Goal: Entertainment & Leisure: Consume media (video, audio)

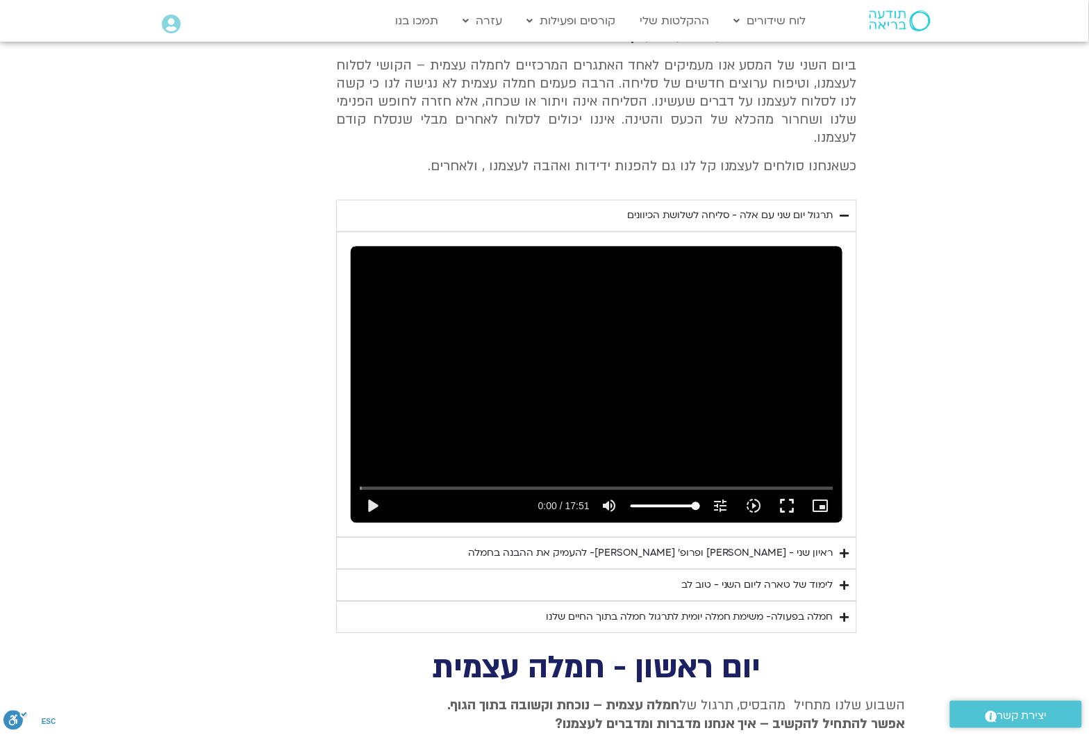
scroll to position [574, 0]
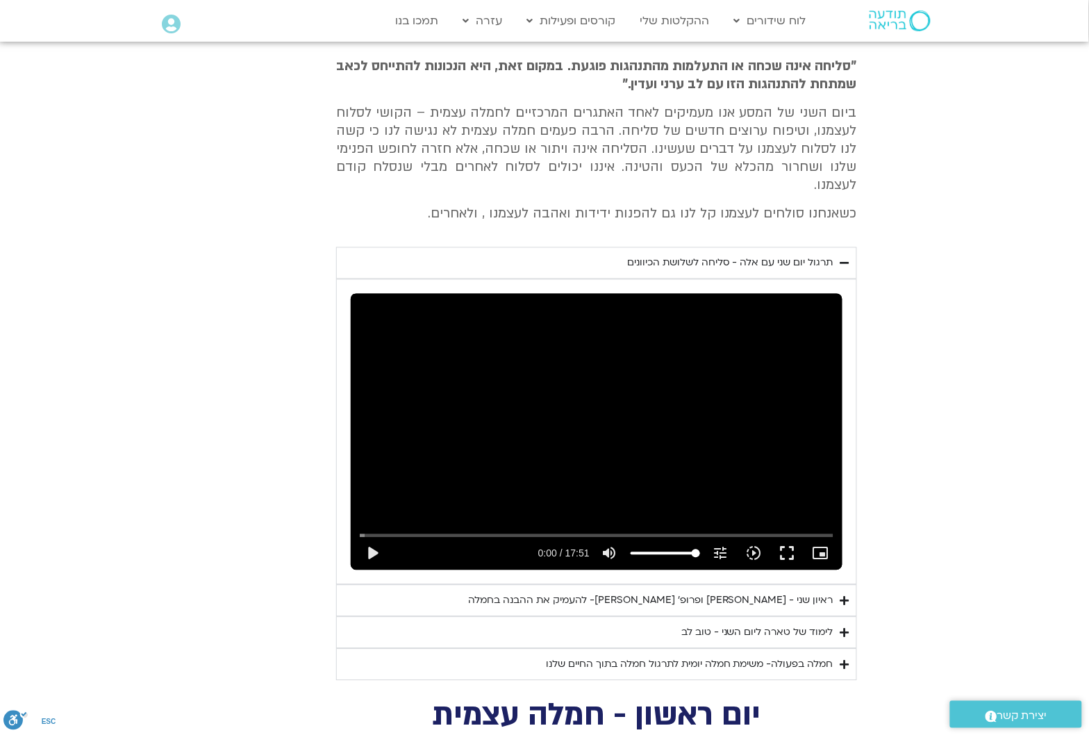
click at [838, 617] on summary "לימוד של טארה ליום השני - טוב לב" at bounding box center [596, 633] width 521 height 32
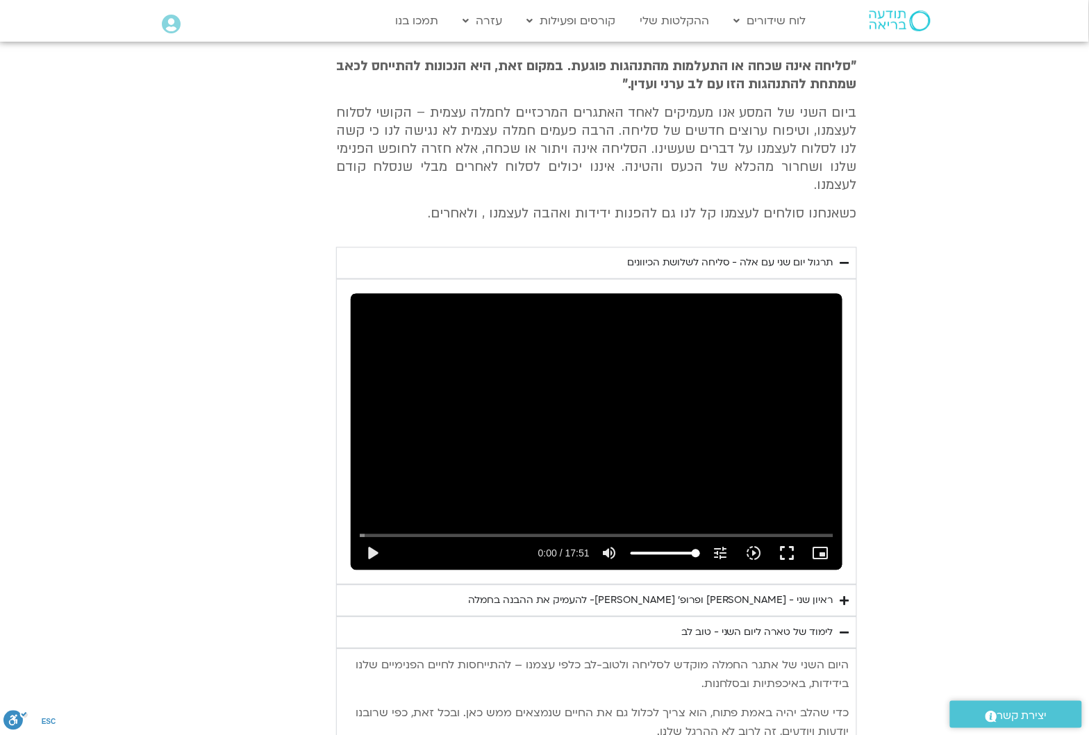
click at [806, 624] on div "לימוד של טארה ליום השני - טוב לב" at bounding box center [757, 632] width 152 height 17
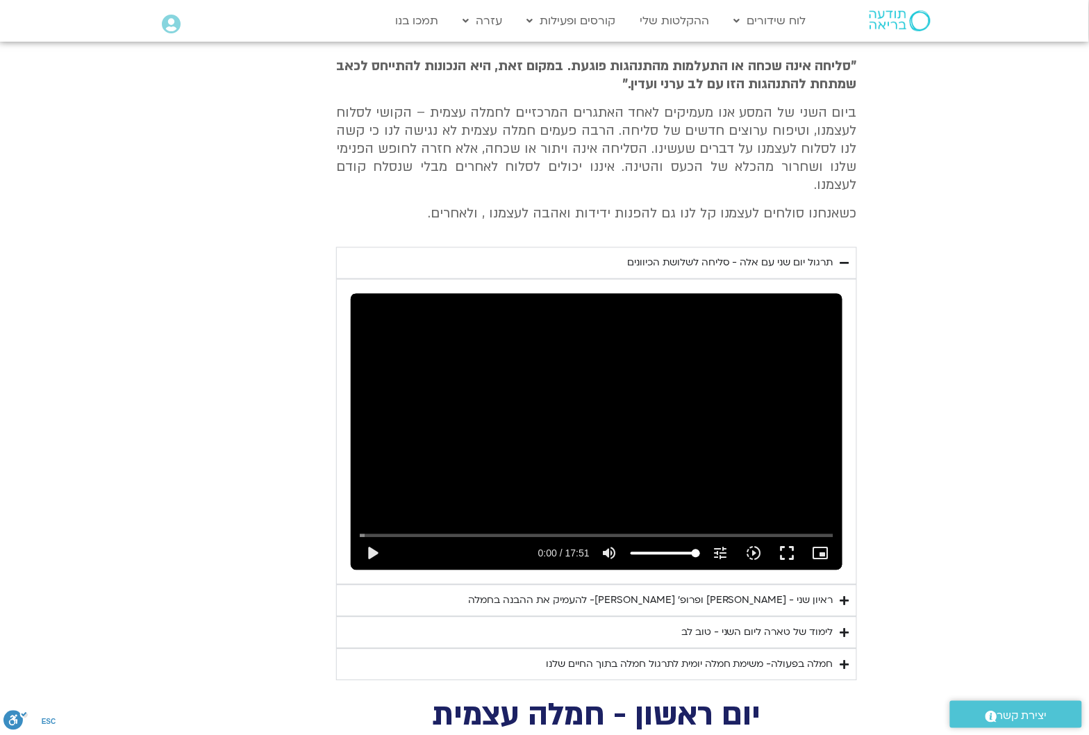
click at [807, 592] on div "ראיון שני - [PERSON_NAME] ופרופ׳ [PERSON_NAME]- להעמיק את ההבנה בחמלה" at bounding box center [650, 600] width 365 height 17
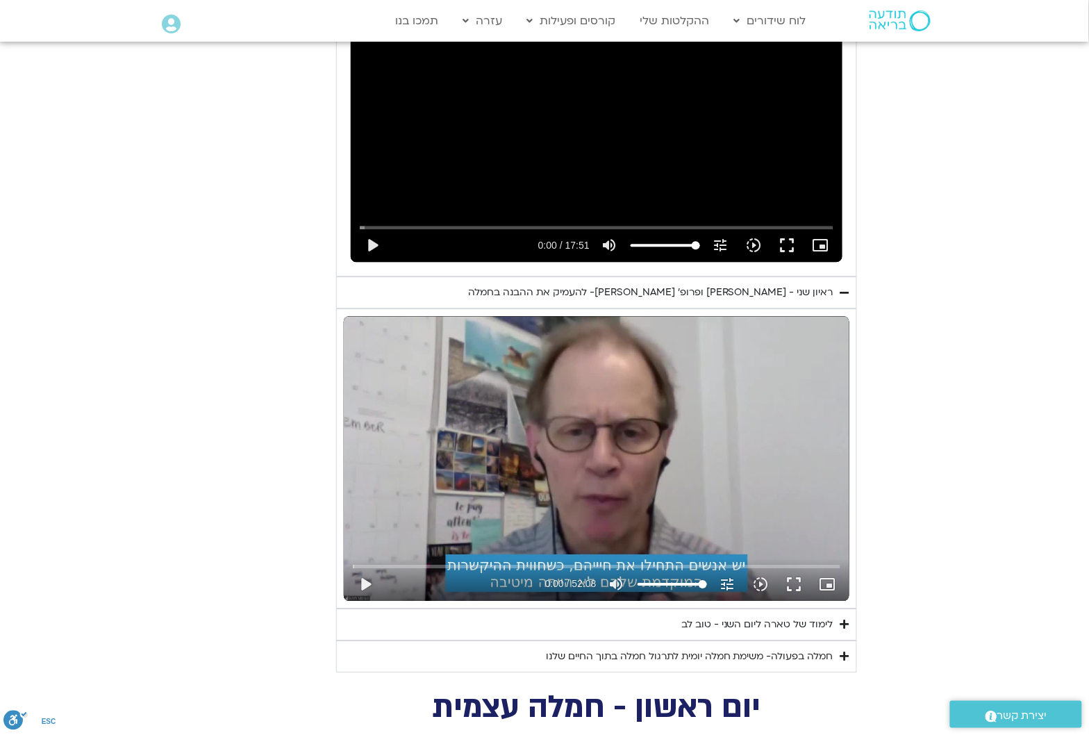
scroll to position [922, 0]
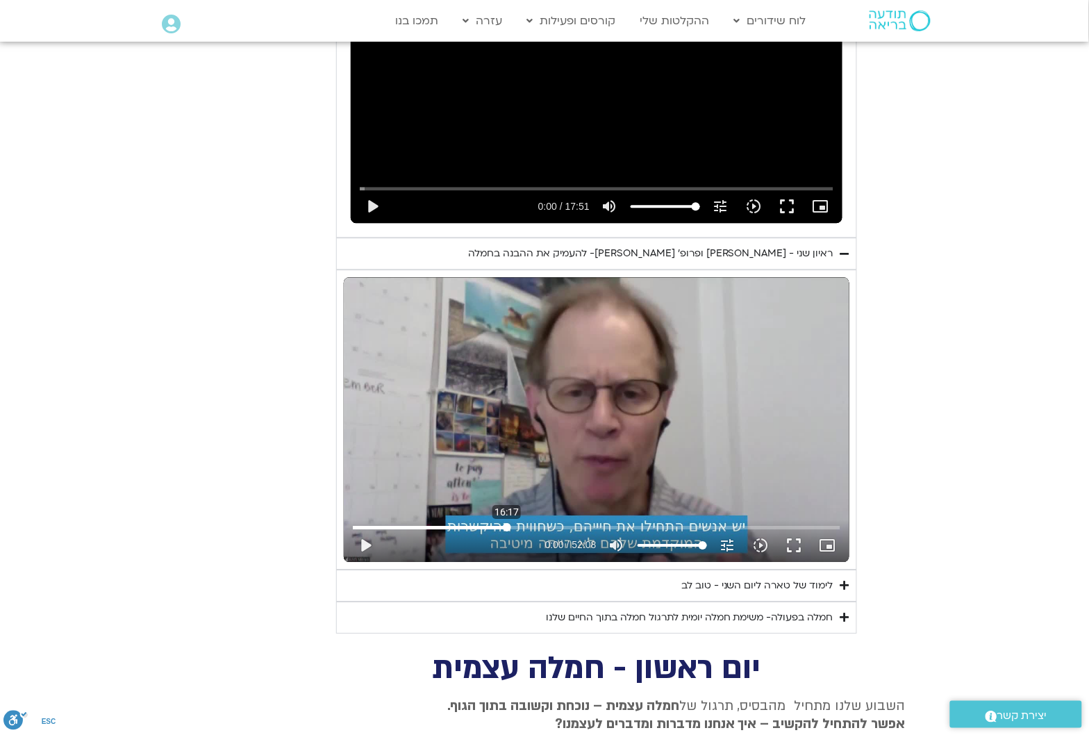
click at [507, 523] on input "Seek" at bounding box center [596, 527] width 487 height 8
click at [363, 528] on button "play_arrow" at bounding box center [365, 544] width 33 height 33
click at [790, 528] on button "fullscreen" at bounding box center [794, 544] width 33 height 33
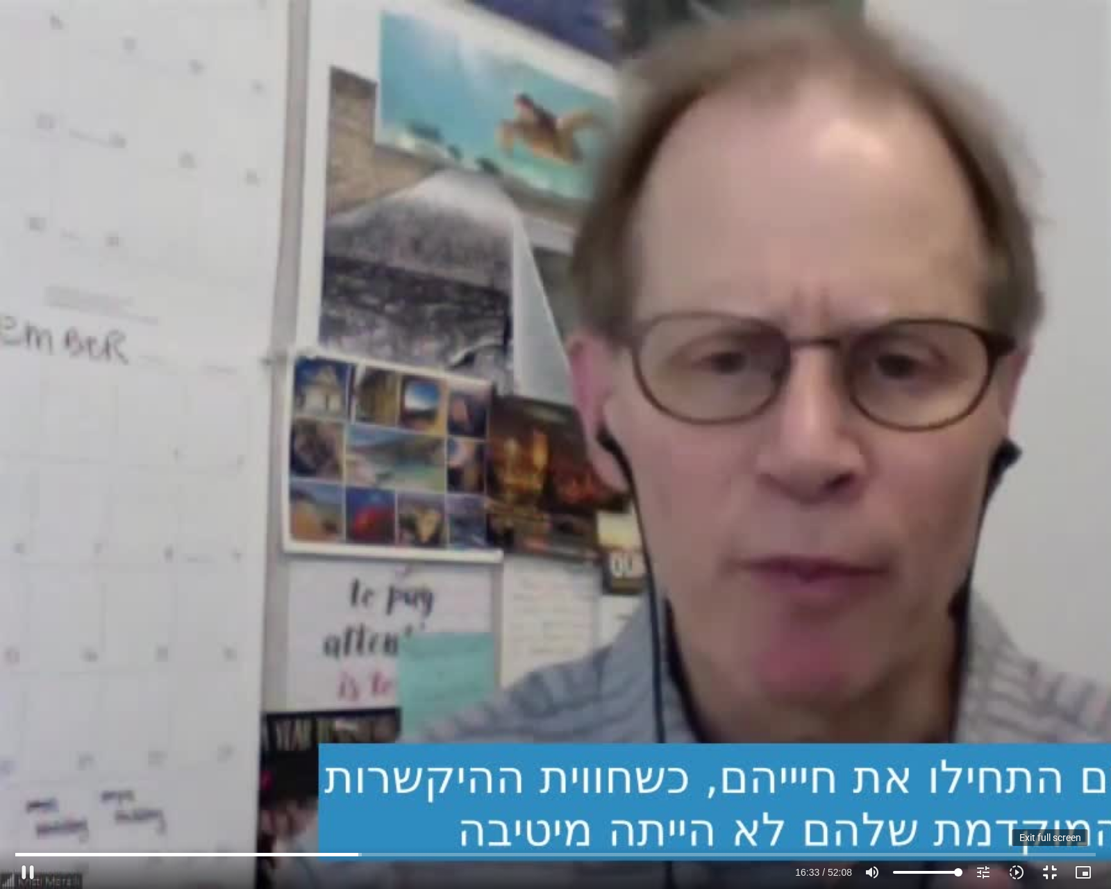
click at [1044, 734] on button "fullscreen_exit" at bounding box center [1049, 872] width 33 height 33
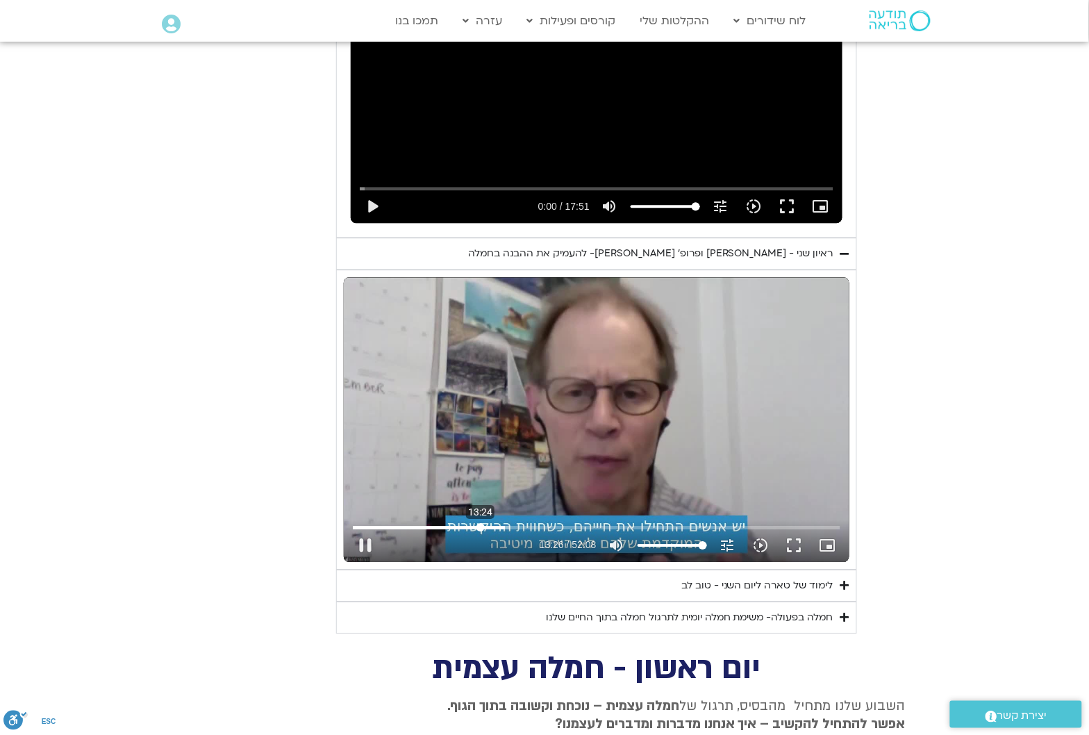
click at [481, 523] on input "Seek" at bounding box center [596, 527] width 487 height 8
click at [367, 528] on button "pause" at bounding box center [365, 544] width 33 height 33
click at [474, 523] on input "Seek" at bounding box center [596, 527] width 487 height 8
click at [365, 528] on button "play_arrow" at bounding box center [365, 544] width 33 height 33
click at [797, 528] on button "fullscreen" at bounding box center [794, 544] width 33 height 33
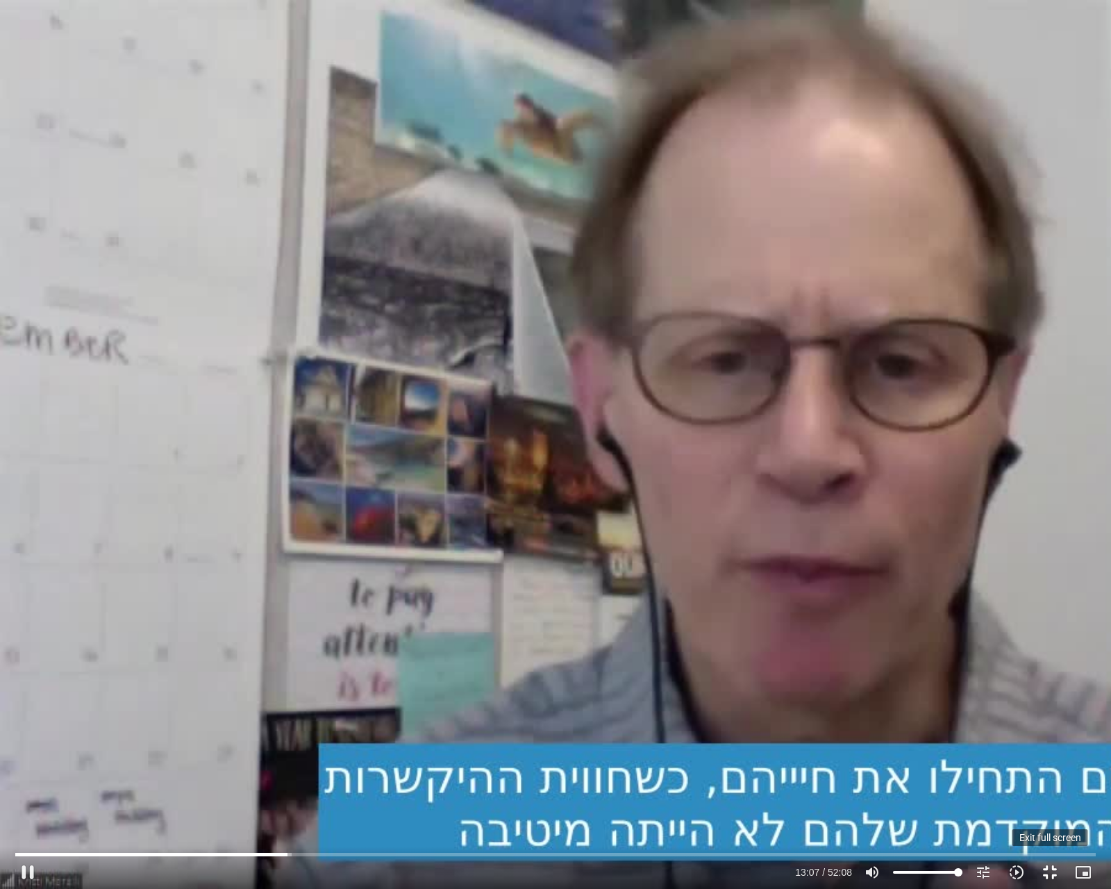
click at [1047, 734] on button "fullscreen_exit" at bounding box center [1049, 872] width 33 height 33
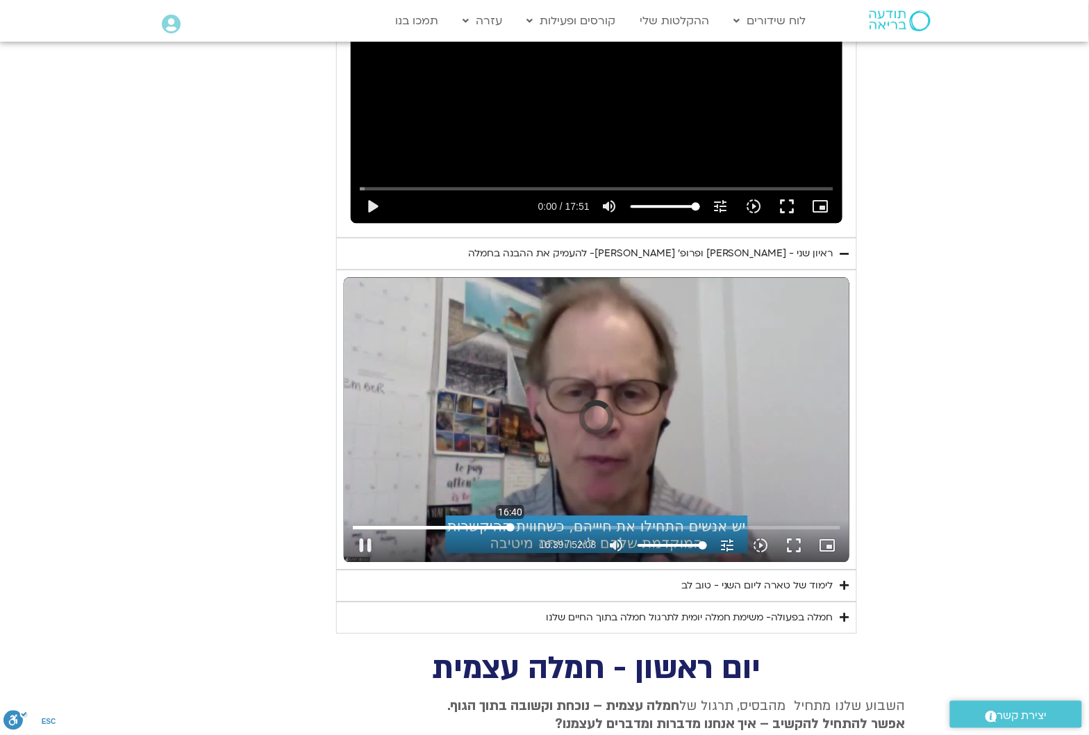
click at [510, 523] on input "Seek" at bounding box center [596, 527] width 487 height 8
click at [359, 528] on button "pause" at bounding box center [365, 544] width 33 height 33
click at [366, 528] on button "play_arrow" at bounding box center [365, 544] width 33 height 33
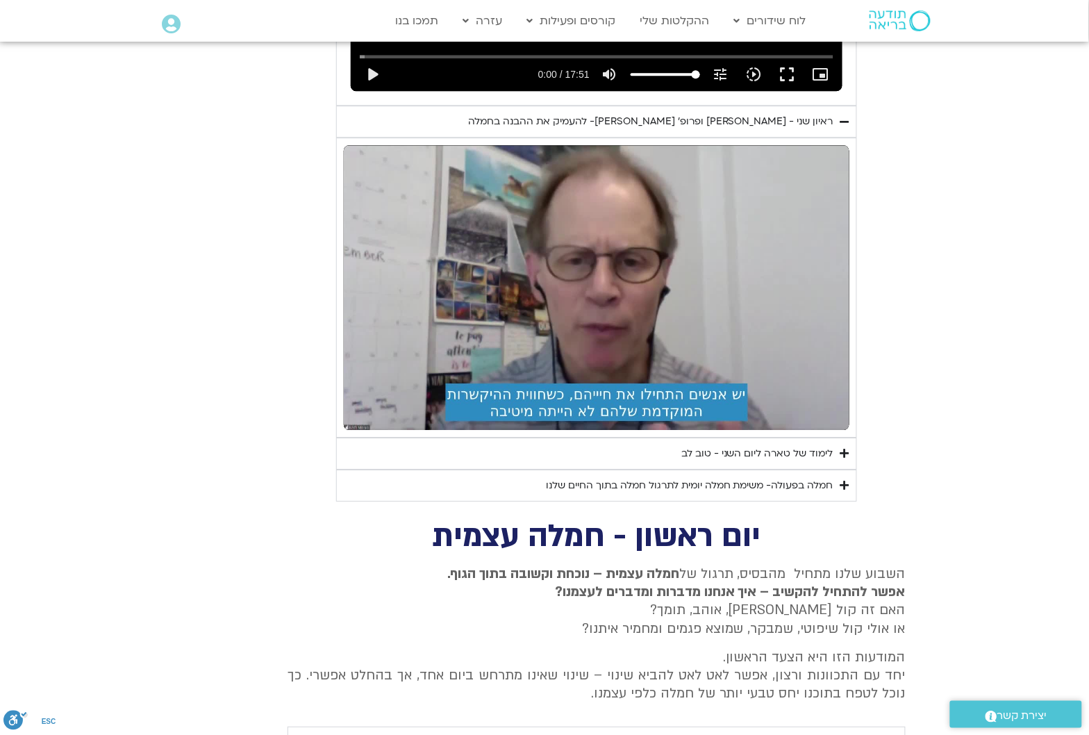
scroll to position [1095, 0]
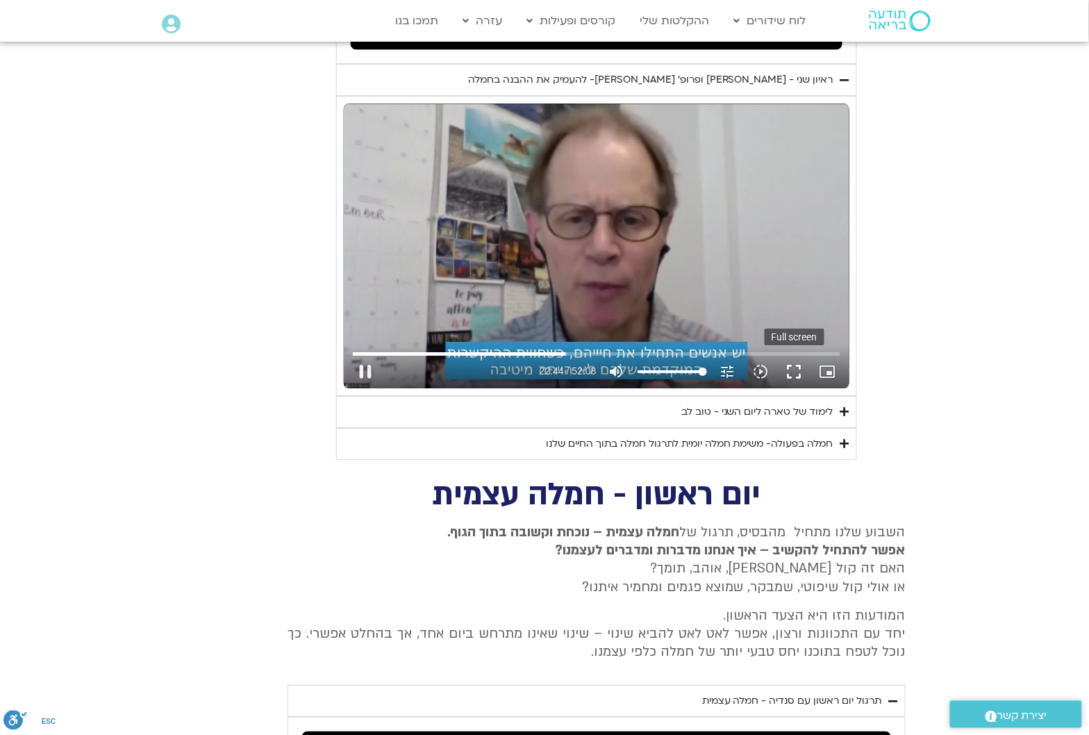
click at [796, 355] on button "fullscreen" at bounding box center [794, 371] width 33 height 33
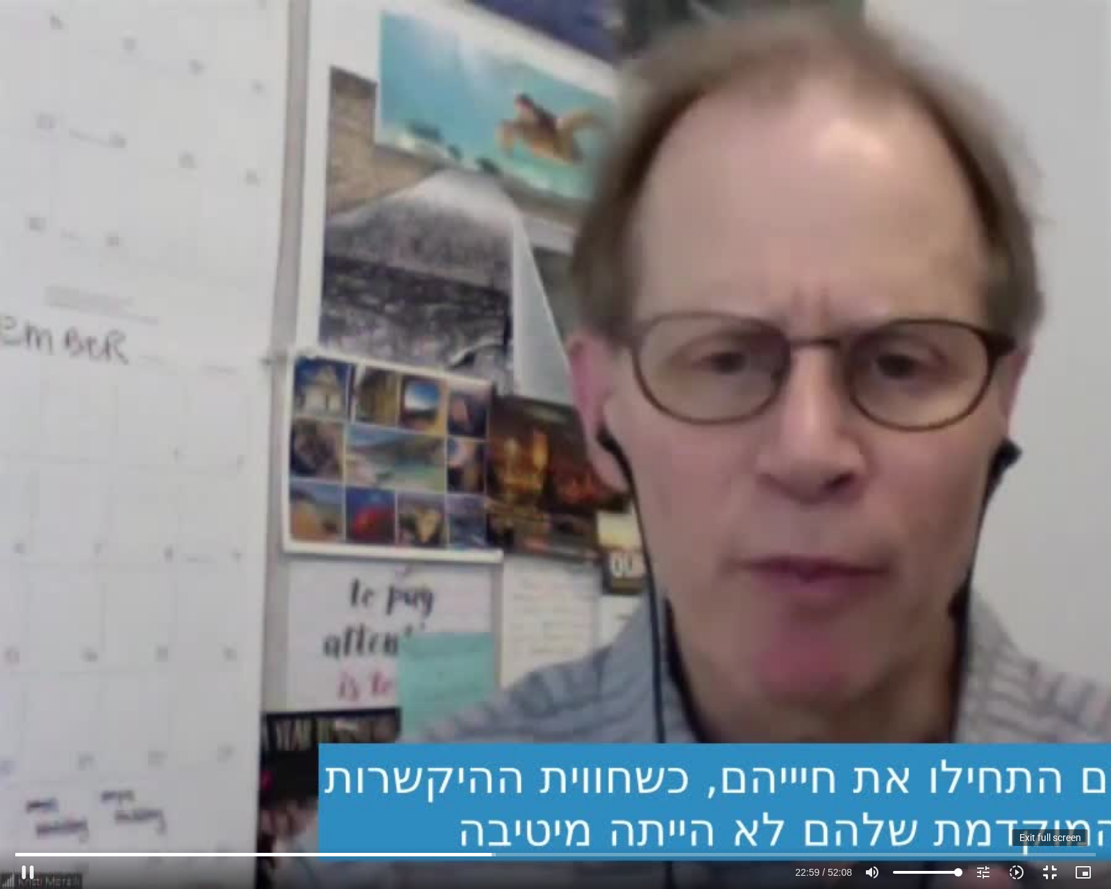
click at [1049, 734] on button "fullscreen_exit" at bounding box center [1049, 872] width 33 height 33
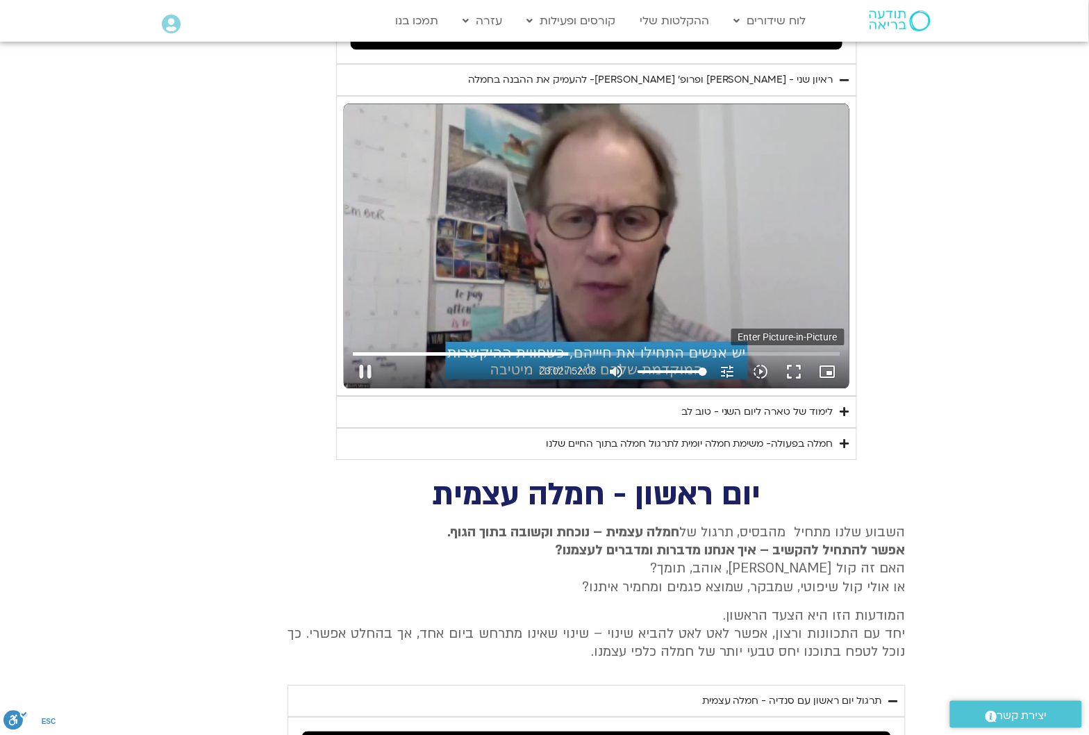
type input "1382.587388"
click at [828, 363] on icon "picture_in_picture_alt" at bounding box center [827, 371] width 17 height 17
click at [360, 355] on button "pause" at bounding box center [365, 371] width 33 height 33
type input "1750.865654"
click at [368, 355] on button "play_arrow" at bounding box center [365, 371] width 33 height 33
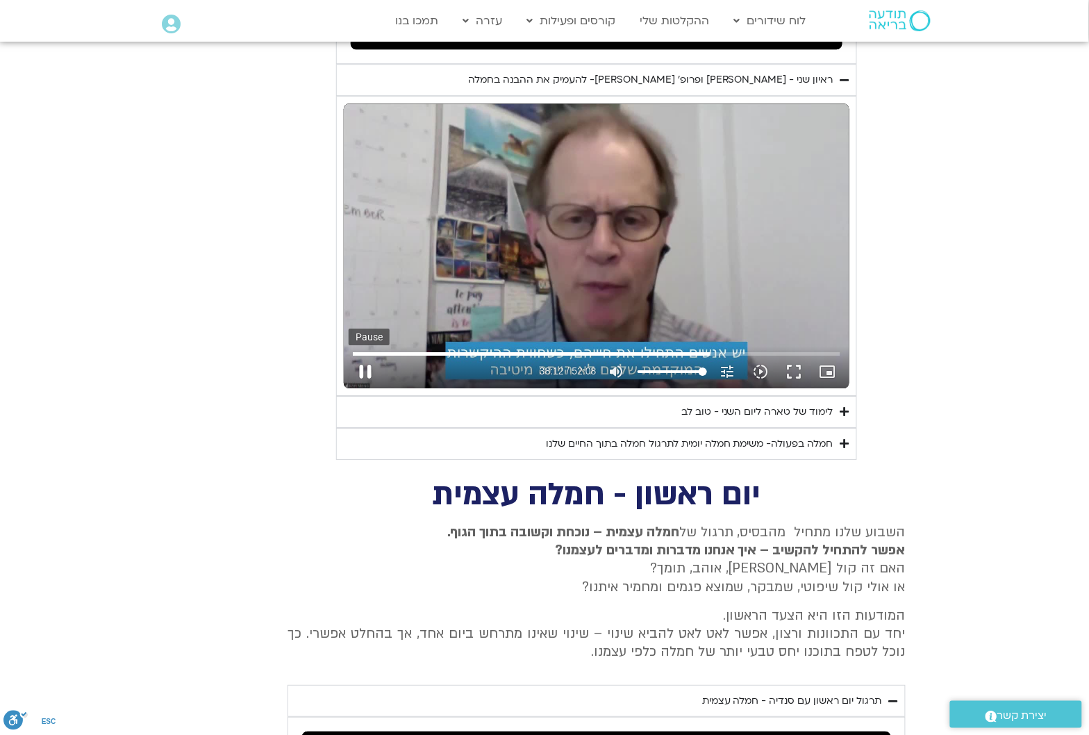
click at [367, 355] on button "pause" at bounding box center [365, 371] width 33 height 33
click at [362, 355] on button "play_arrow" at bounding box center [365, 371] width 33 height 33
click at [361, 355] on button "pause" at bounding box center [365, 371] width 33 height 33
click at [367, 355] on button "play_arrow" at bounding box center [365, 371] width 33 height 33
click at [361, 355] on button "pause" at bounding box center [365, 371] width 33 height 33
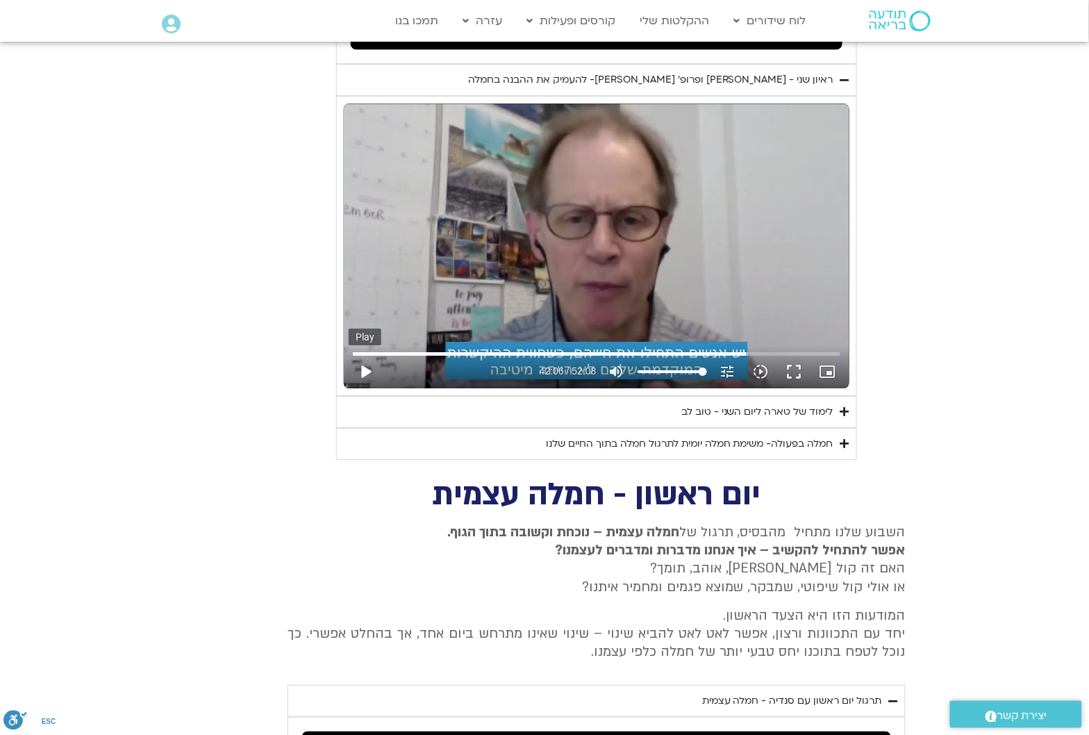
click at [368, 355] on button "play_arrow" at bounding box center [365, 371] width 33 height 33
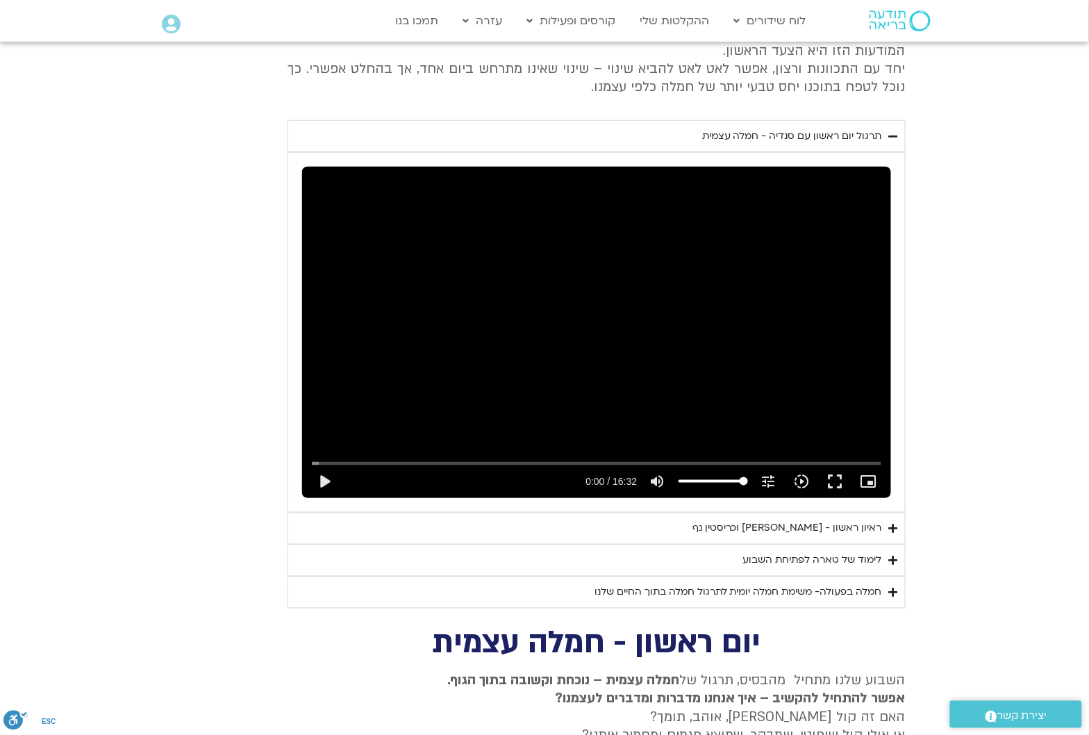
scroll to position [1658, 0]
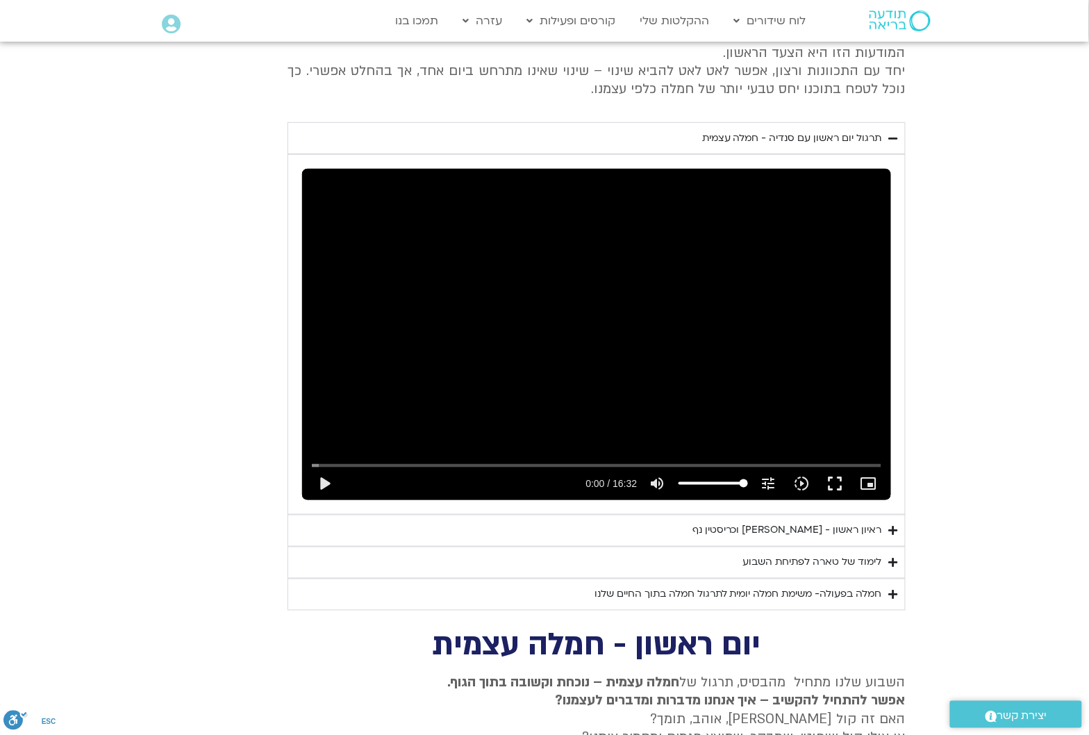
click at [856, 522] on div "ראיון ראשון - [PERSON_NAME] וכריסטין נף" at bounding box center [787, 530] width 190 height 17
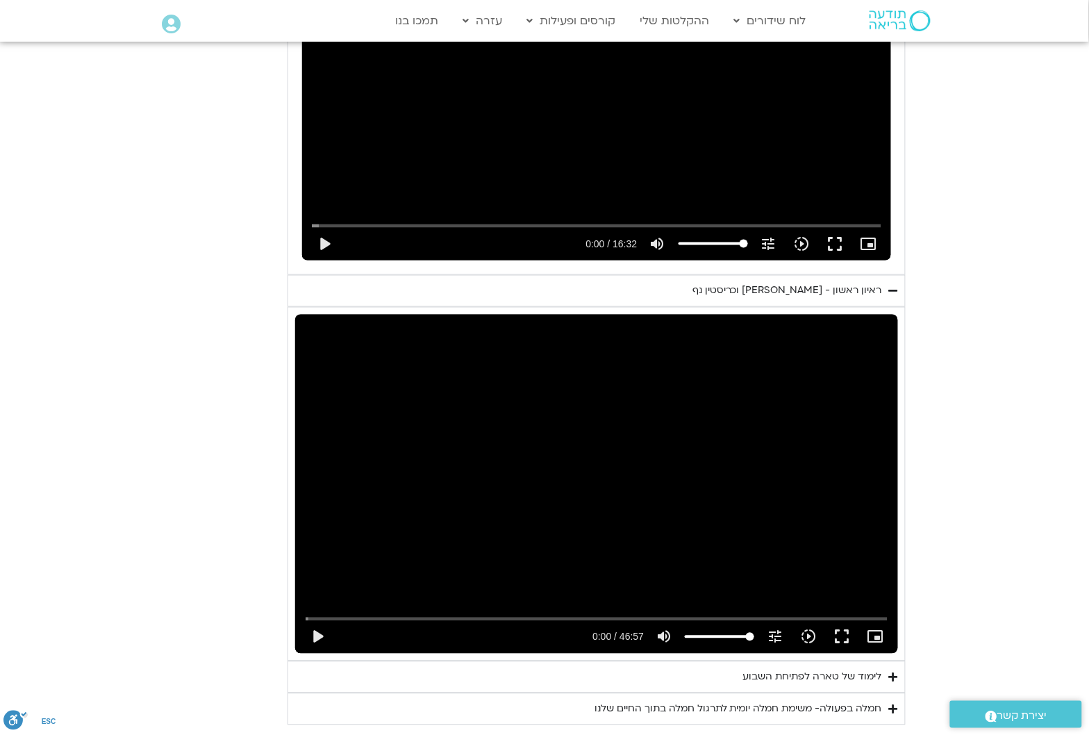
scroll to position [1918, 0]
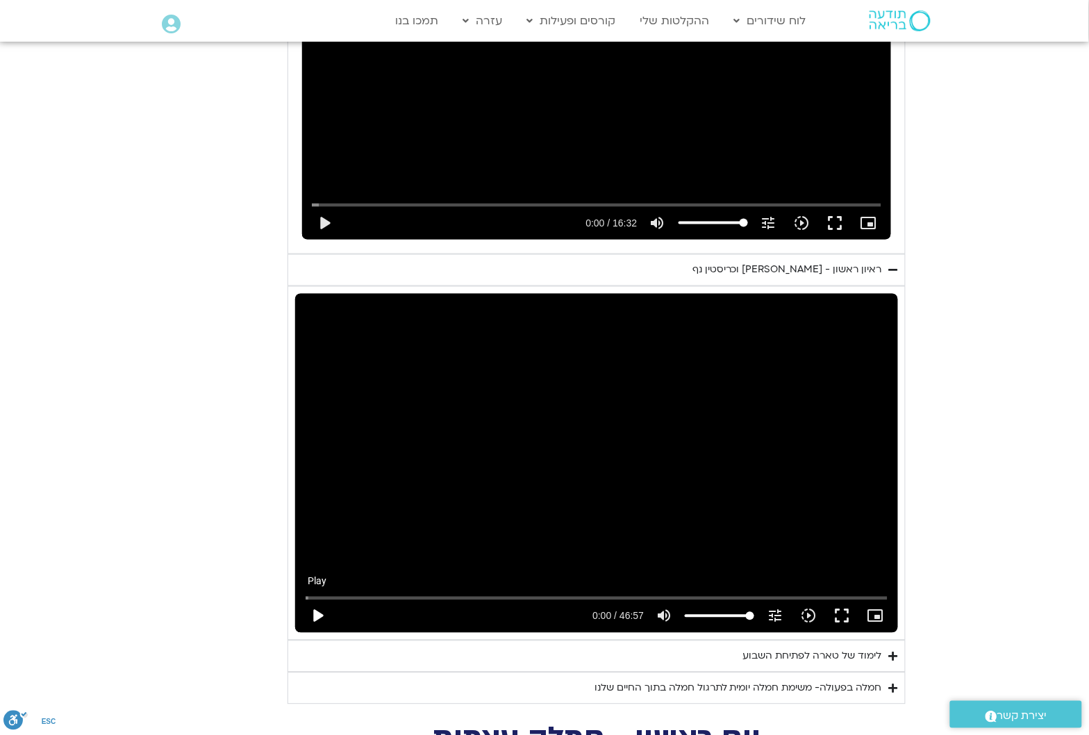
click at [318, 599] on button "play_arrow" at bounding box center [317, 615] width 33 height 33
type input "3128.933333"
type input "0.018558"
type input "3128.933333"
type input "0.124285"
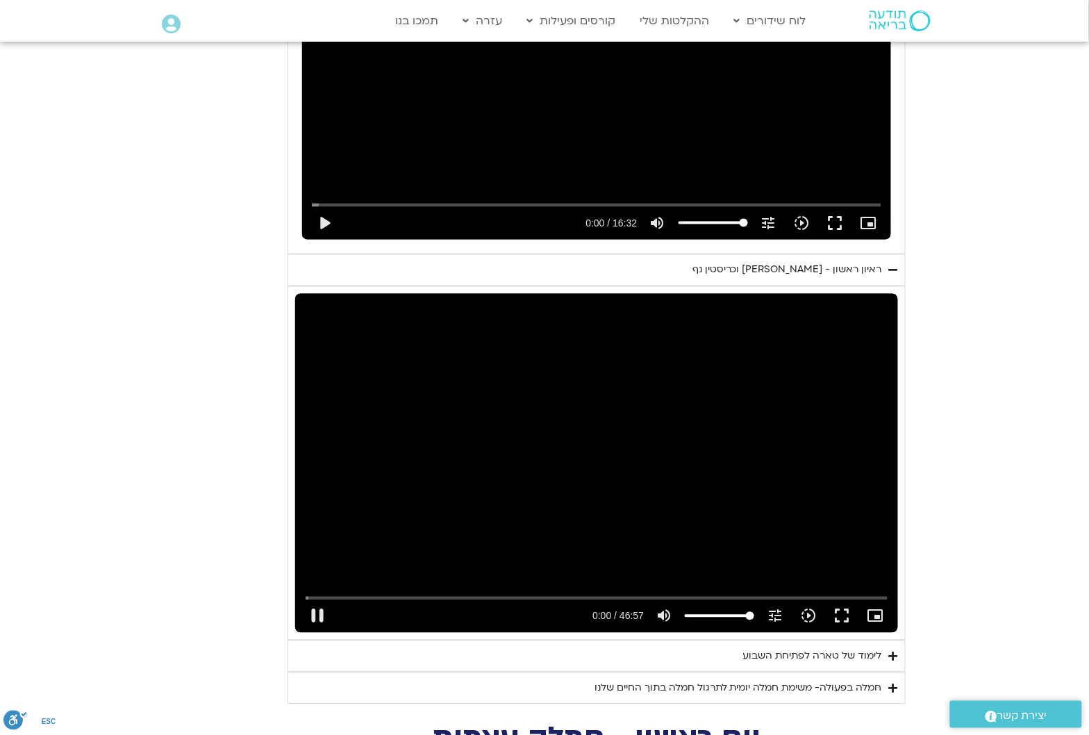
type input "3128.933333"
type input "0.264889"
type input "3128.933333"
type input "0.418474"
type input "3128.933333"
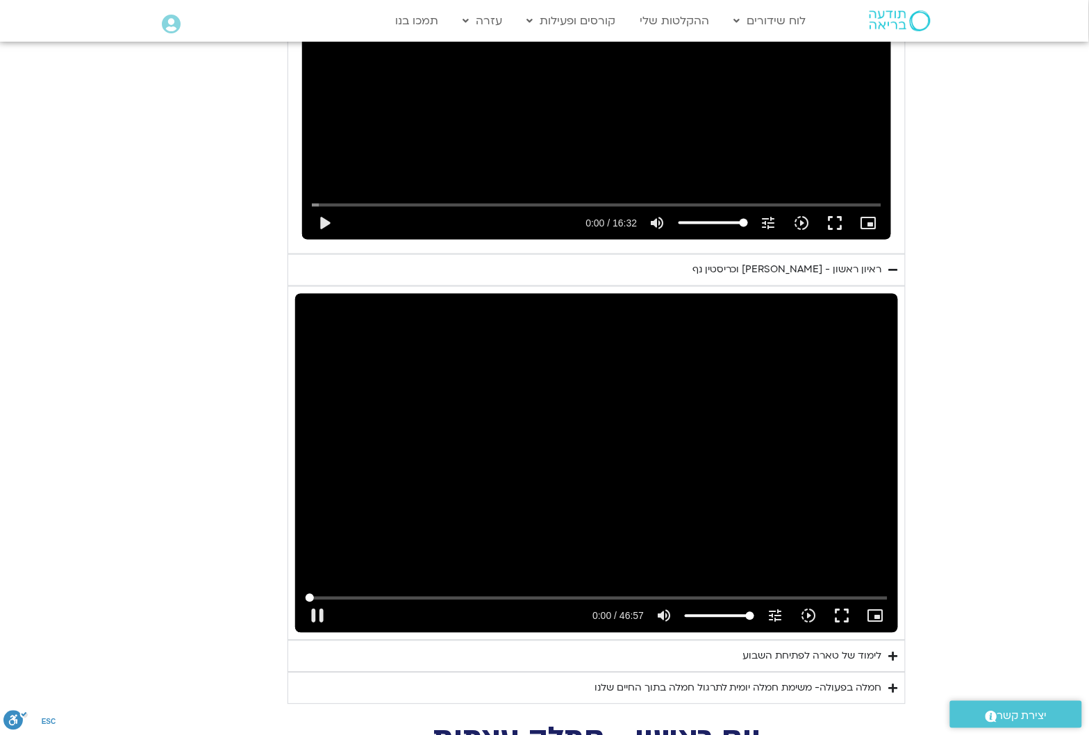
type input "0.552079"
type input "3128.933333"
type input "0.719319"
type input "3128.933333"
type input "0.830311"
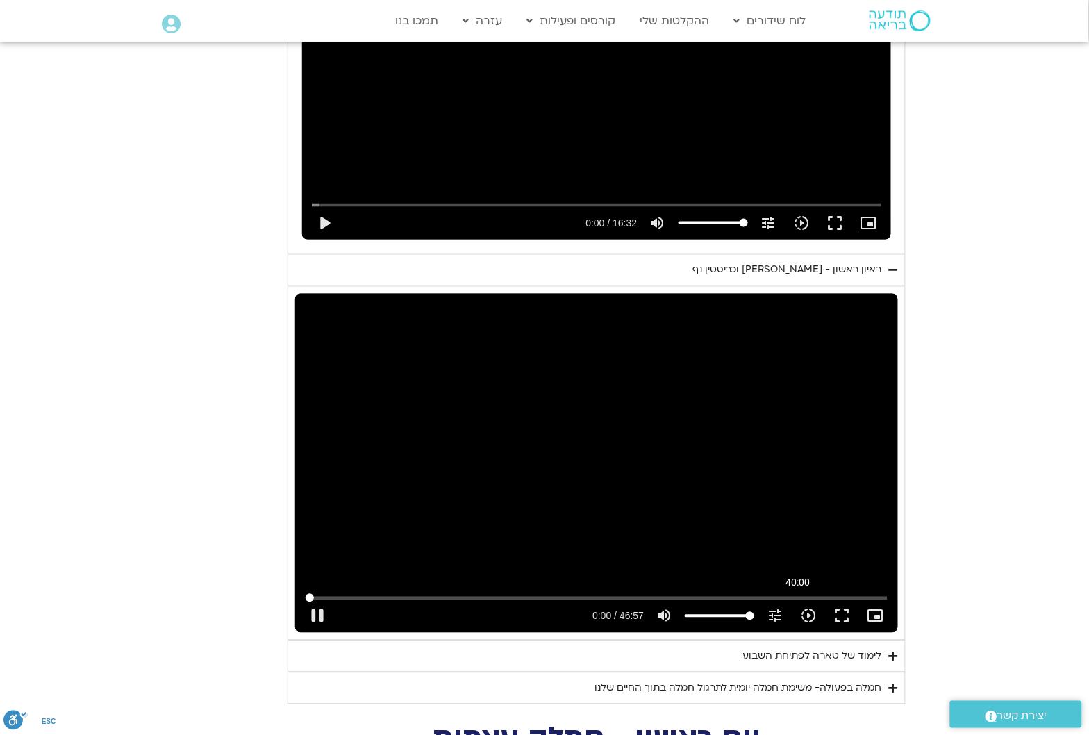
type input "3128.933333"
type input "0.985719"
type input "3128.933333"
type input "1.168849"
type input "3128.933333"
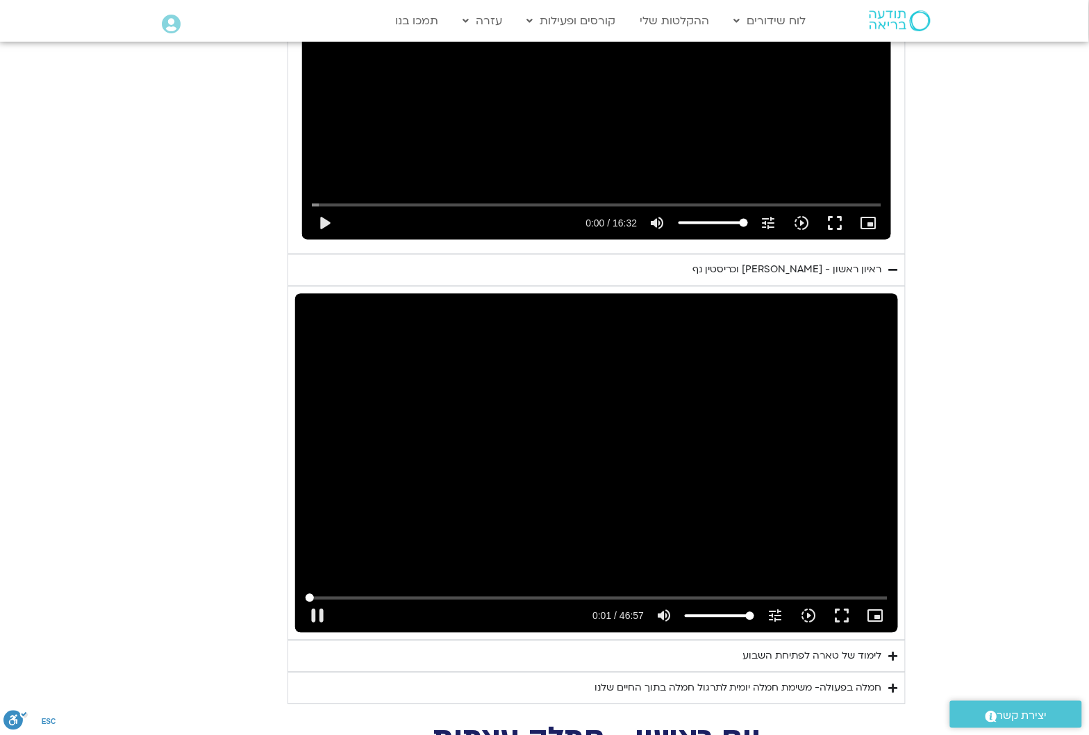
type input "1.32521"
type input "3128.933333"
type input "1.438538"
type input "3128.933333"
type input "1.599886"
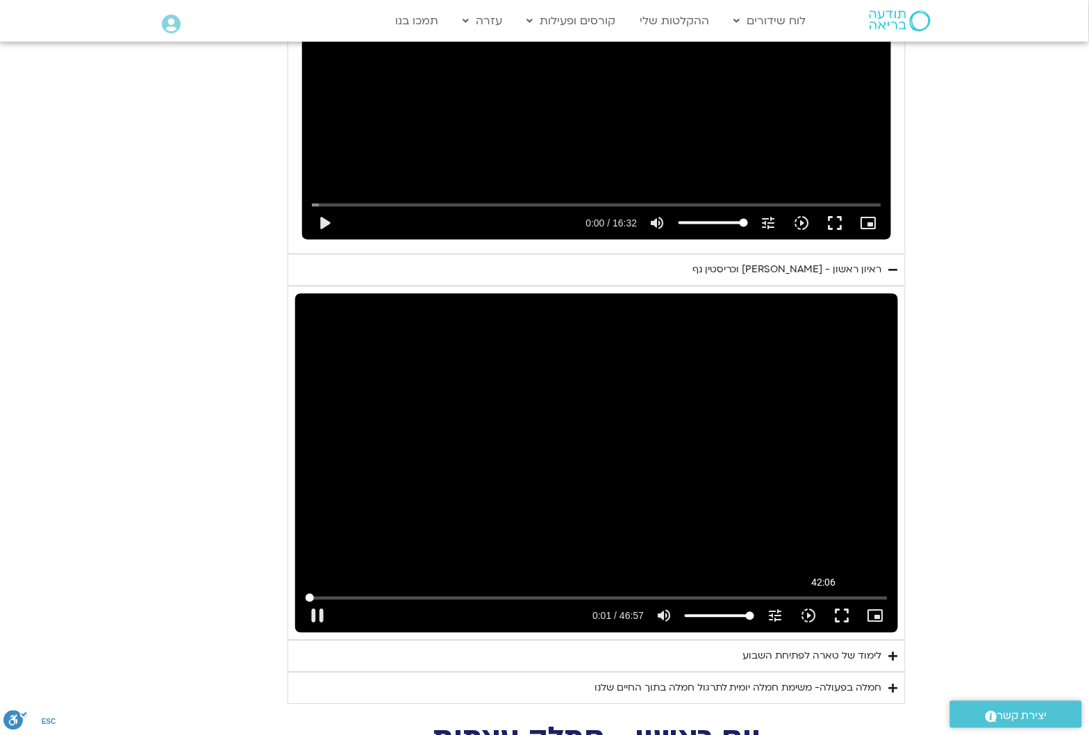
type input "3128.933333"
type input "1.686817"
type input "3128.933333"
type input "1.815648"
type input "3128.933333"
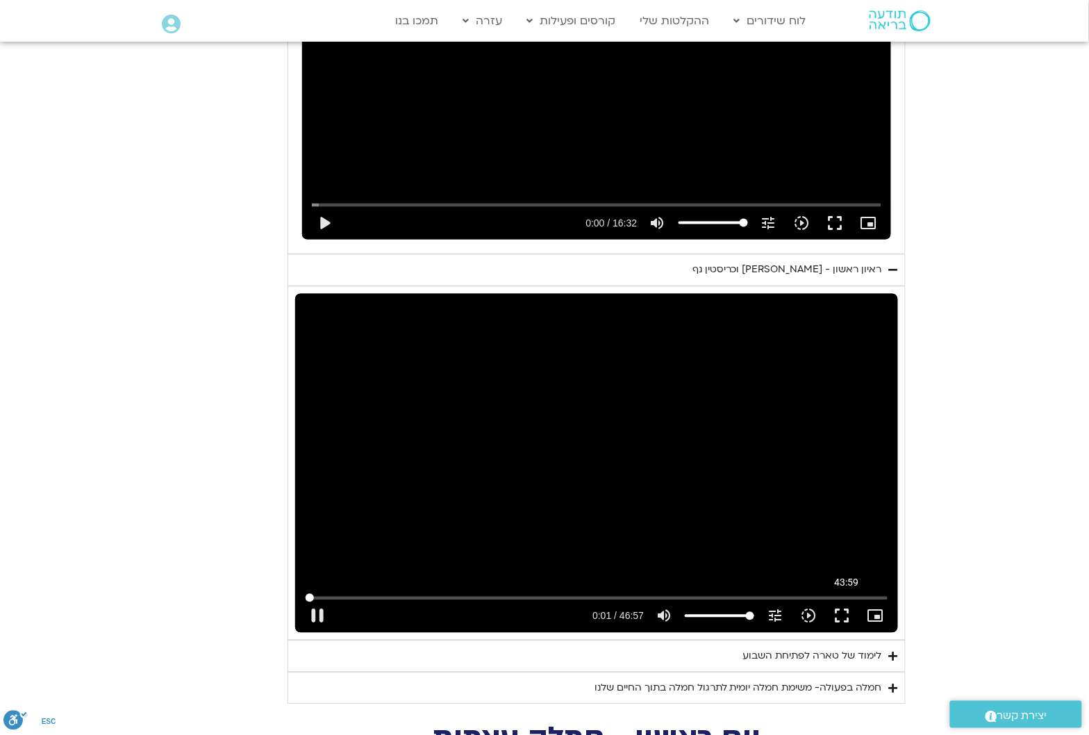
type input "1.981467"
type input "3128.933333"
type input "2.114088"
type input "3128.933333"
type input "2.247139"
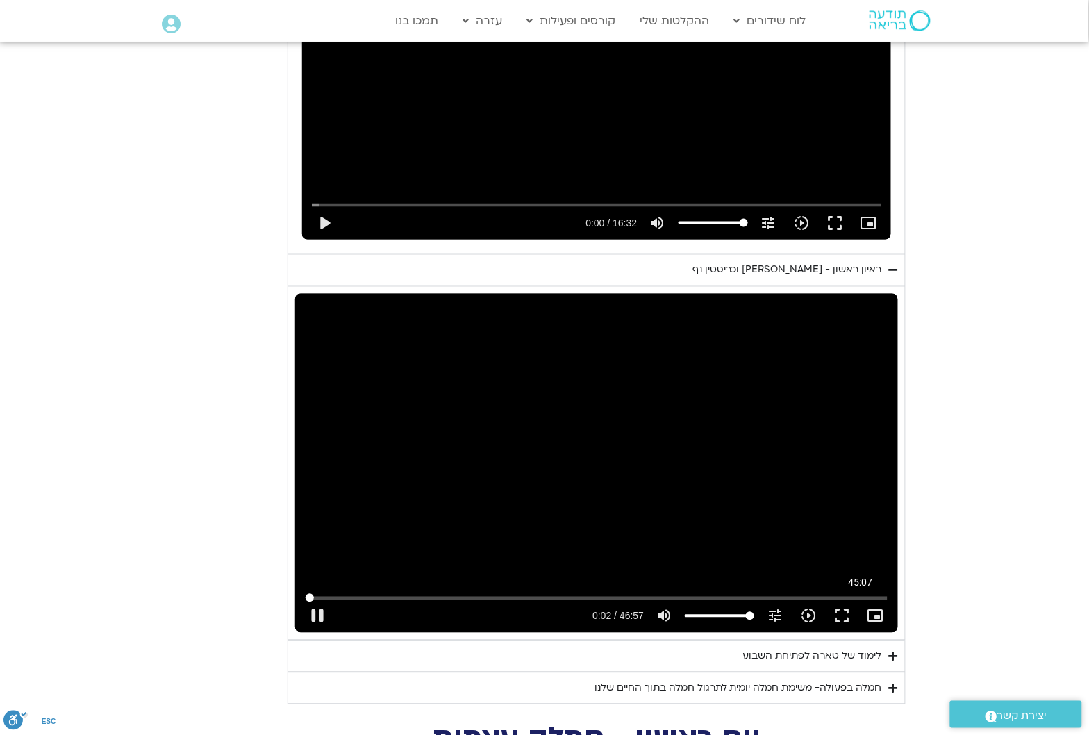
type input "3128.933333"
type input "2.364002"
type input "3128.933333"
type input "2.478694"
type input "3128.933333"
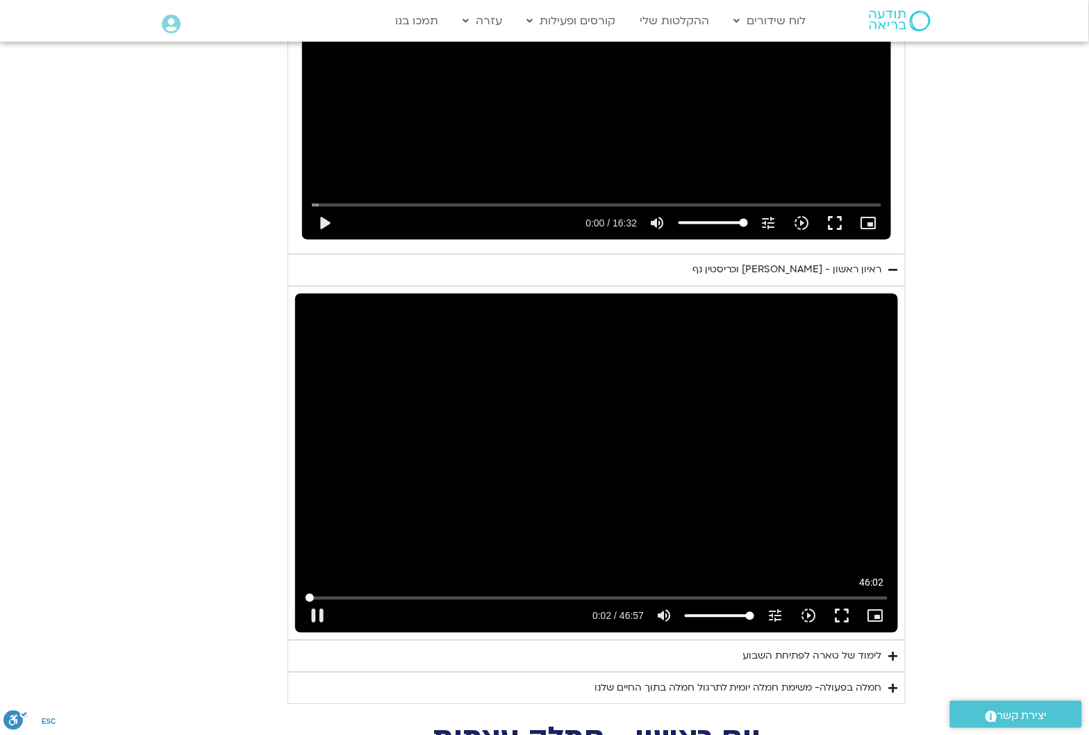
type input "2.630068"
type input "3128.933333"
type input "2.732119"
type input "3128.933333"
type input "2.859967"
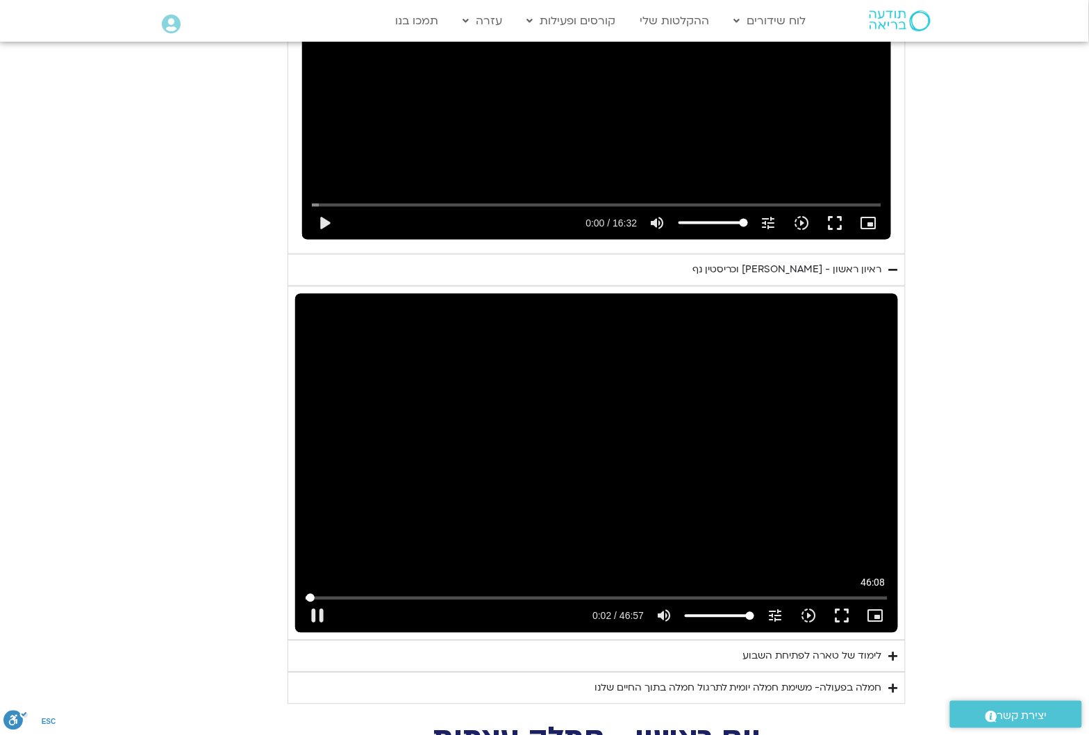
type input "3128.933333"
type input "3.013019"
type input "3128.933333"
type input "3.192274"
type input "3128.933333"
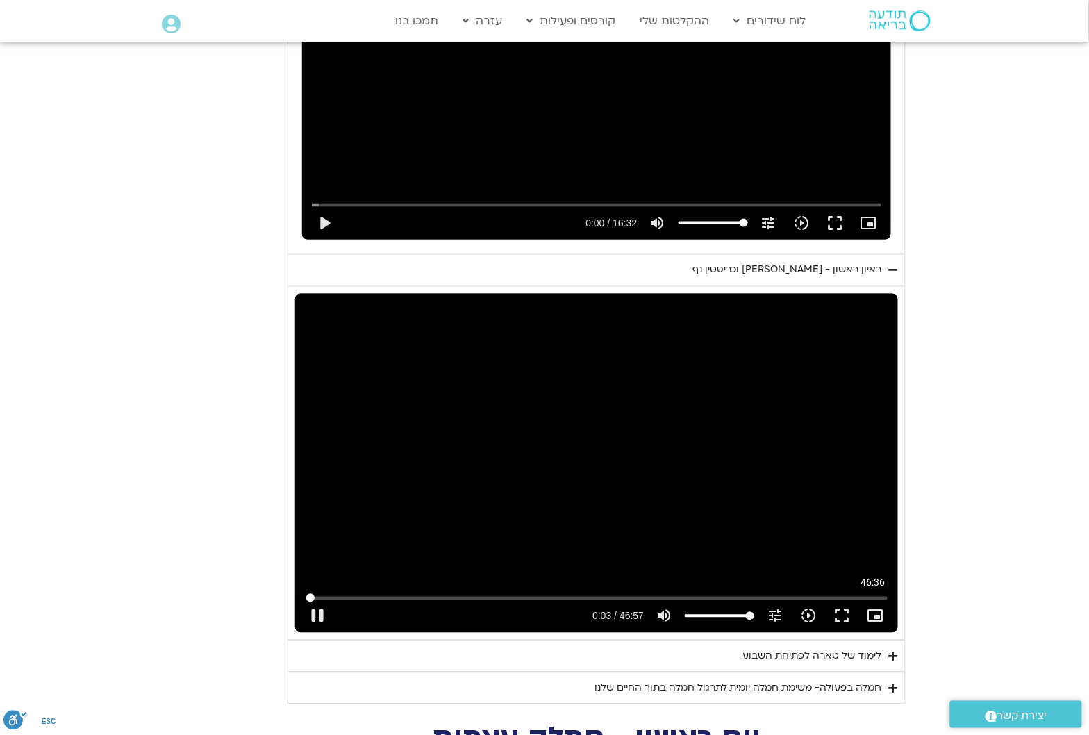
type input "3.261476"
type input "3128.933333"
type input "3.394809"
type input "3128.933333"
type input "3.529399"
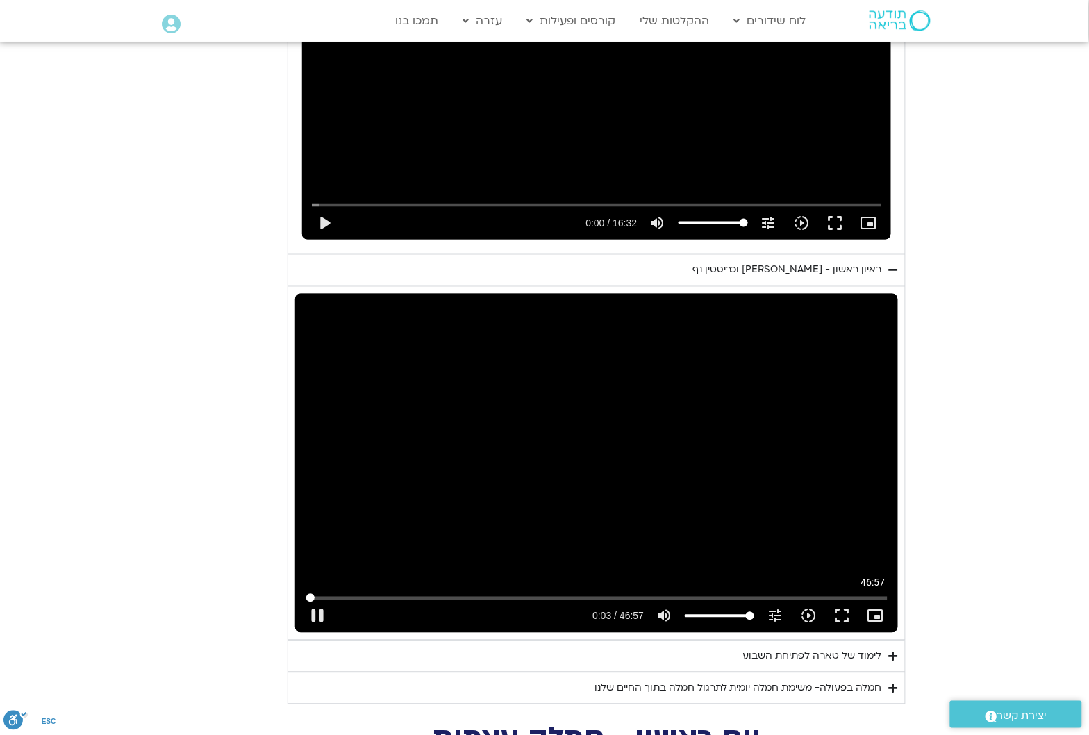
type input "3128.933333"
type input "3.661413"
type input "3128.933333"
type input "3.794889"
type input "3128.933333"
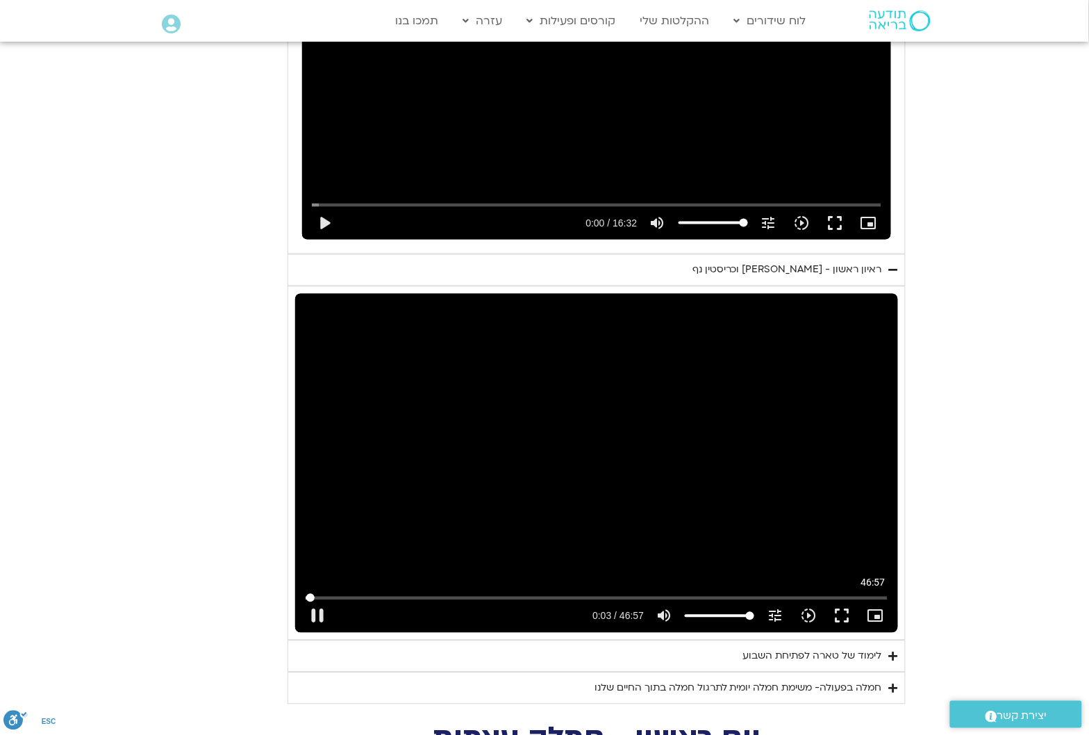
type input "3.929611"
type input "3128.933333"
type input "4.061266"
type input "3128.933333"
type input "4.194487"
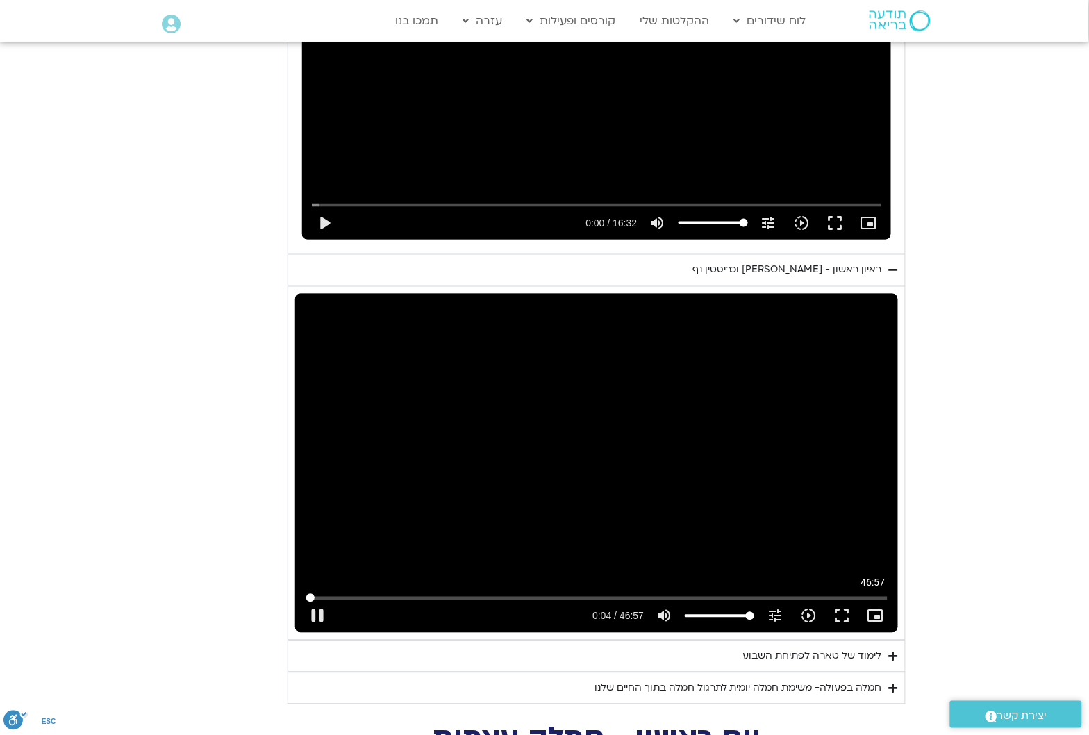
type input "3128.933333"
type input "4.32839"
type input "3128.933333"
type input "4.462576"
type input "3128.933333"
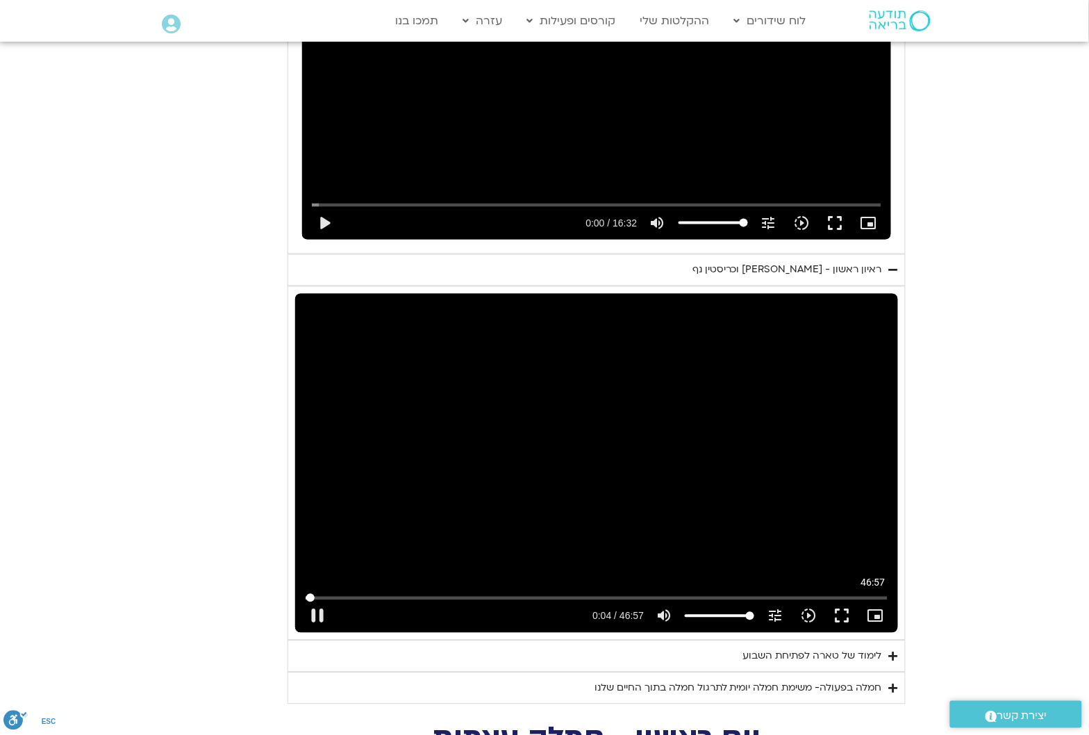
type input "4.593422"
type input "3128.933333"
type input "4.728443"
type input "3128.933333"
type input "4.86267"
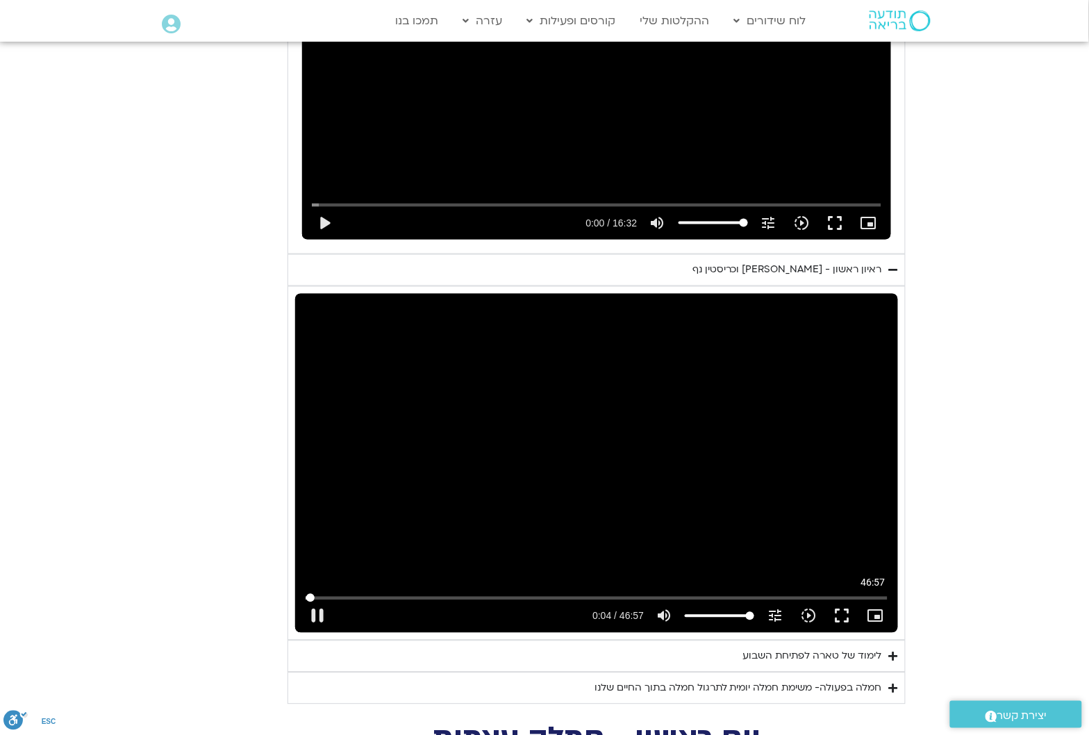
type input "3128.933333"
type input "4.994041"
type input "3128.933333"
type input "5.129015"
type input "3128.933333"
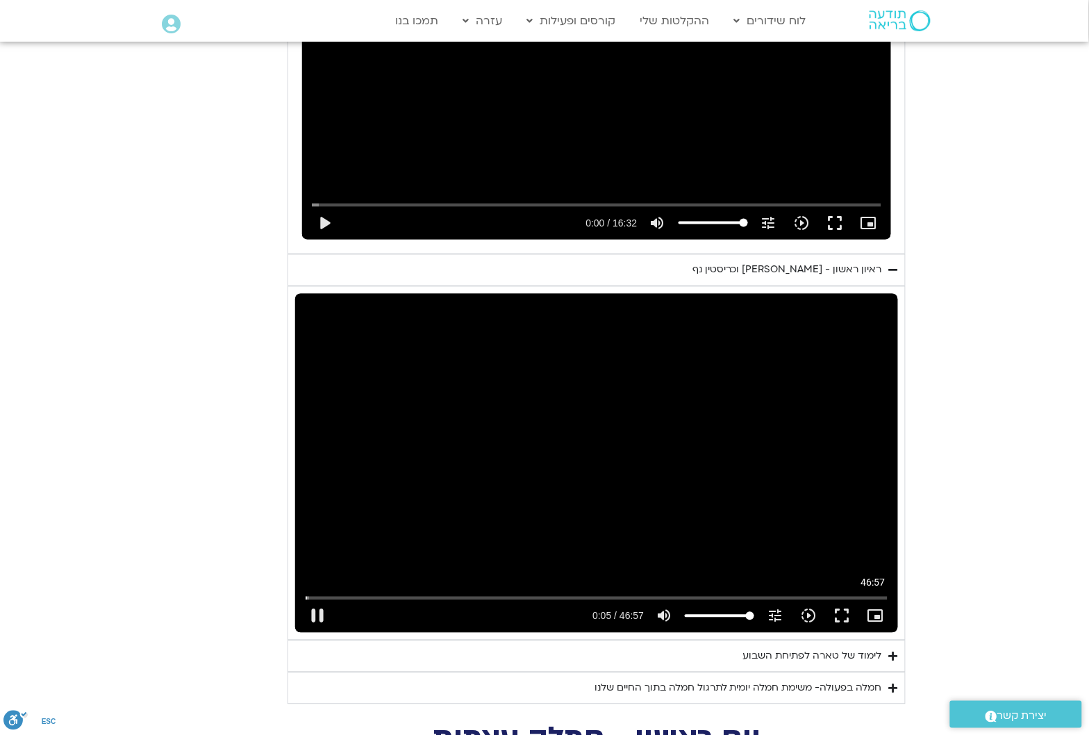
type input "5.319614"
type input "3128.933333"
type input "5.389144"
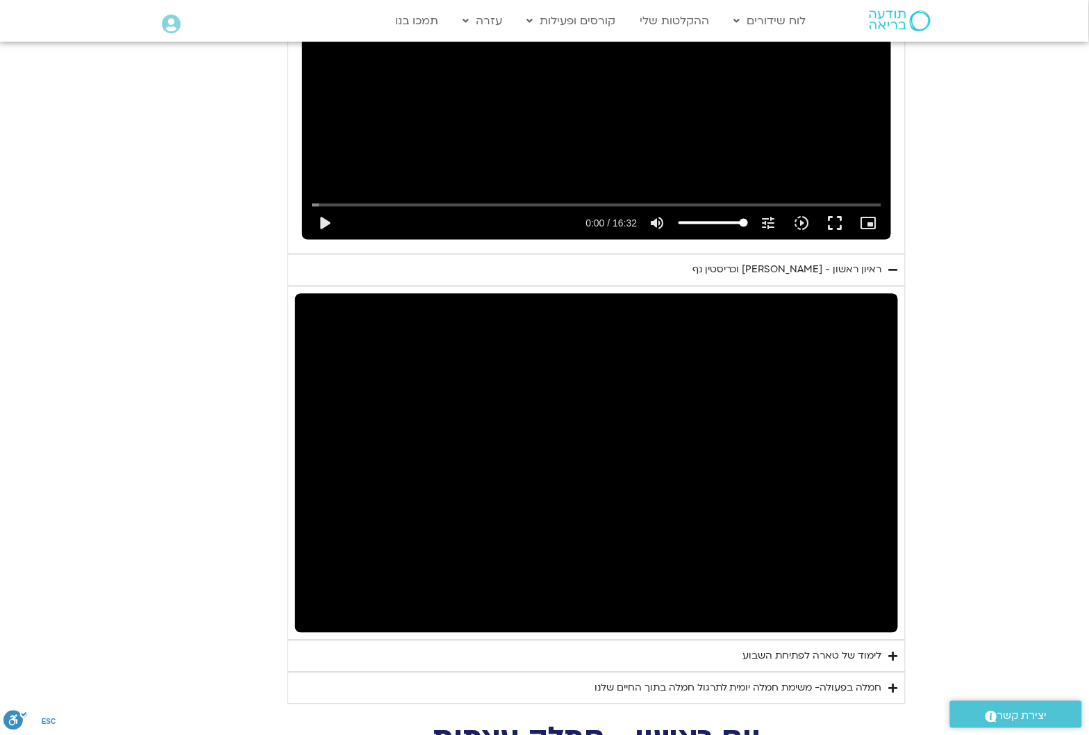
click at [1022, 278] on section "יום ראשון - חמלה עצמית השבוע שלנו מתחיל מהבסיס, תרגול של חמלה עצמית – נוכחת וקש…" at bounding box center [544, 181] width 1089 height 1047
type input "3128.933333"
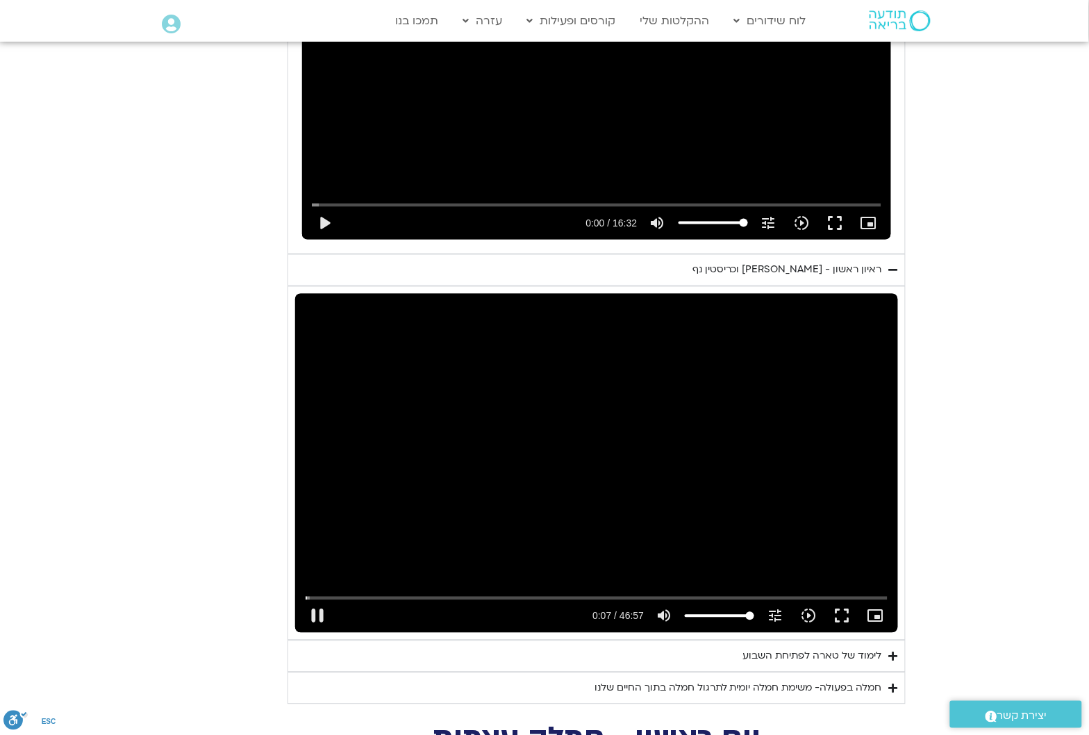
type input "7.694536"
type input "3128.933333"
type input "7.828777"
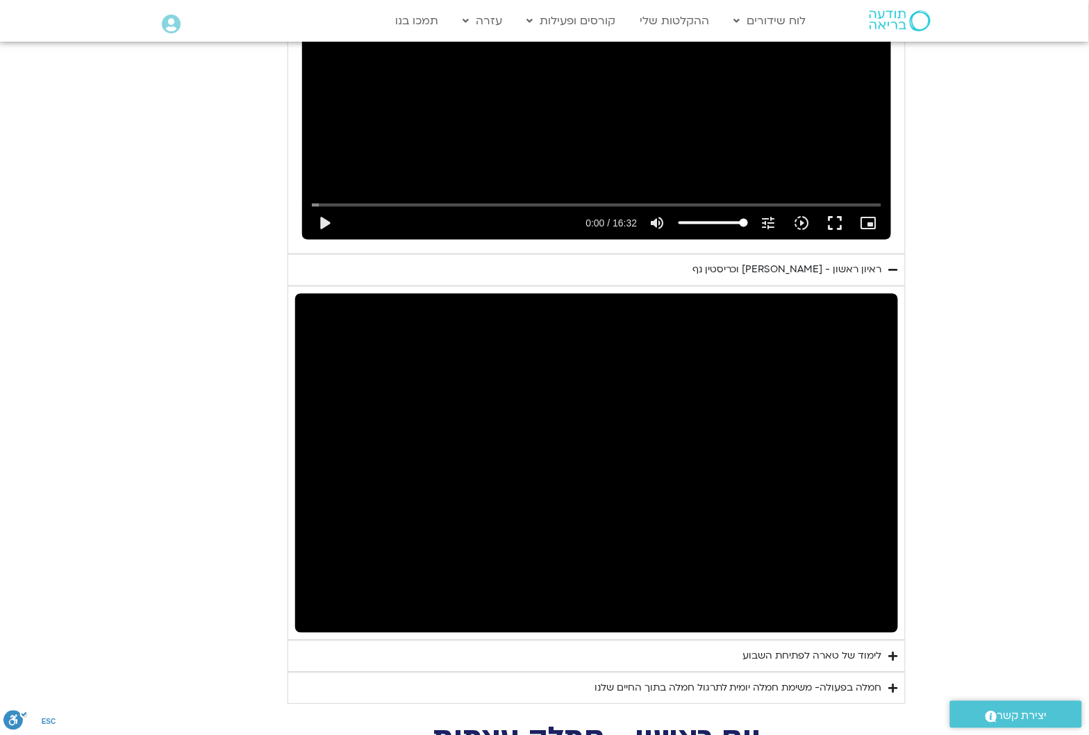
click at [233, 425] on div "יום ראשון - חמלה עצמית השבוע שלנו מתחיל מהבסיס, תרגול של חמלה עצמית – נוכחת וקש…" at bounding box center [544, 181] width 722 height 1047
type input "3128.933333"
type input "9.018824"
type input "3128.933333"
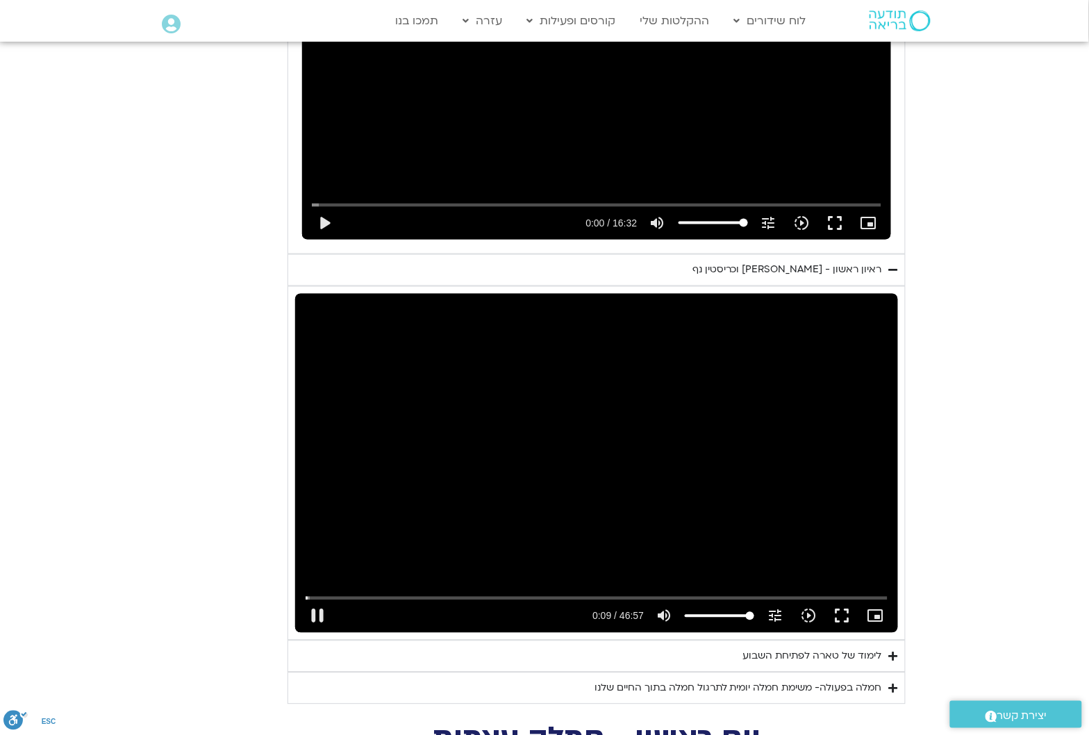
type input "9.144867"
type input "3128.933333"
type input "9.277853"
type input "3128.933333"
type input "9.412311"
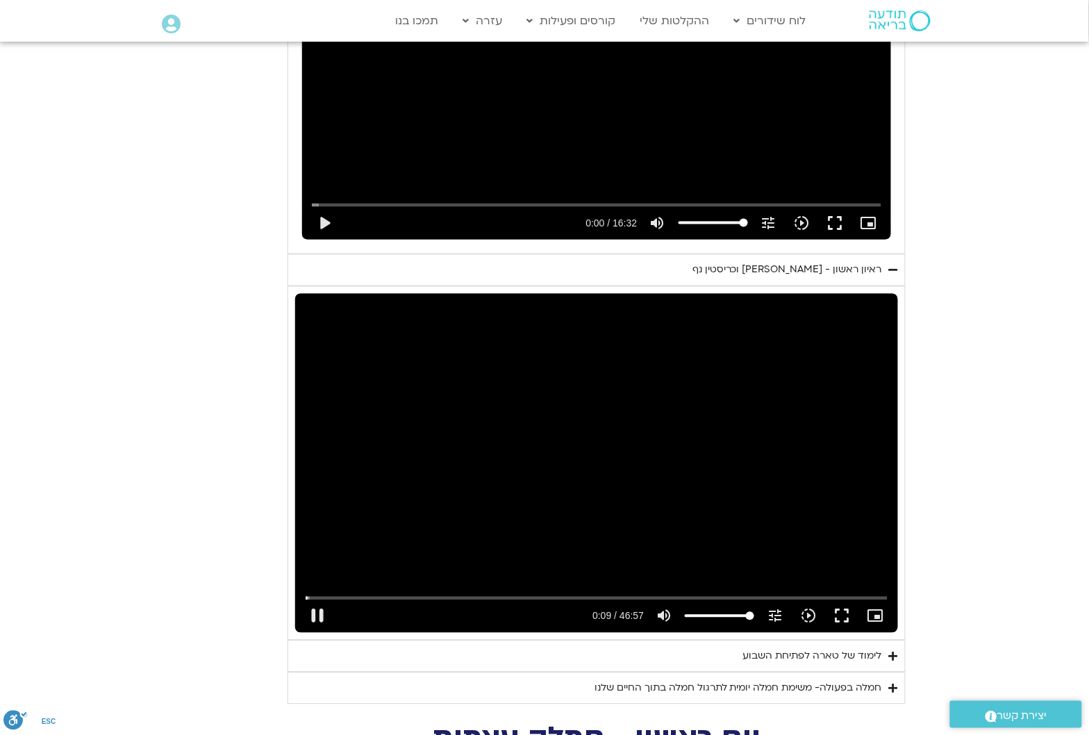
type input "3128.933333"
type input "9.498051"
type input "3128.933333"
type input "9.683294"
type input "3128.933333"
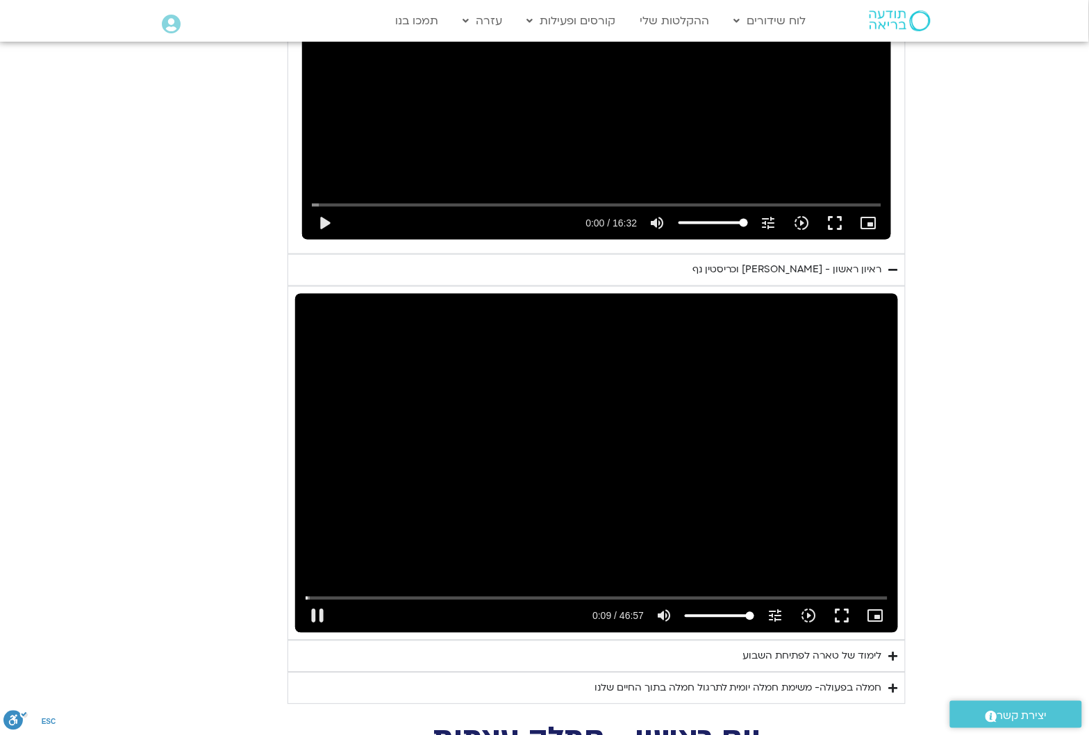
type input "9.81446"
type input "3128.933333"
type input "9.950254"
type input "3128.933333"
type input "10.081809"
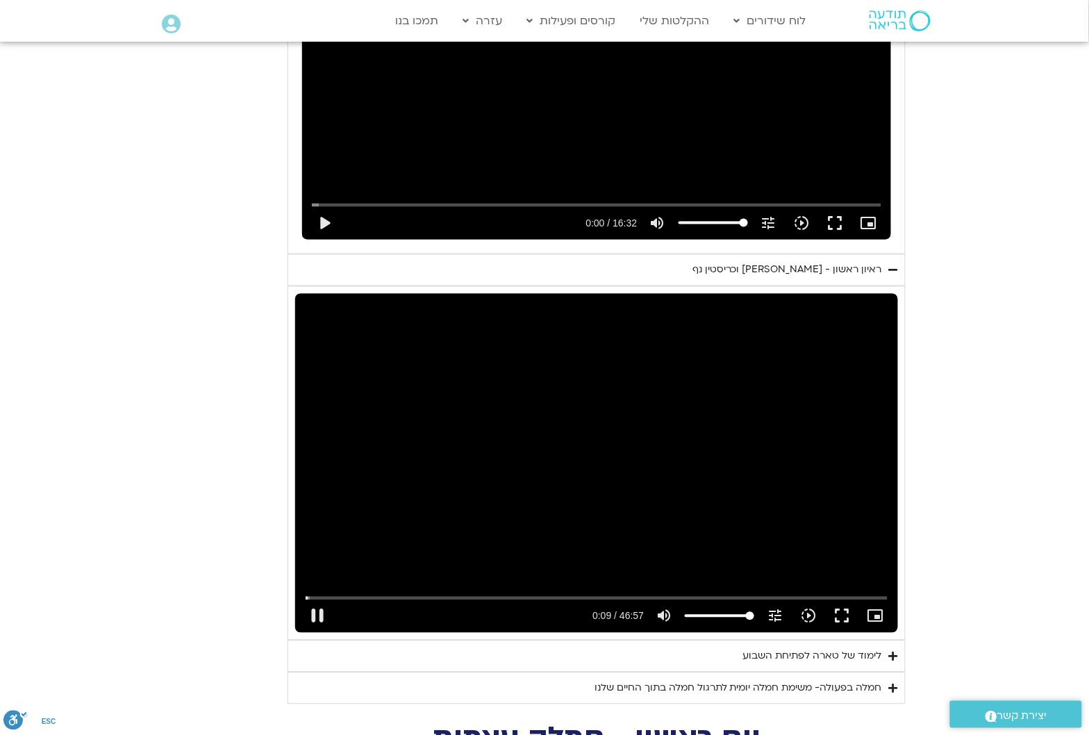
type input "3128.933333"
type input "10.199874"
type input "3128.933333"
type input "10.386261"
type input "3128.933333"
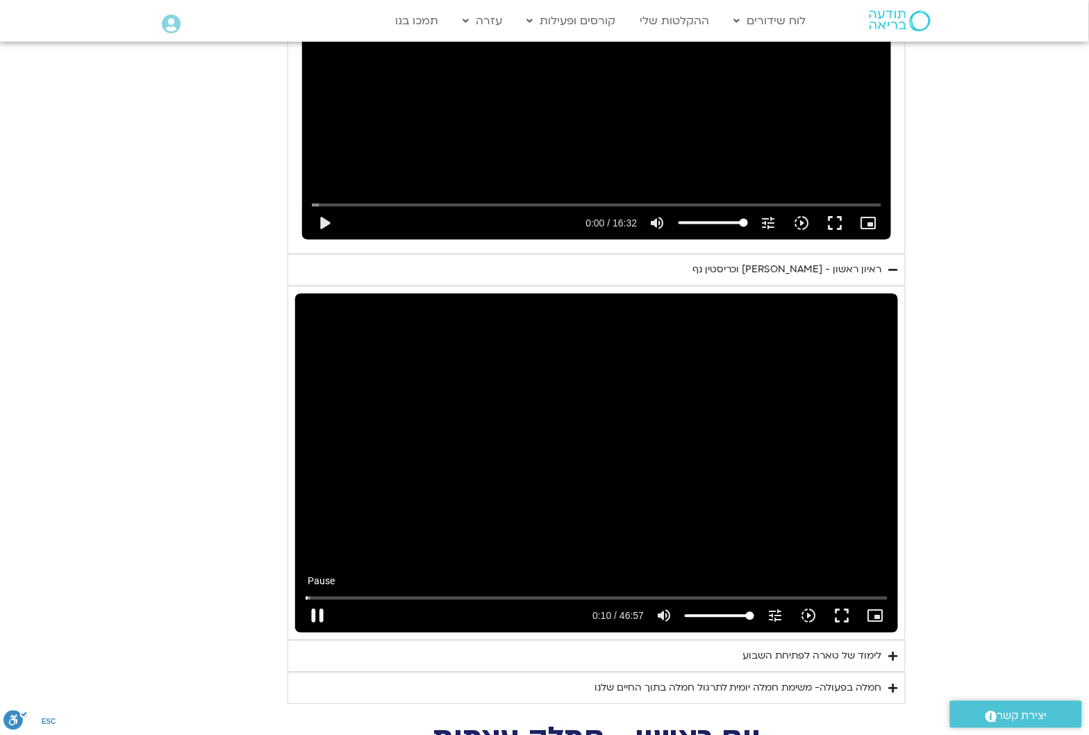
type input "10.498991"
type input "3128.933333"
type input "10.679203"
type input "3128.933333"
type input "10.701988"
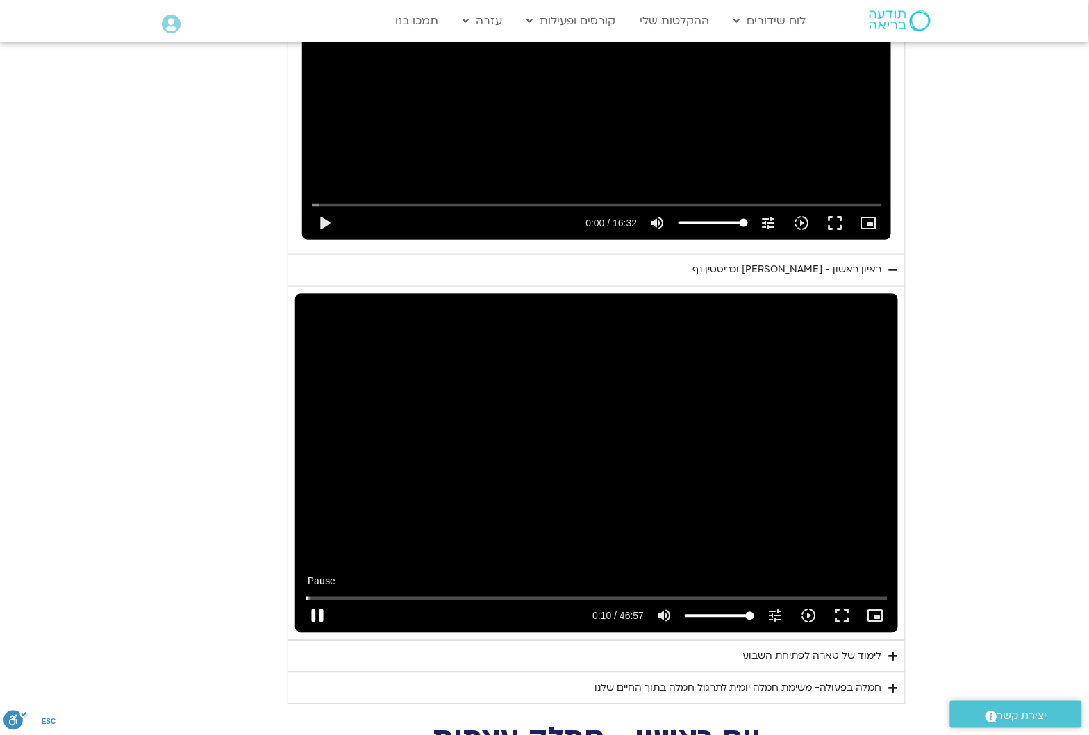
type input "3128.933333"
type input "10.829586"
type input "3128.933333"
type input "10.954696"
type input "3128.933333"
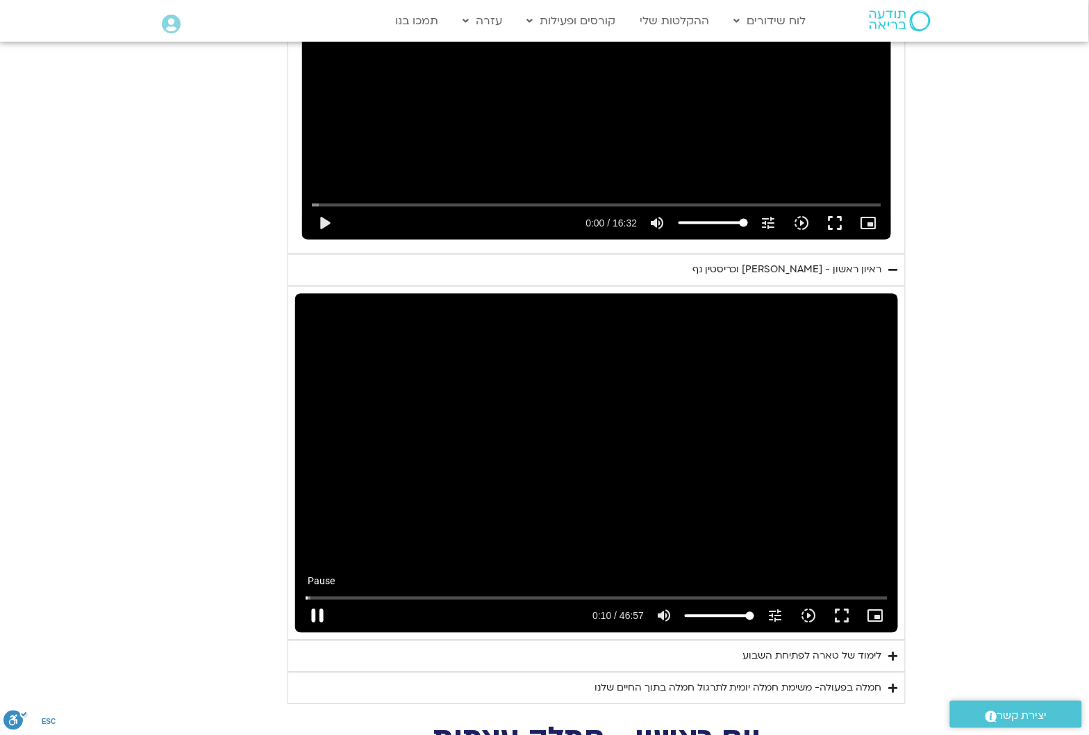
type input "11.083204"
type input "3128.933333"
click at [313, 603] on button "pause" at bounding box center [317, 615] width 33 height 33
type input "11.231518"
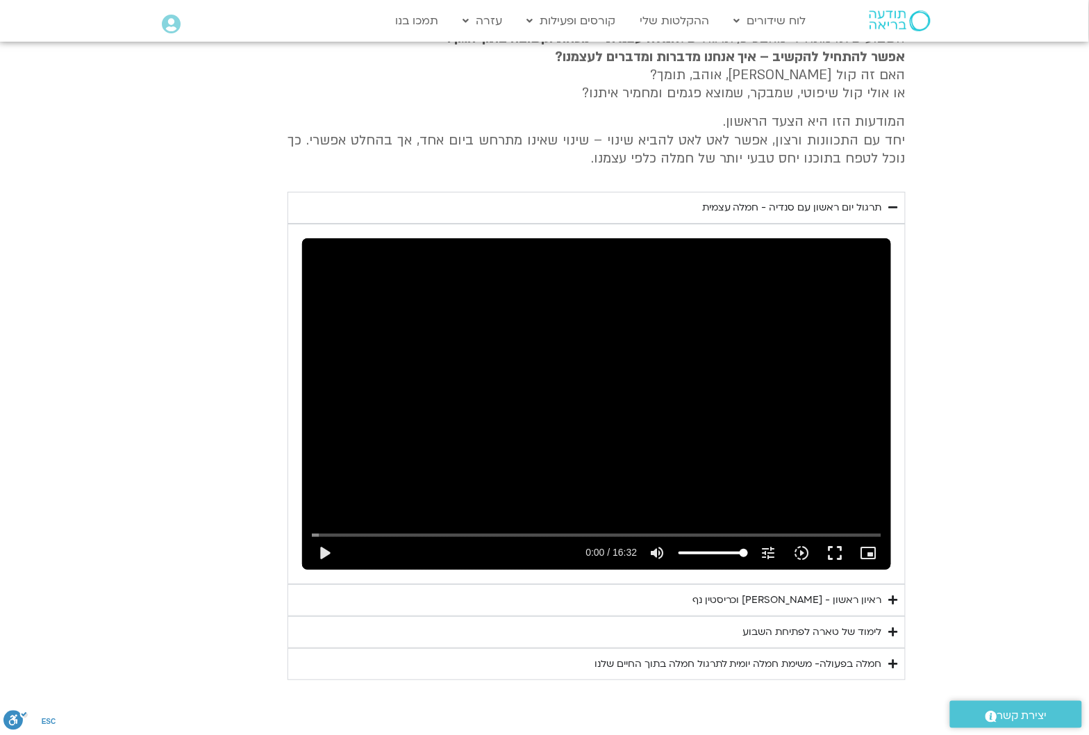
scroll to position [2691, 0]
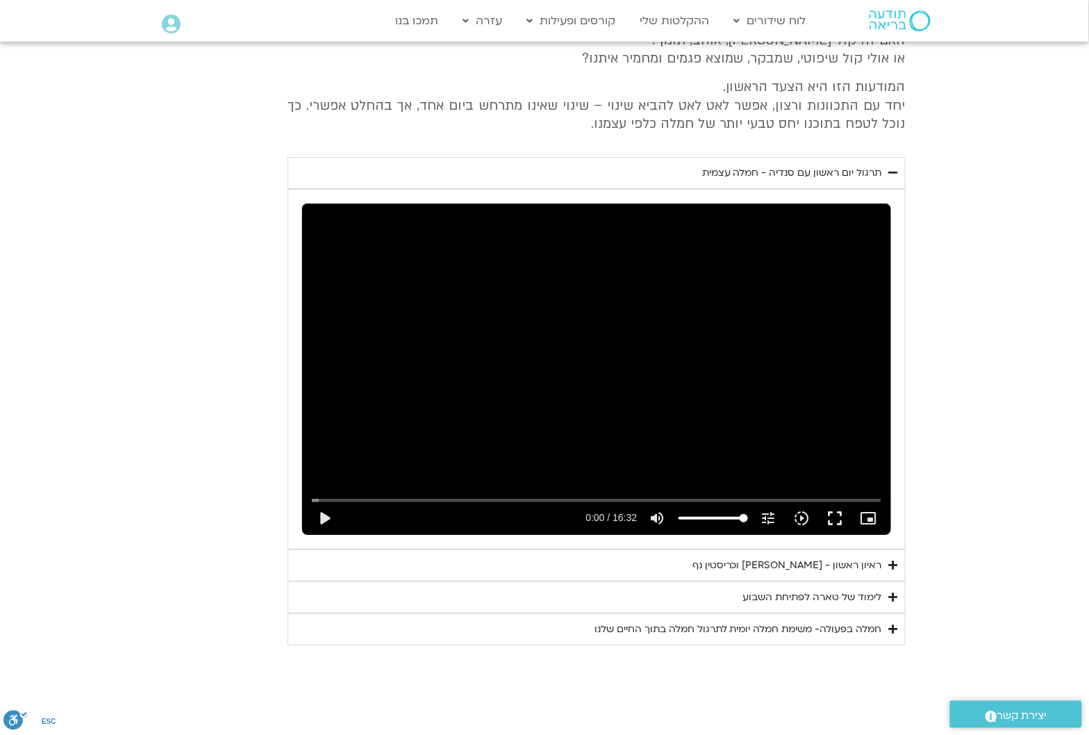
click at [897, 167] on icon "Accordion. Open links with Enter or Space, close with Escape, and navigate with…" at bounding box center [893, 172] width 9 height 10
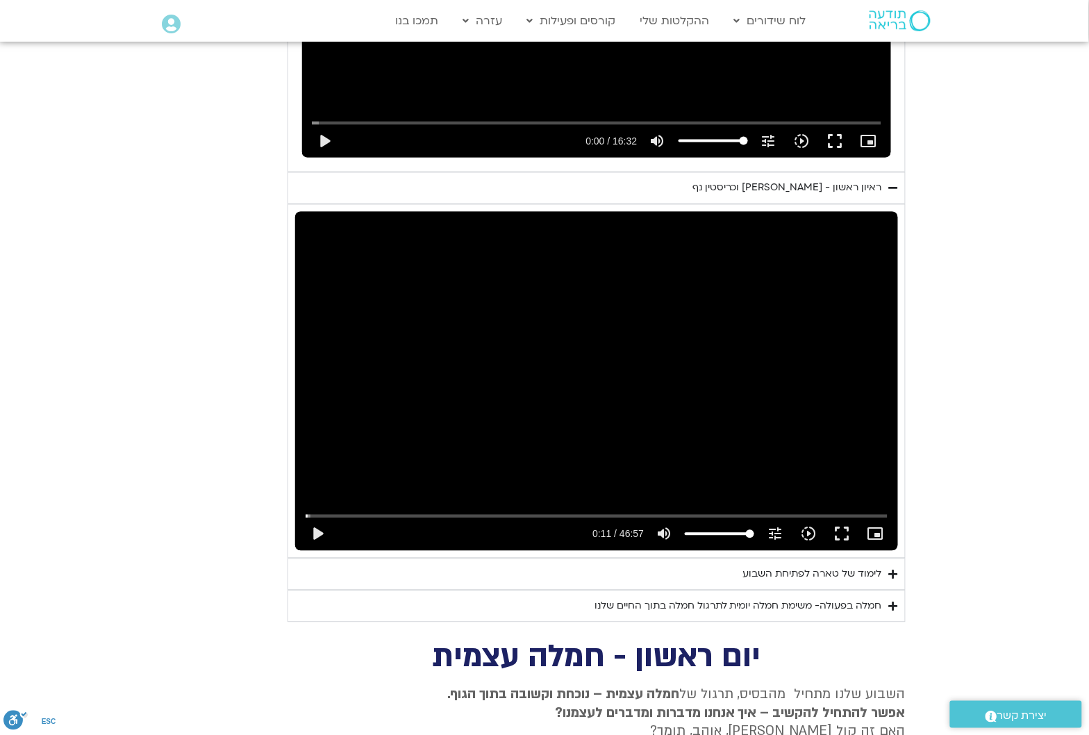
scroll to position [1999, 0]
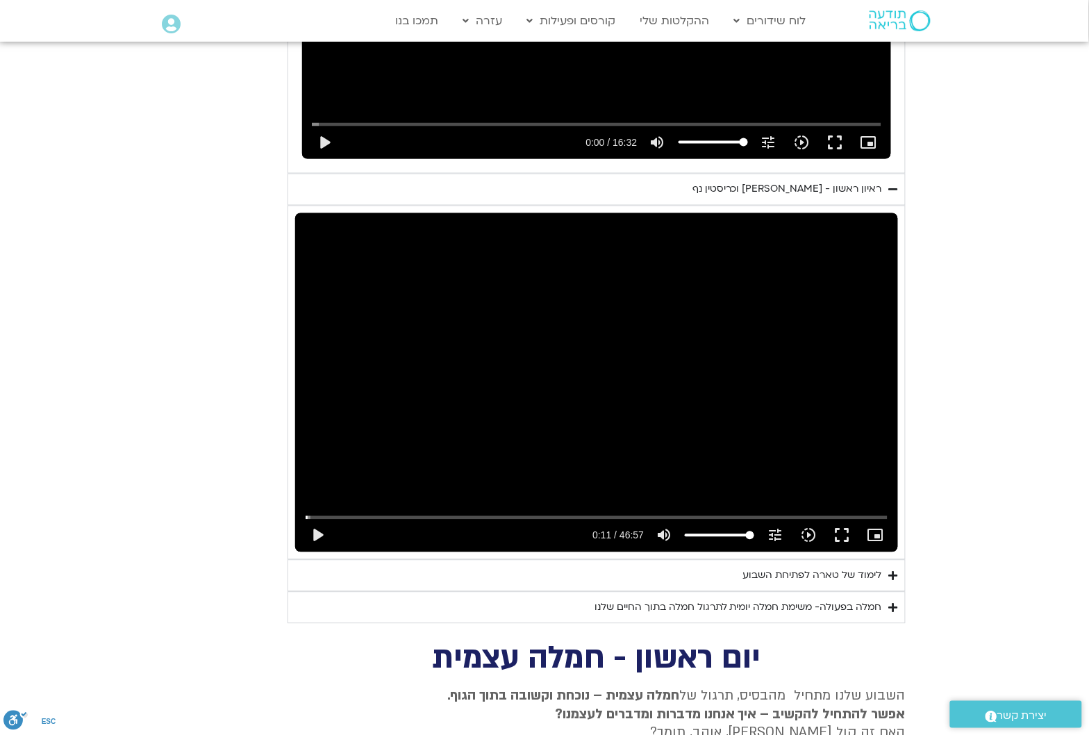
click at [896, 185] on icon "Accordion. Open links with Enter or Space, close with Escape, and navigate with…" at bounding box center [893, 190] width 9 height 10
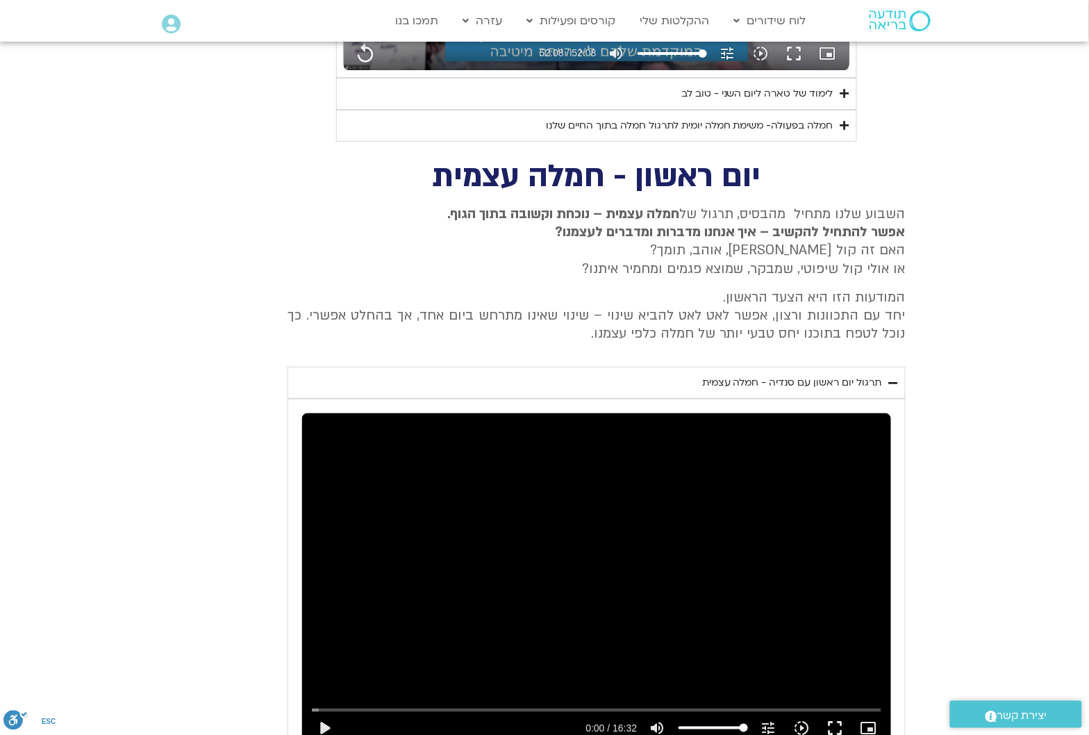
scroll to position [1391, 0]
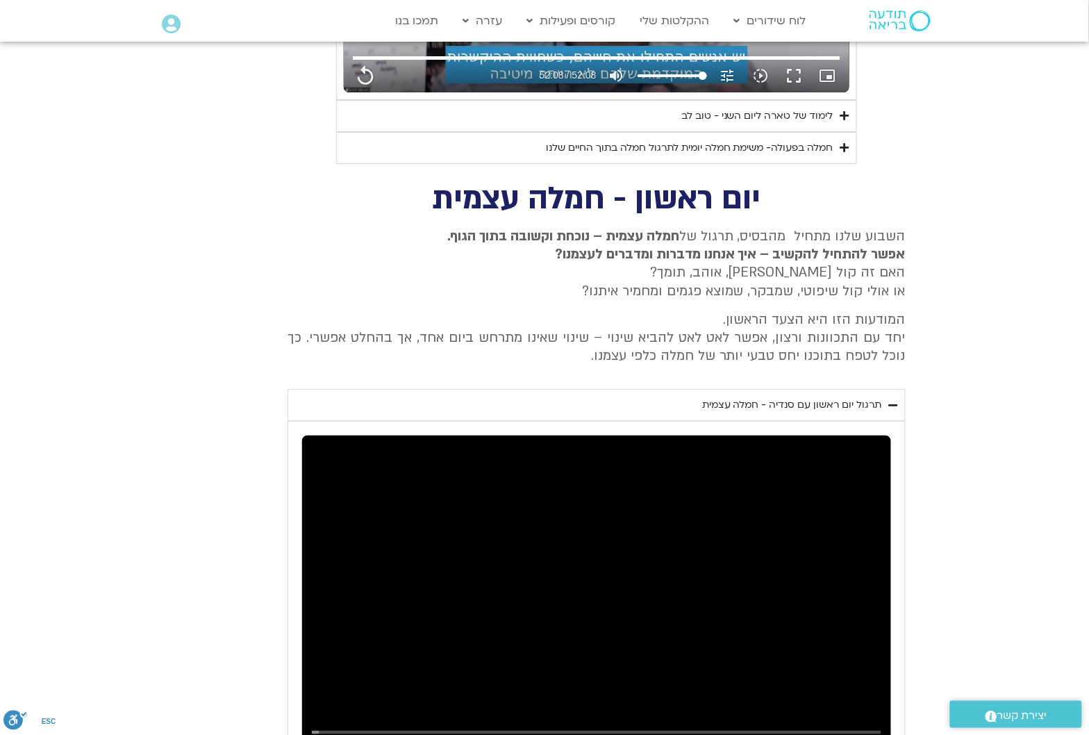
click at [891, 400] on icon "Accordion. Open links with Enter or Space, close with Escape, and navigate with…" at bounding box center [893, 405] width 9 height 10
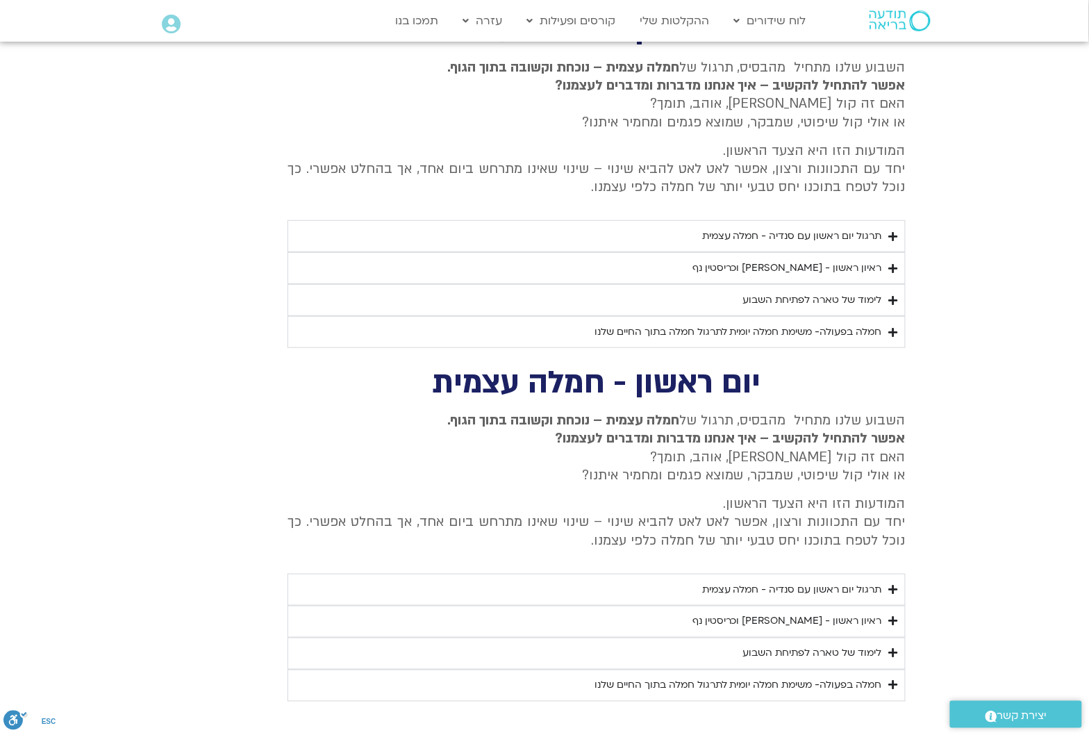
scroll to position [1544, 0]
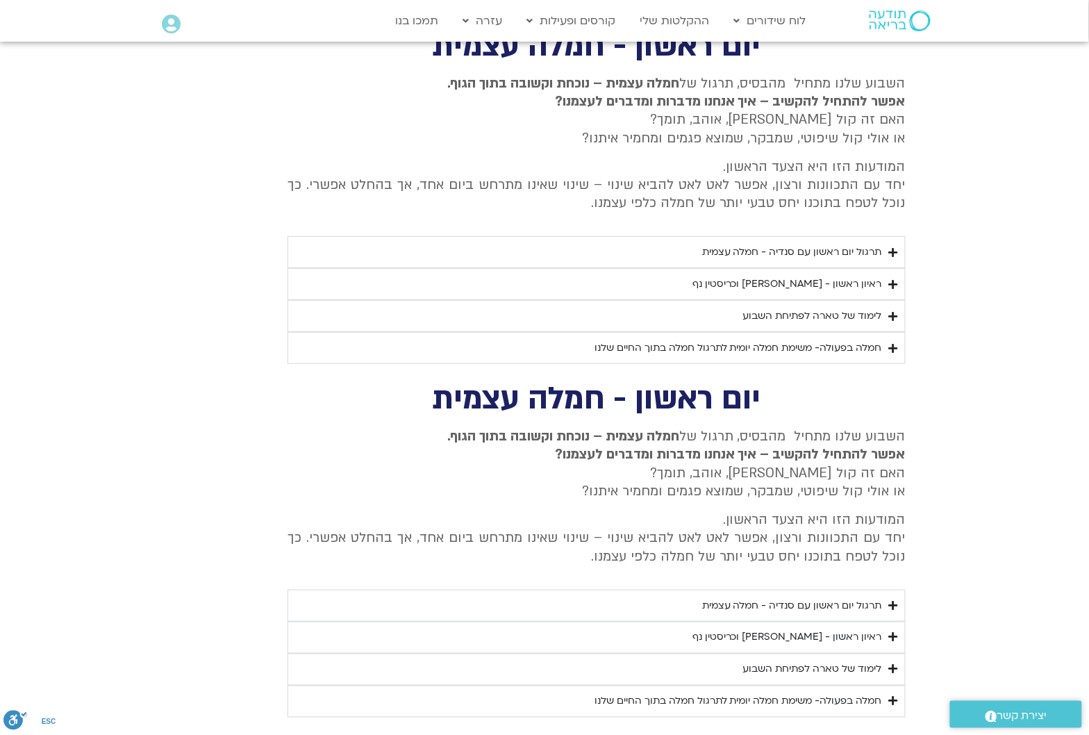
click at [863, 276] on div "ראיון ראשון - [PERSON_NAME] וכריסטין נף" at bounding box center [787, 284] width 190 height 17
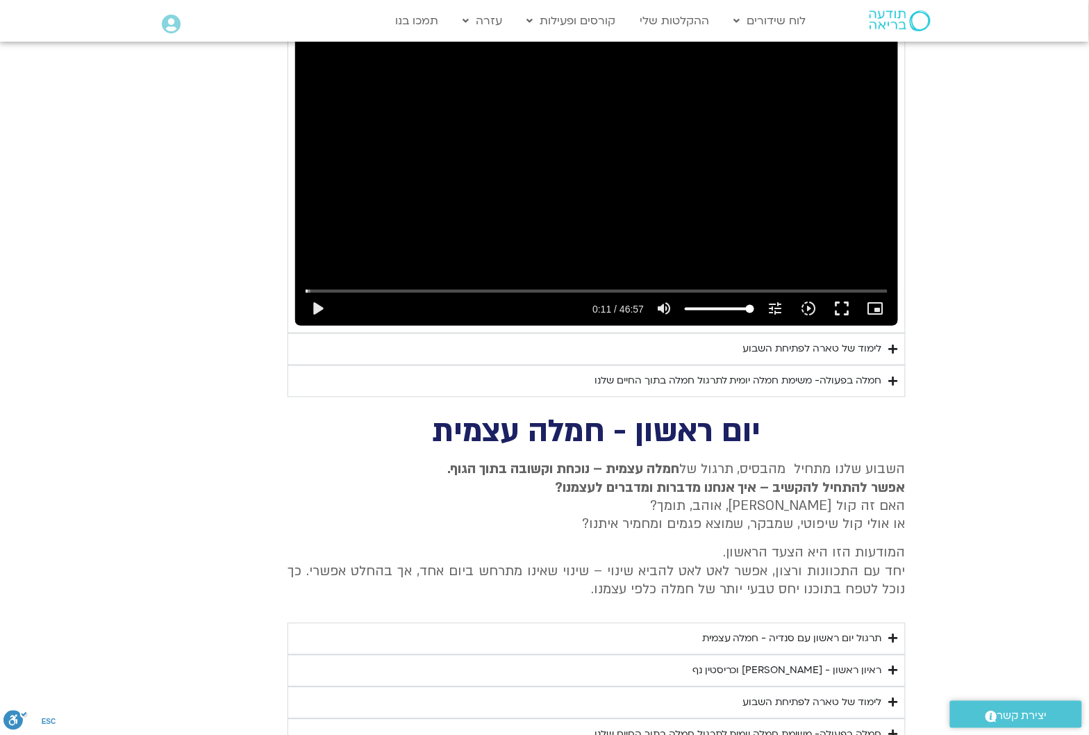
scroll to position [1891, 0]
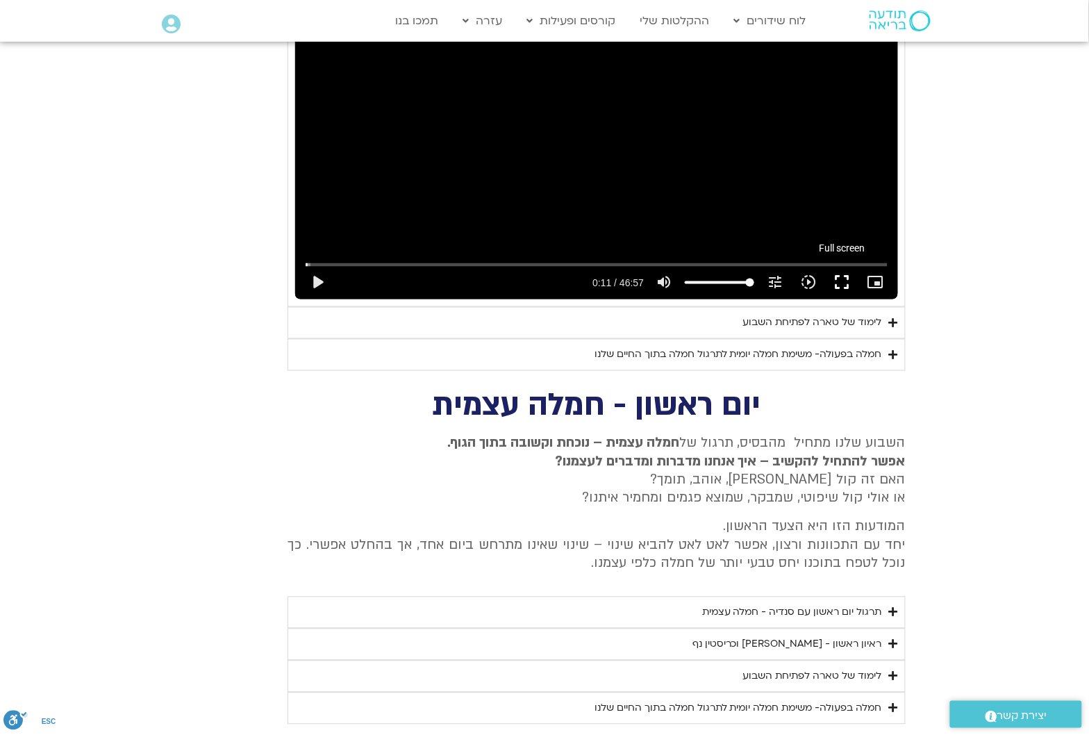
click at [838, 266] on button "fullscreen" at bounding box center [841, 282] width 33 height 33
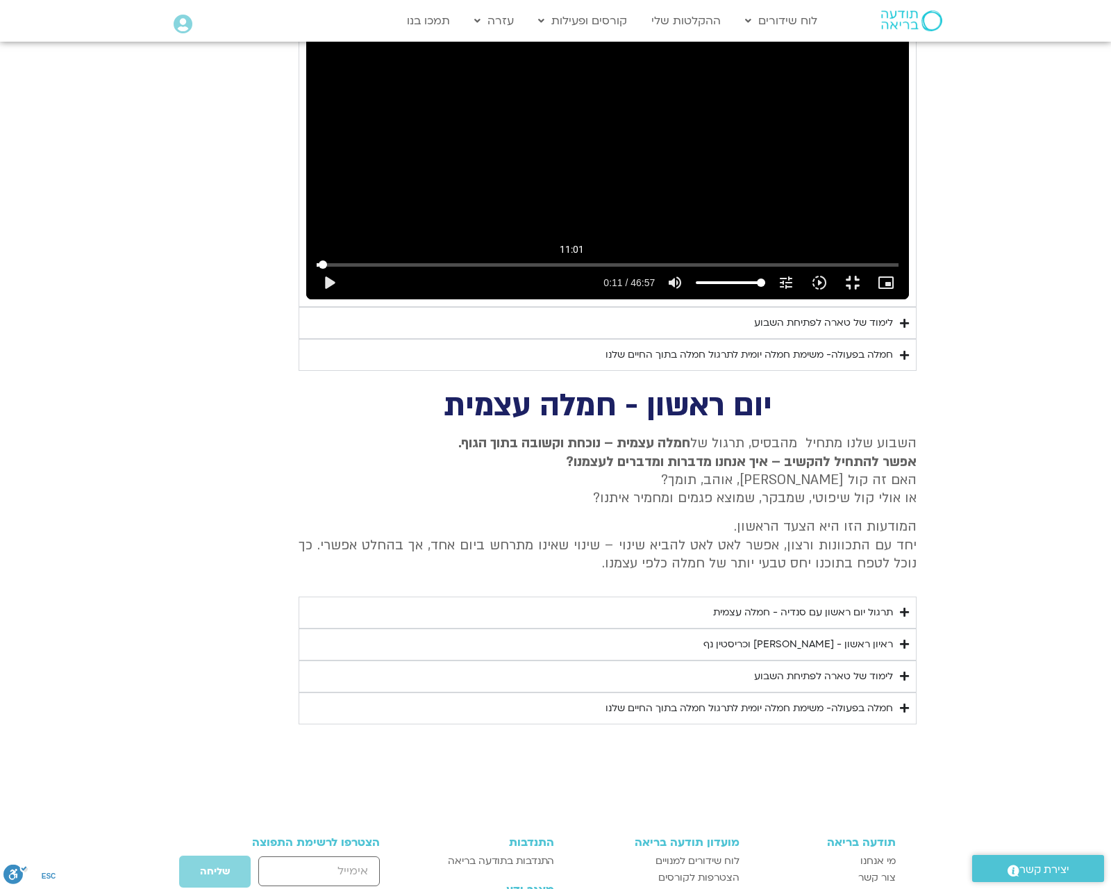
type input "3128.933333"
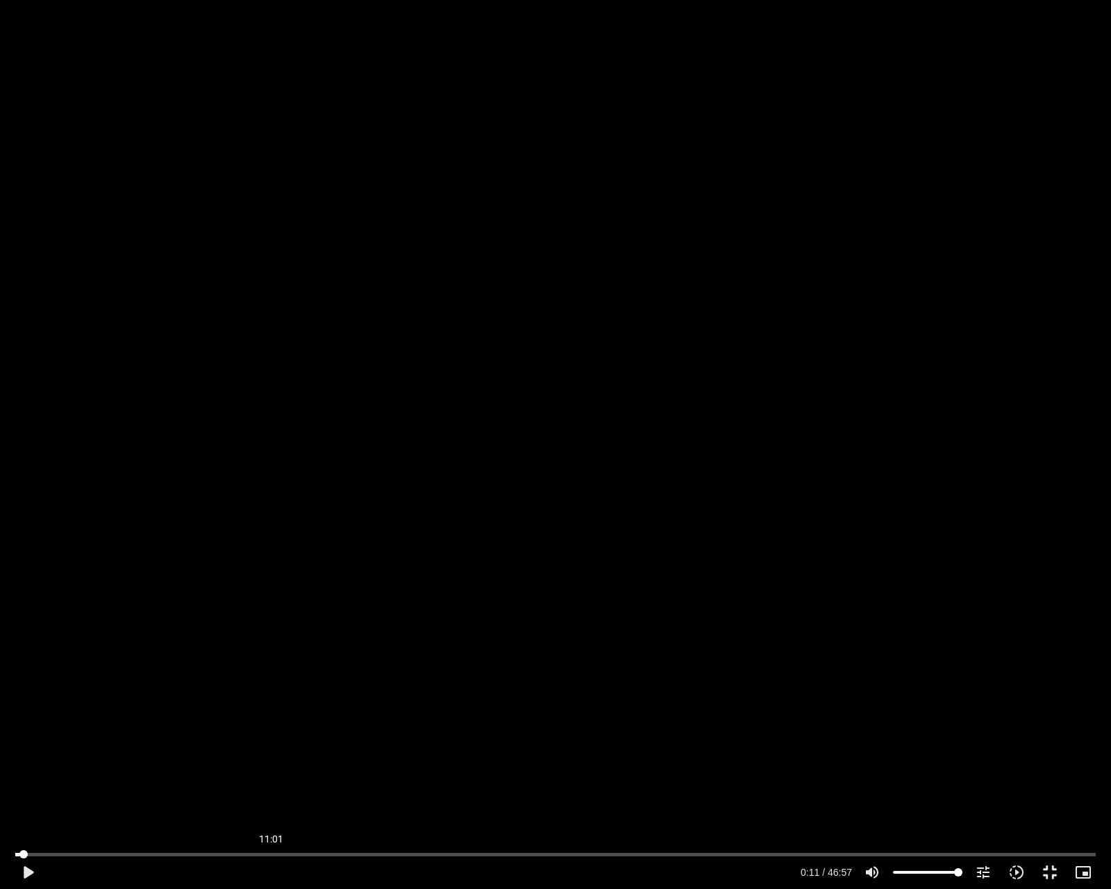
type input "660.654084312487"
type input "3128.933333"
type input "660.654084312487"
click at [271, 734] on input "Seek" at bounding box center [555, 854] width 1081 height 8
type input "3128.933333"
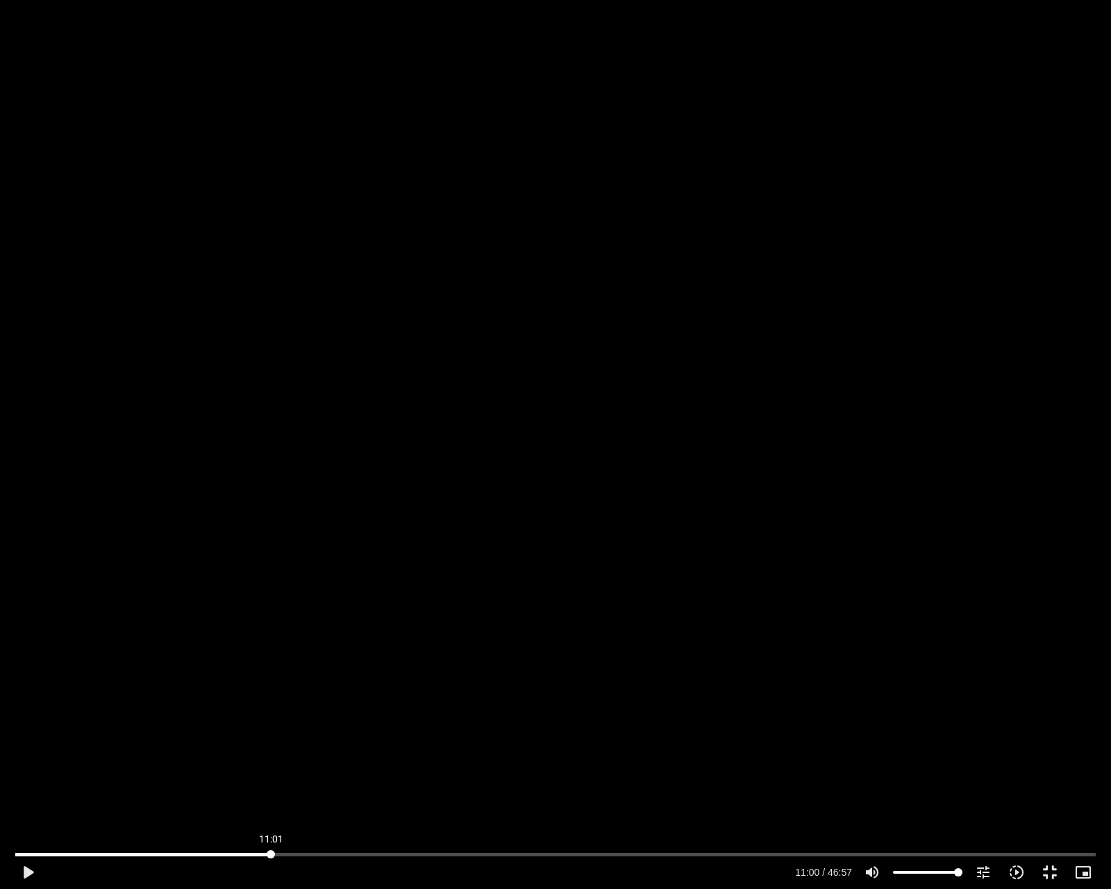
type input "660.654084"
click at [1042, 734] on button "fullscreen_exit" at bounding box center [1049, 872] width 33 height 33
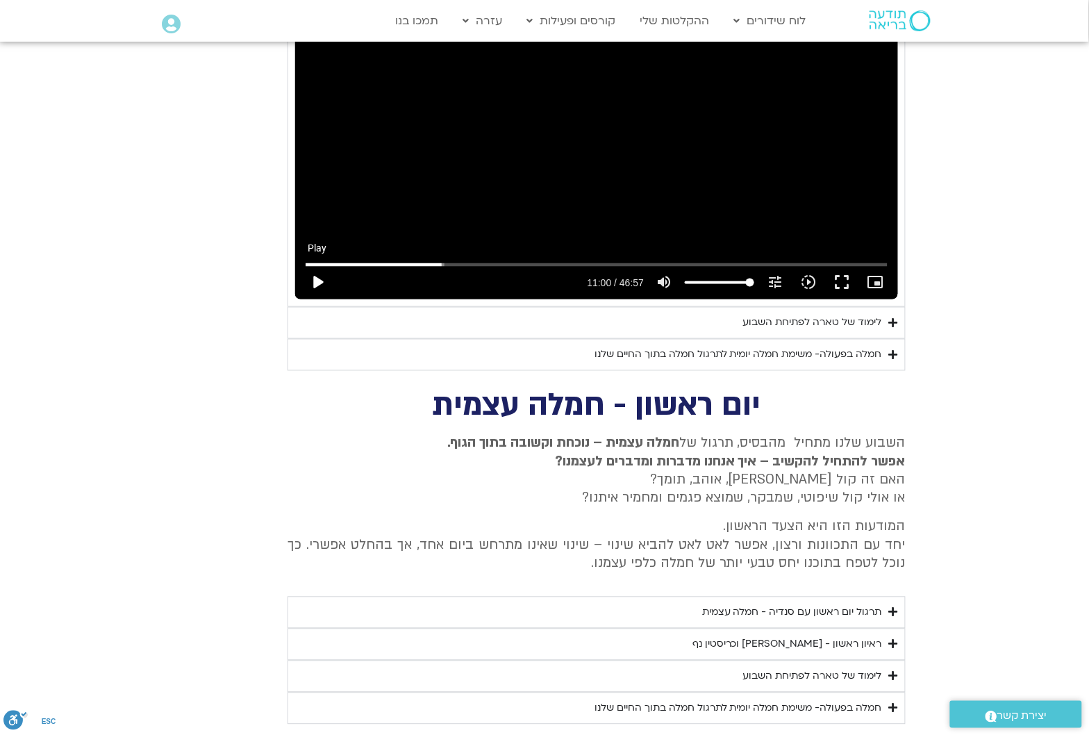
click at [321, 266] on button "play_arrow" at bounding box center [317, 282] width 33 height 33
type input "3128.933333"
type input "660.658513"
type input "3128.933333"
type input "660.759934"
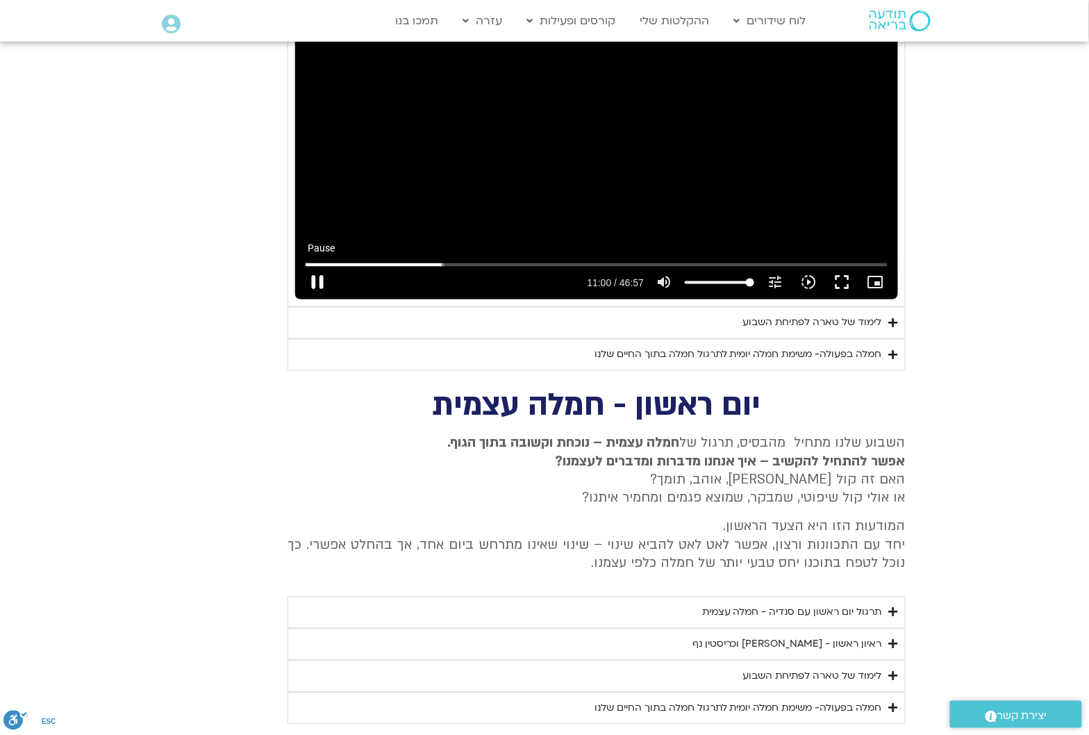
type input "3128.933333"
type input "660.893727"
type input "3128.933333"
type input "661.027562"
type input "3128.933333"
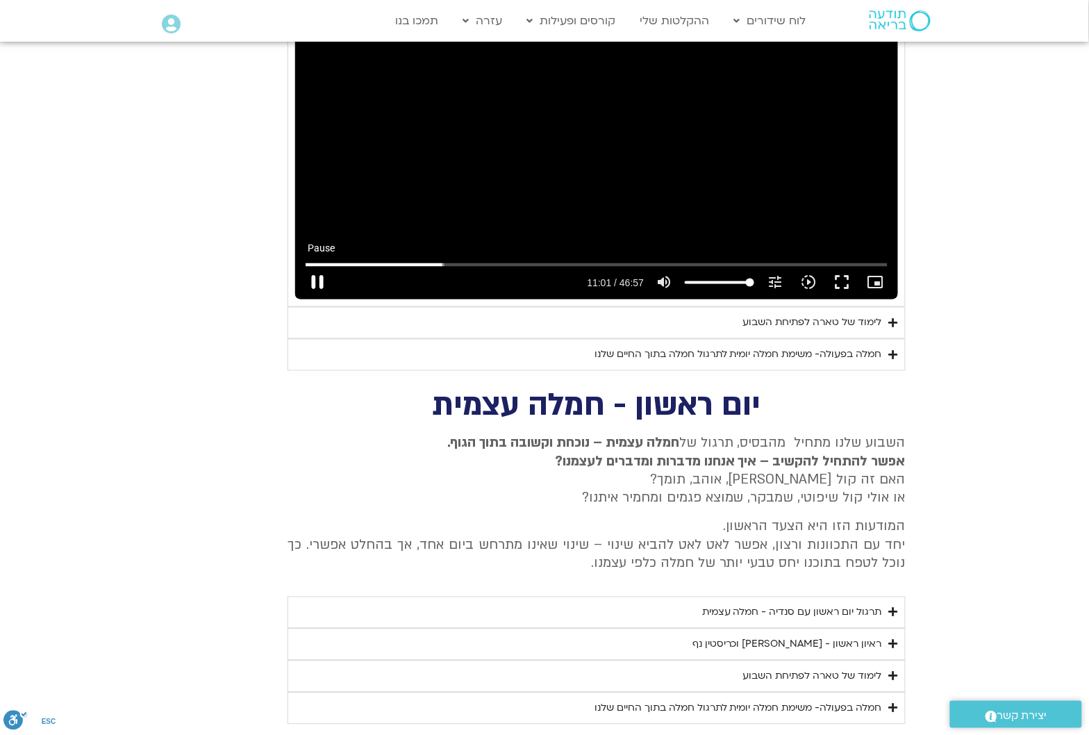
type input "661.168007"
type input "3128.933333"
type input "661.302712"
type input "3128.933333"
type input "661.432444"
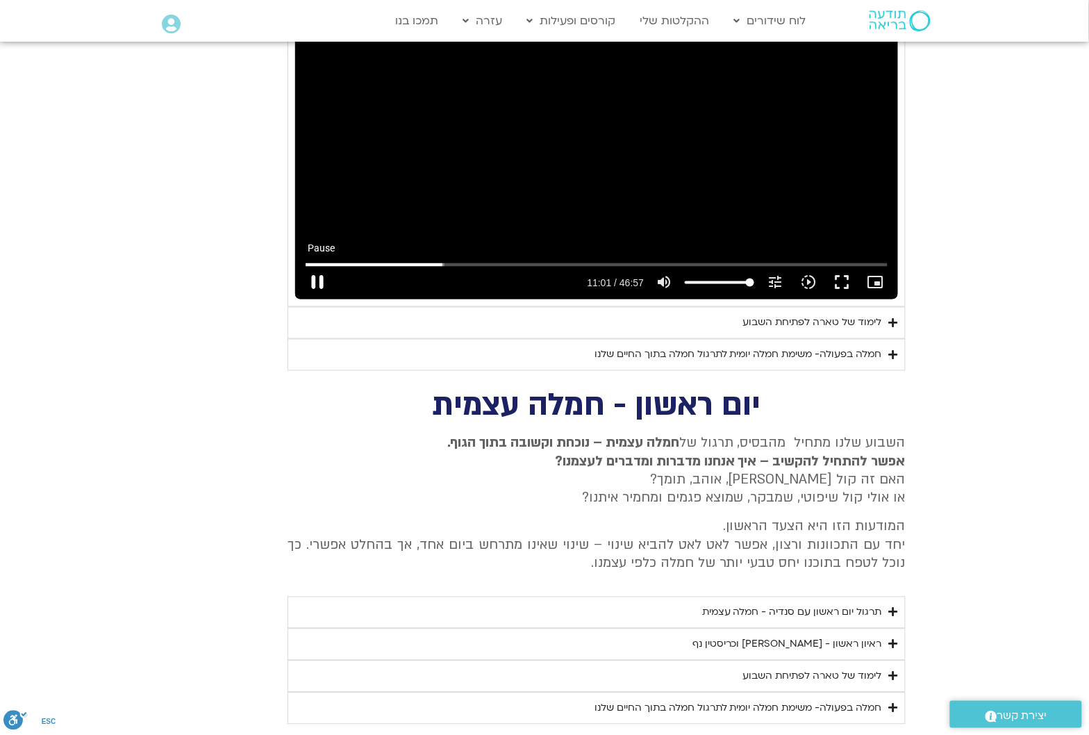
type input "3128.933333"
type input "661.560464"
type input "3128.933333"
type input "661.698866"
type input "3128.933333"
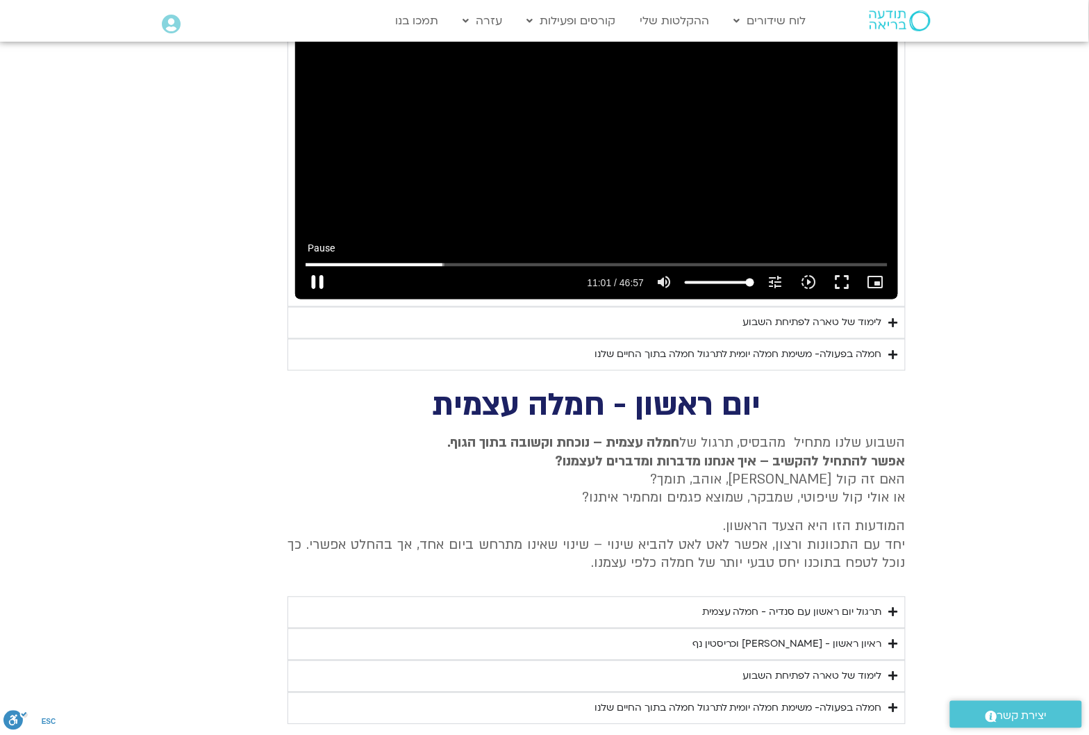
type input "661.833853"
type input "3128.933333"
type input "661.963296"
type input "3128.933333"
type input "662.092694"
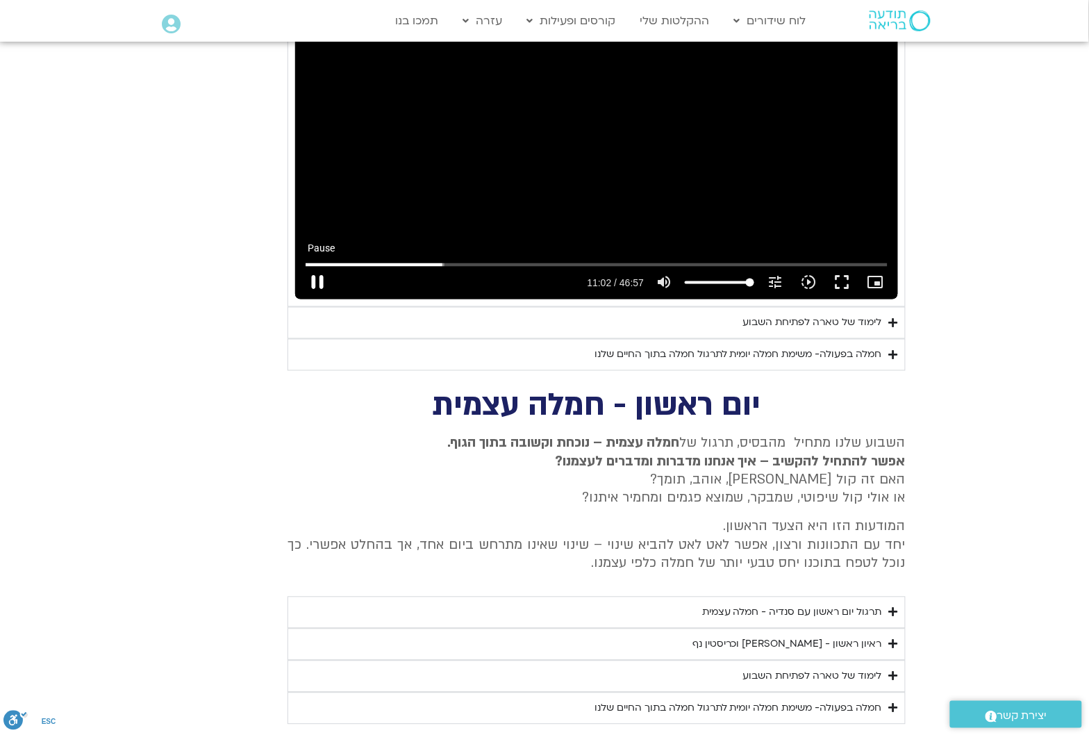
type input "3128.933333"
type input "662.225142"
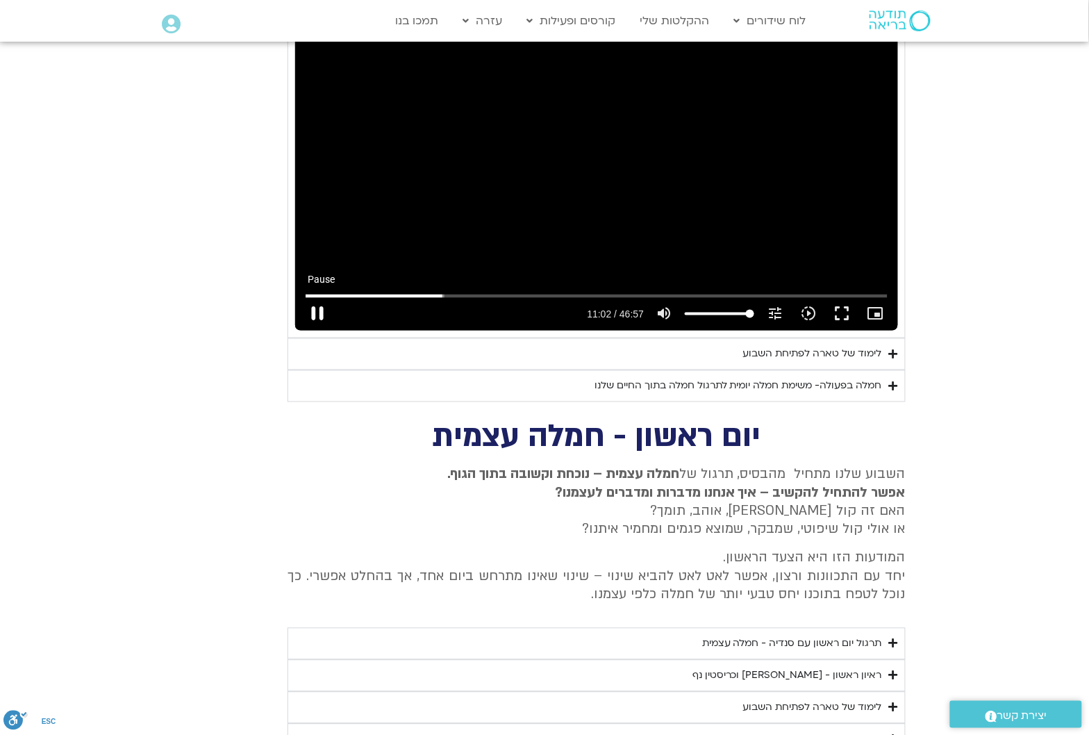
type input "3128.933333"
type input "662.36757"
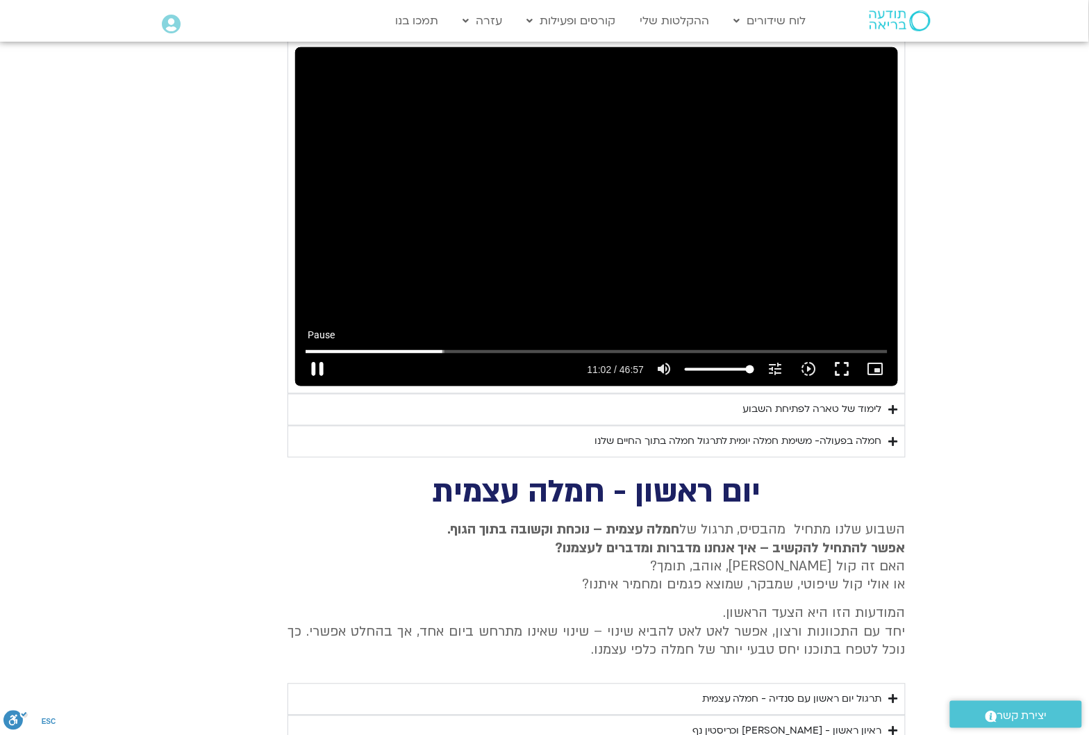
type input "3128.933333"
type input "662.494643"
type input "3128.933333"
type input "662.619685"
type input "3128.933333"
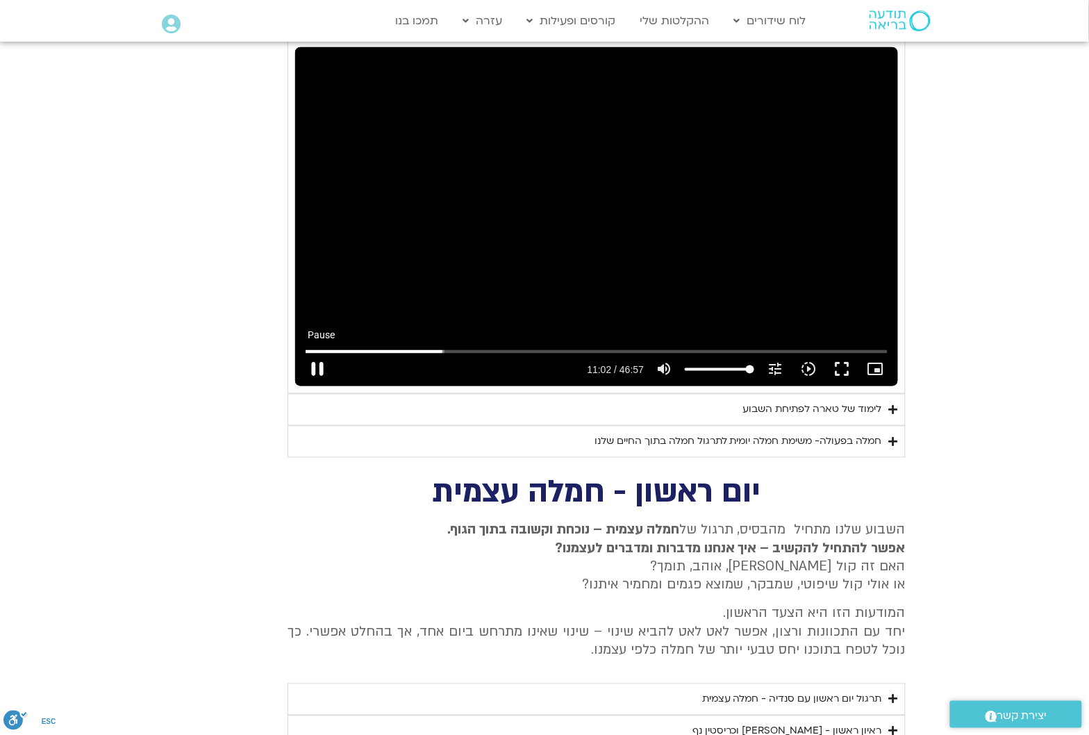
type input "662.751082"
type input "3128.933333"
type input "662.876993"
type input "3128.933333"
type input "663.008805"
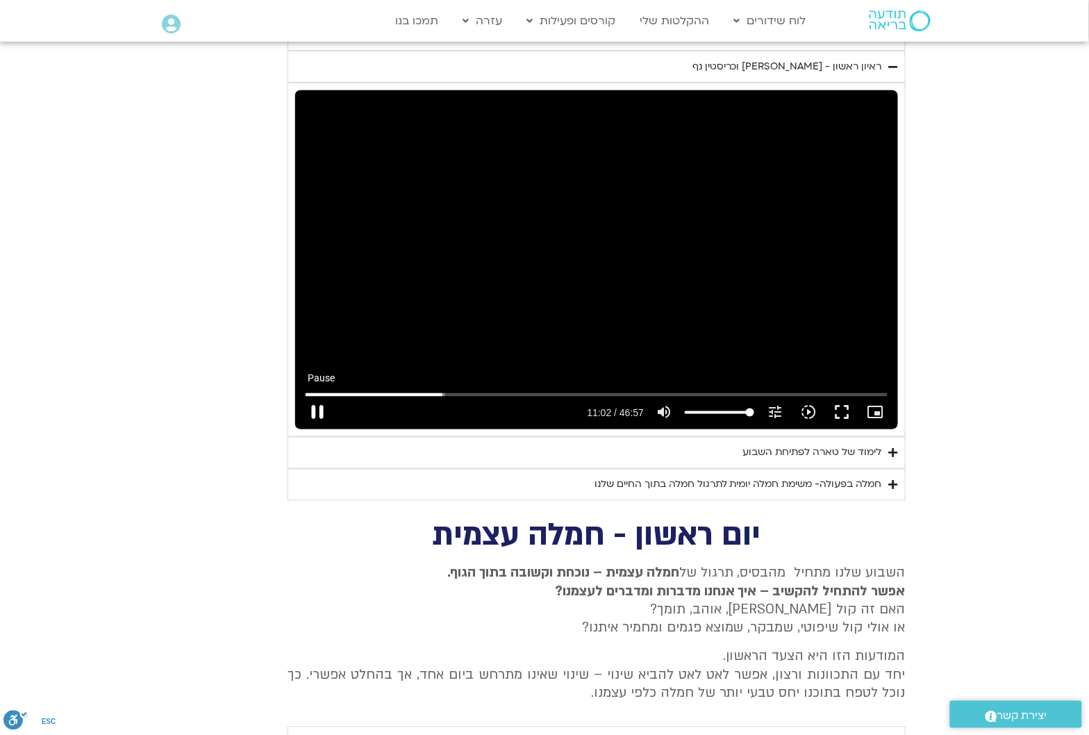
type input "3128.933333"
type input "663.135599"
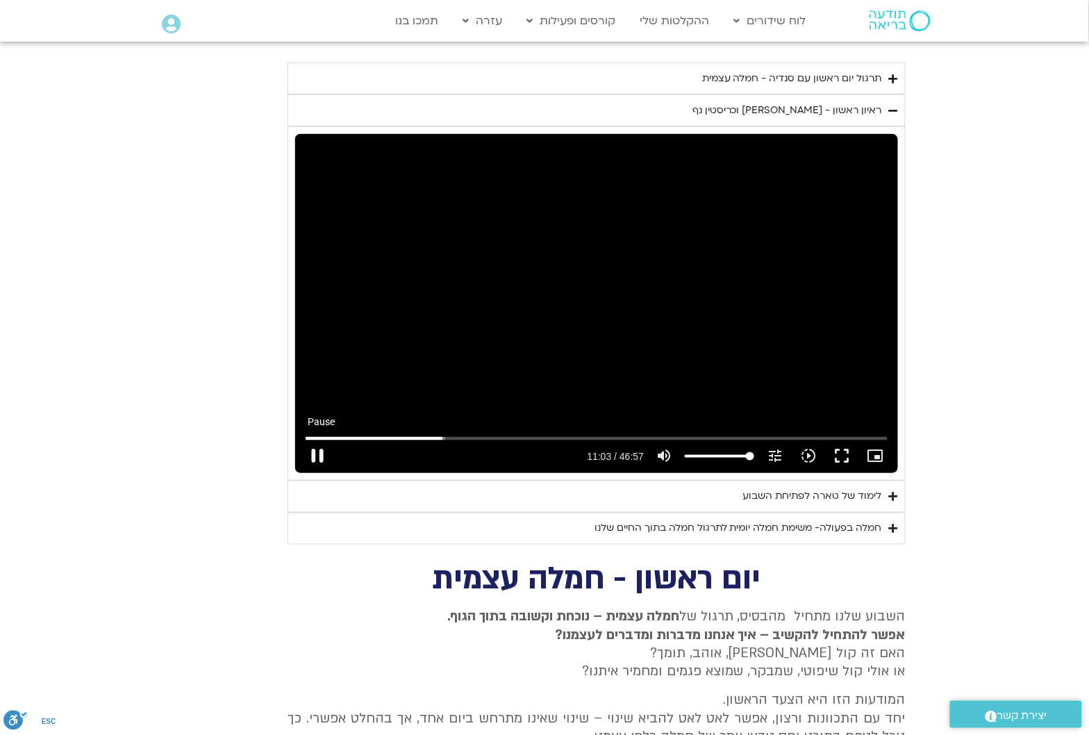
type input "3128.933333"
type input "663.266937"
type input "3128.933333"
type input "663.447556"
type input "3128.933333"
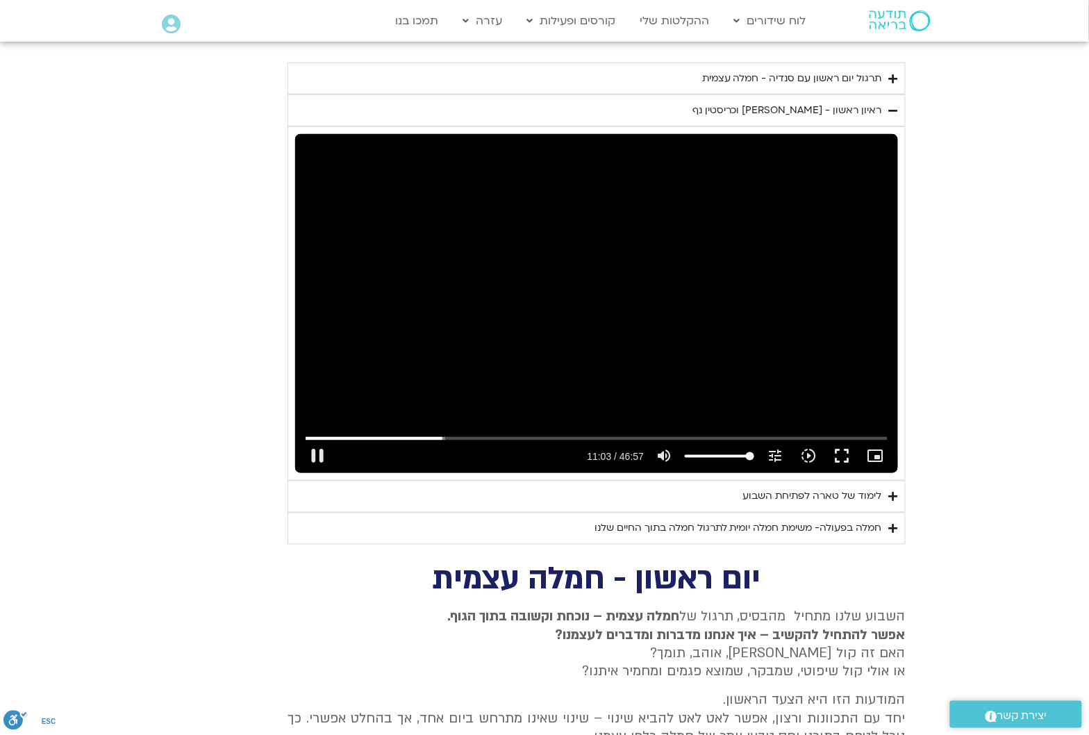
type input "663.5209"
type input "3128.933333"
type input "663.655724"
type input "3128.933333"
type input "663.79237"
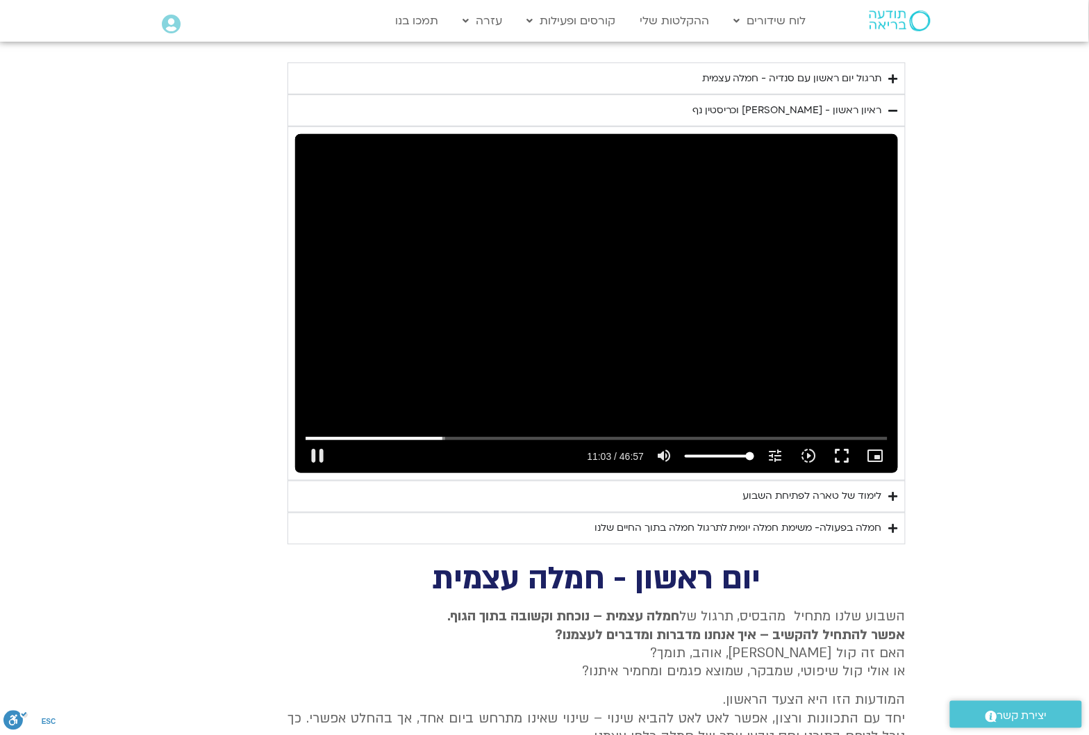
type input "3128.933333"
type input "663.923627"
type input "3128.933333"
type input "664.05598"
type input "3128.933333"
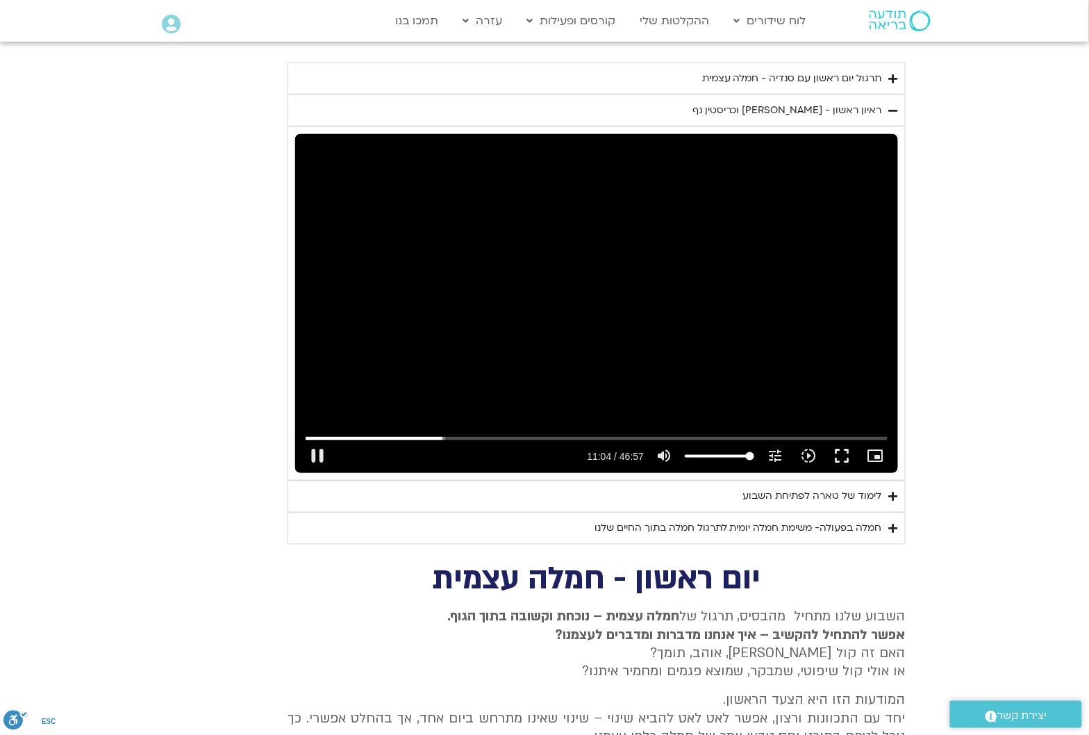
type input "664.191223"
type input "3128.933333"
type input "664.323428"
type input "3128.933333"
type input "664.458794"
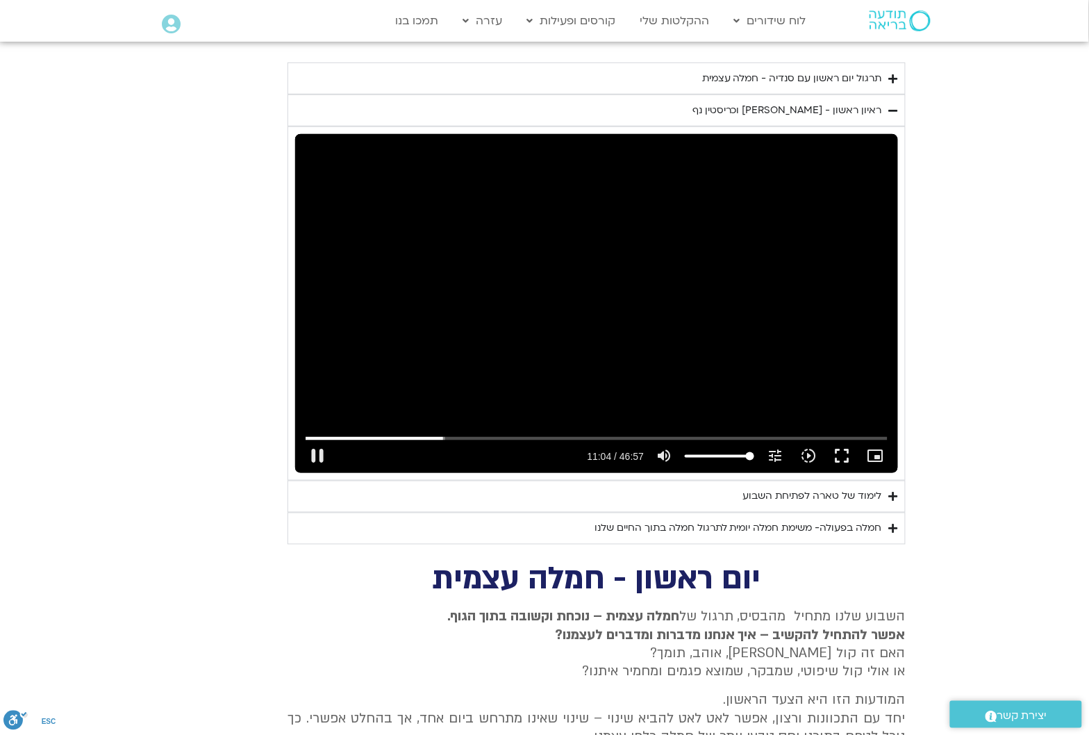
type input "3128.933333"
type input "664.591072"
type input "3128.933333"
type input "664.720218"
type input "3128.933333"
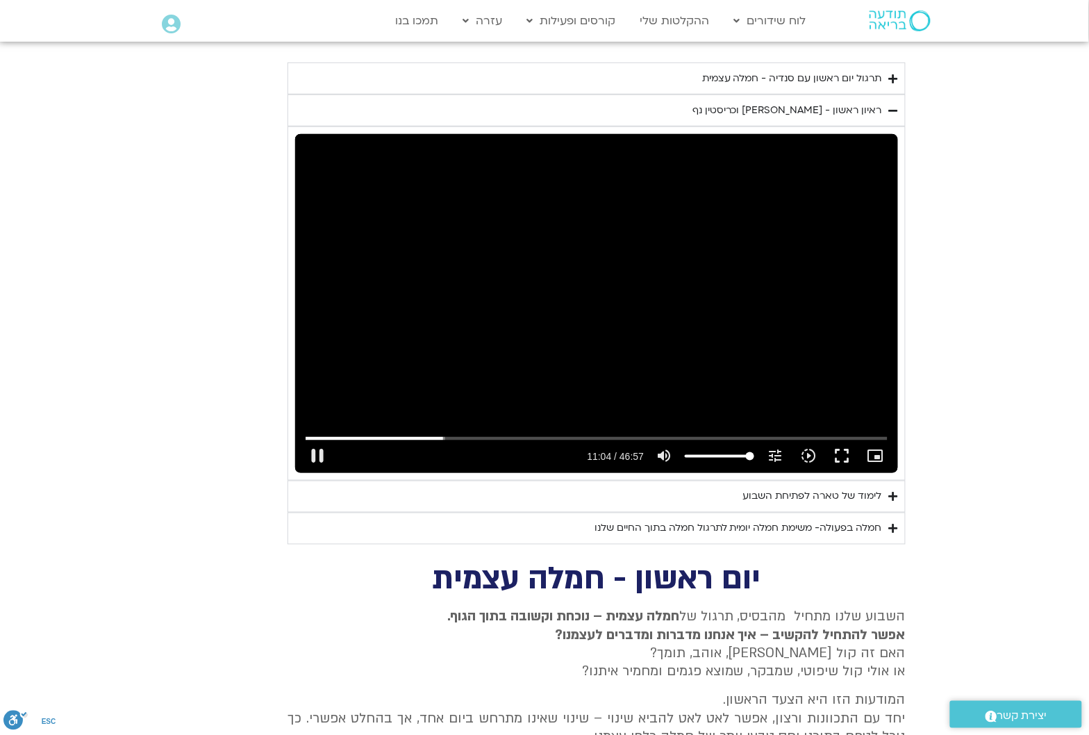
type input "664.858743"
type input "3128.933333"
type input "664.992021"
type input "3128.933333"
click at [429, 434] on input "Seek" at bounding box center [597, 438] width 583 height 8
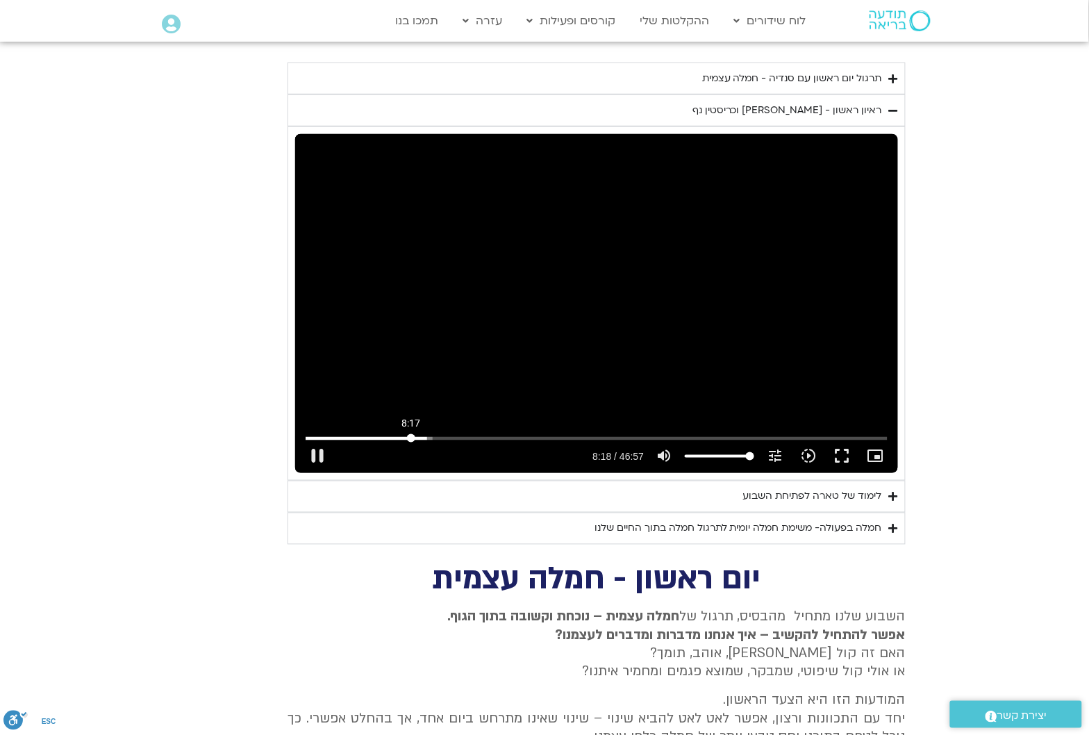
click at [411, 434] on input "Seek" at bounding box center [597, 438] width 583 height 8
drag, startPoint x: 412, startPoint y: 419, endPoint x: 297, endPoint y: 424, distance: 115.4
click at [306, 434] on input "Seek" at bounding box center [597, 438] width 583 height 8
click at [317, 443] on button "pause" at bounding box center [317, 456] width 33 height 33
click at [319, 441] on button "play_arrow" at bounding box center [317, 456] width 33 height 33
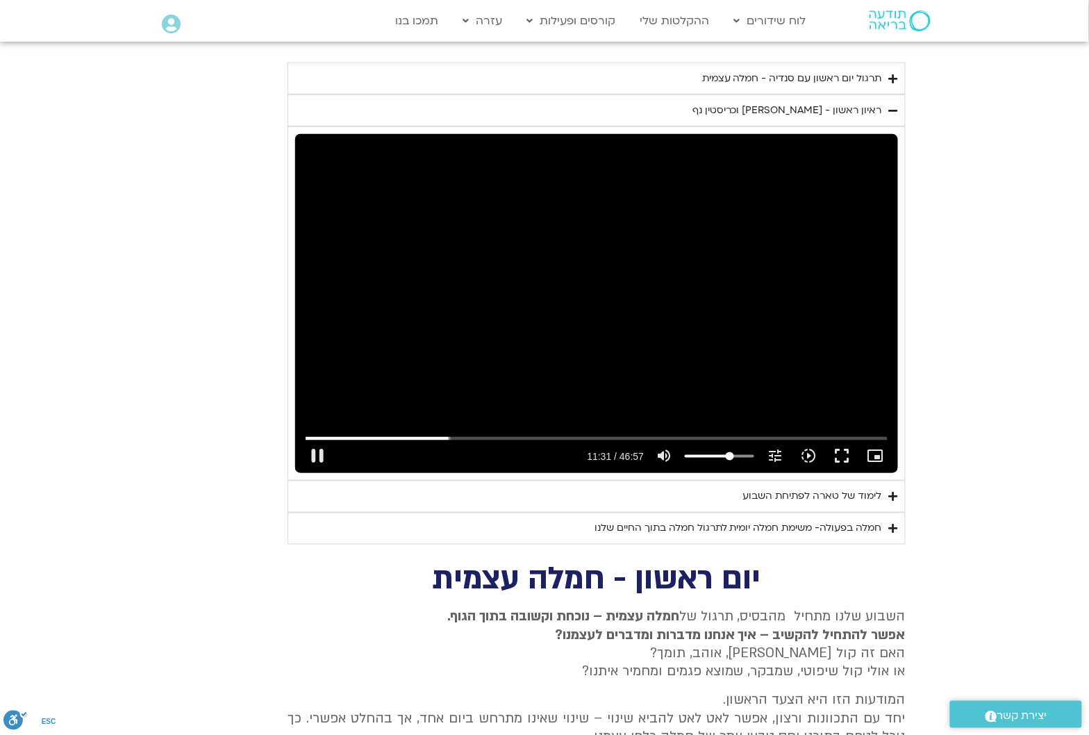
drag, startPoint x: 751, startPoint y: 438, endPoint x: 730, endPoint y: 438, distance: 21.5
click at [730, 452] on input "Volume" at bounding box center [719, 456] width 69 height 8
click at [316, 440] on button "pause" at bounding box center [317, 456] width 33 height 33
click at [317, 440] on button "play_arrow" at bounding box center [317, 456] width 33 height 33
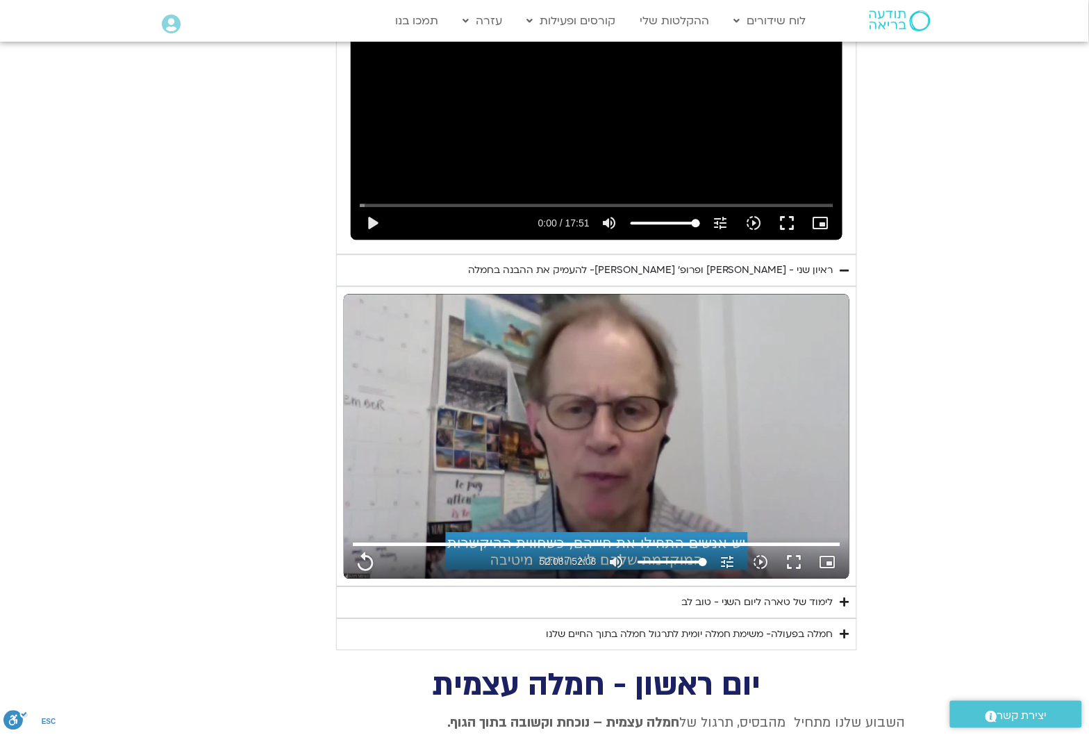
scroll to position [849, 0]
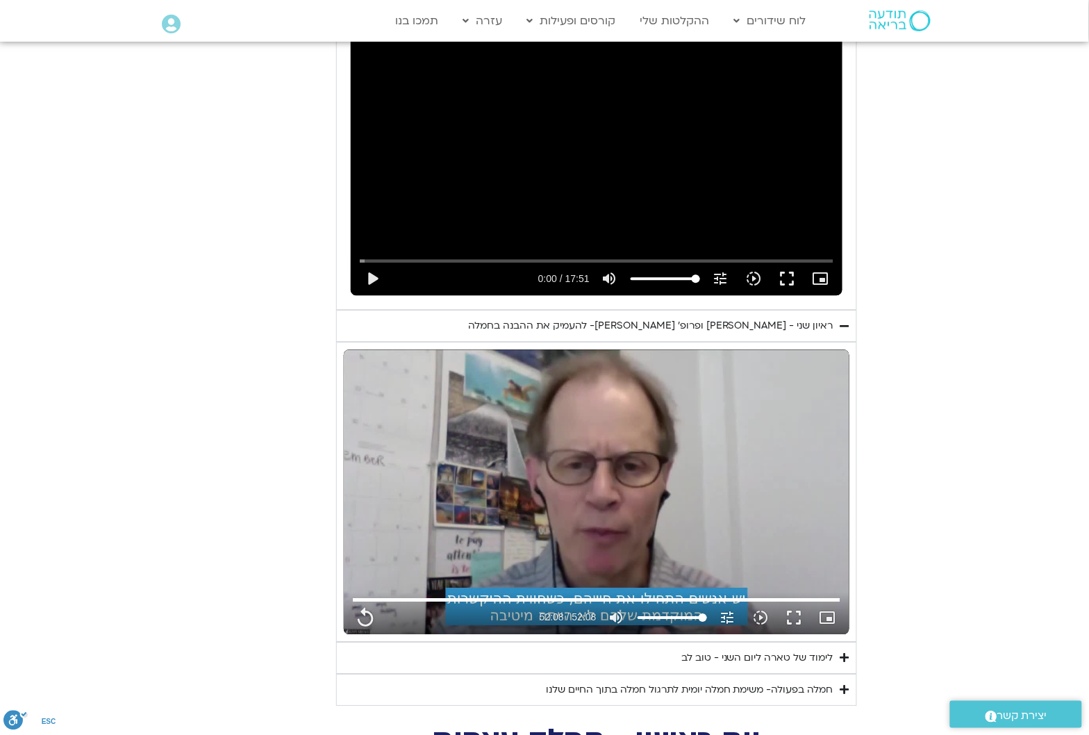
click at [842, 321] on icon "Accordion. Open links with Enter or Space, close with Escape, and navigate with…" at bounding box center [844, 326] width 9 height 10
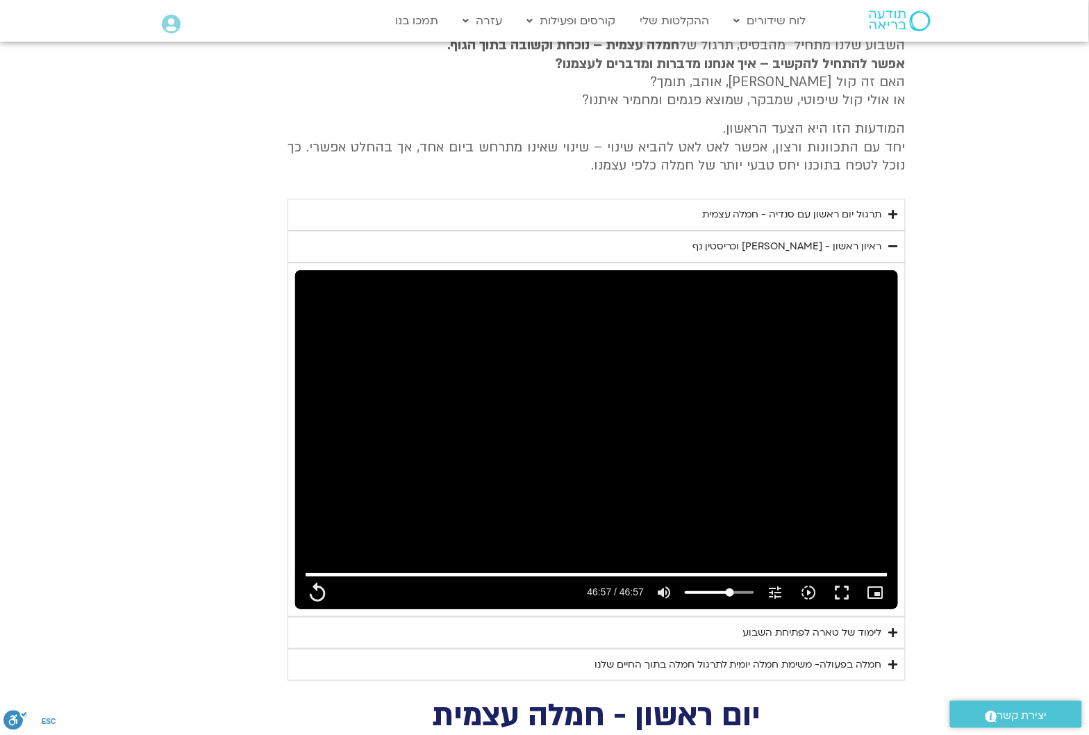
scroll to position [1283, 0]
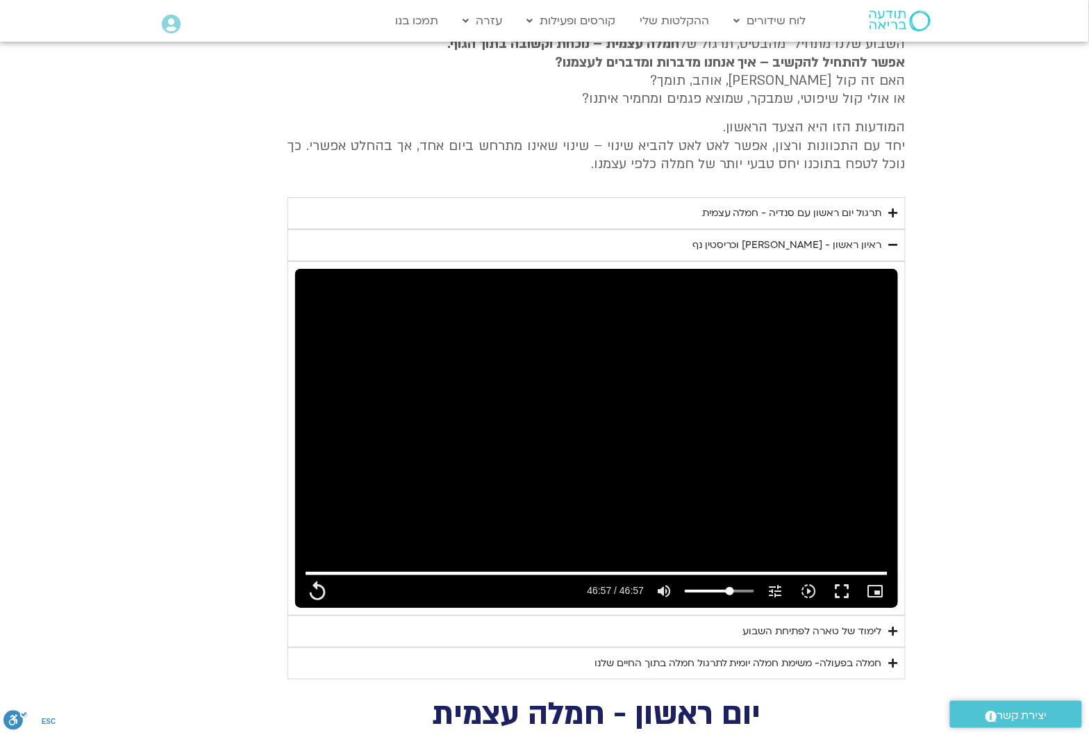
click at [889, 240] on icon "Accordion. Open links with Enter or Space, close with Escape, and navigate with…" at bounding box center [893, 245] width 9 height 10
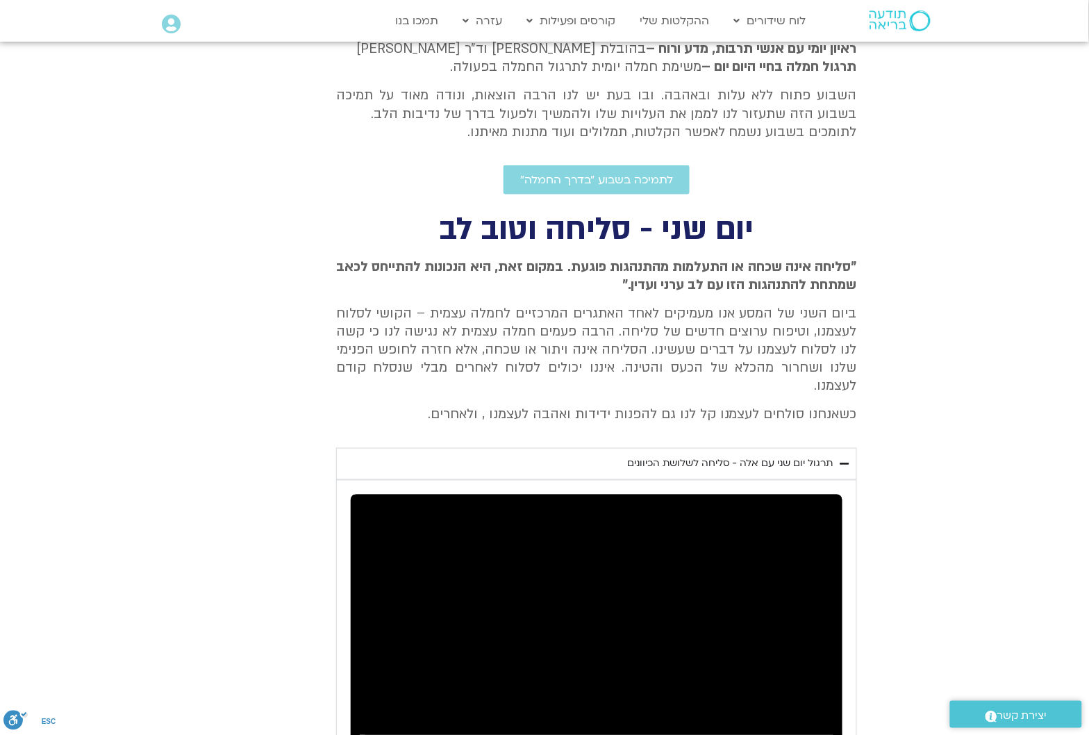
scroll to position [242, 0]
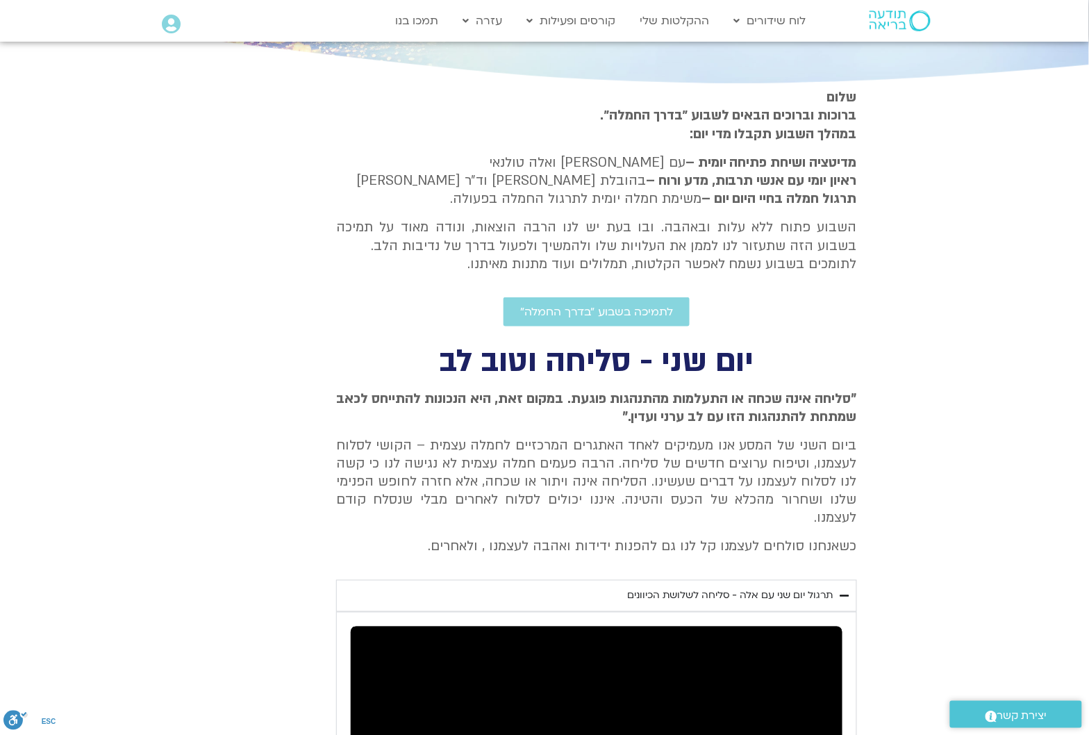
click at [848, 591] on icon "Accordion. Open links with Enter or Space, close with Escape, and navigate with…" at bounding box center [844, 596] width 9 height 10
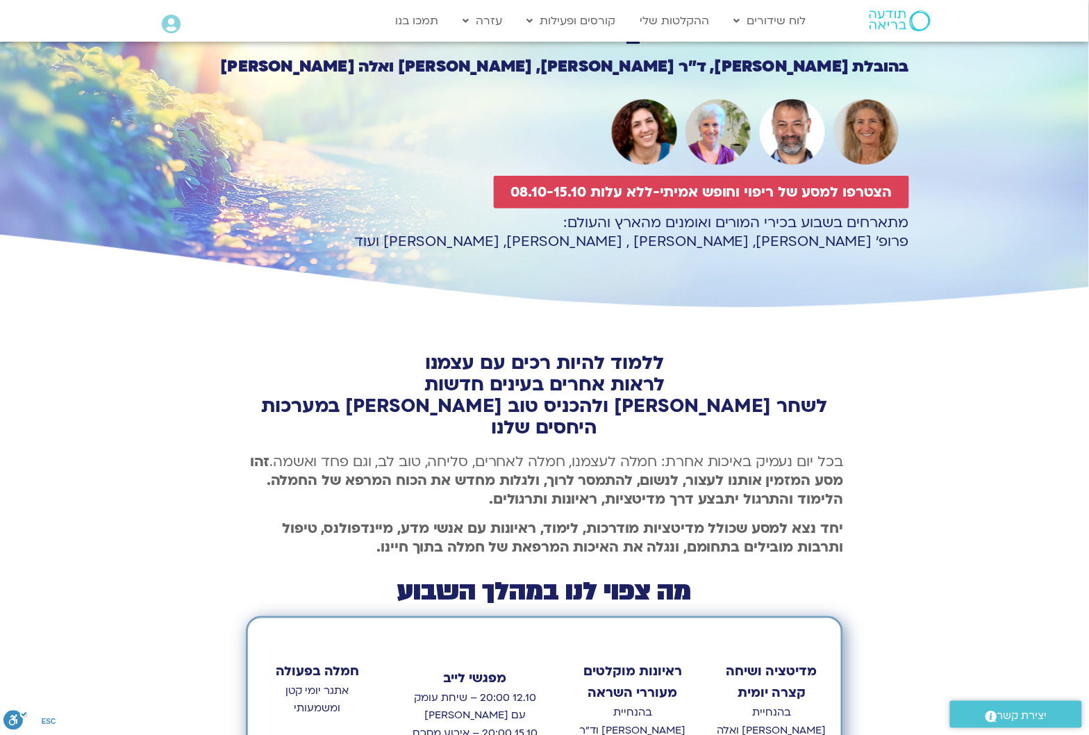
scroll to position [87, 0]
